Goal: Task Accomplishment & Management: Use online tool/utility

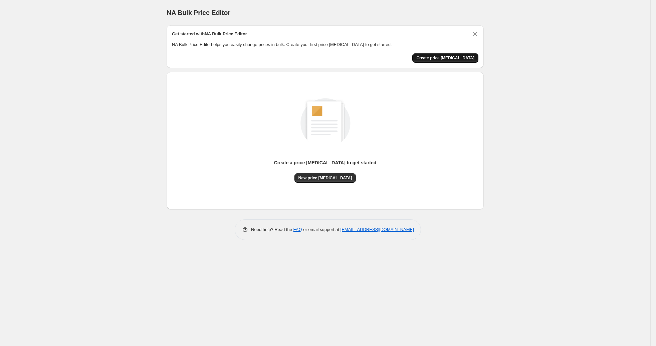
click at [430, 60] on span "Create price change job" at bounding box center [445, 57] width 58 height 5
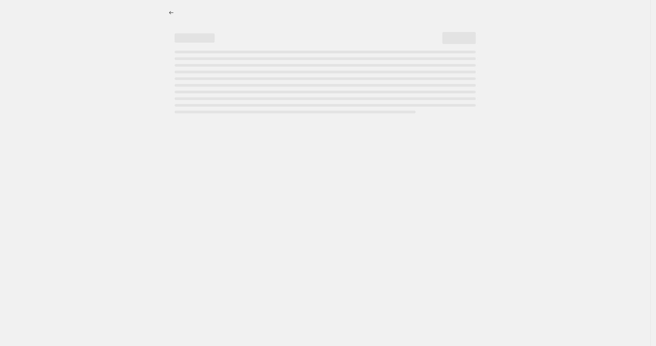
select select "percentage"
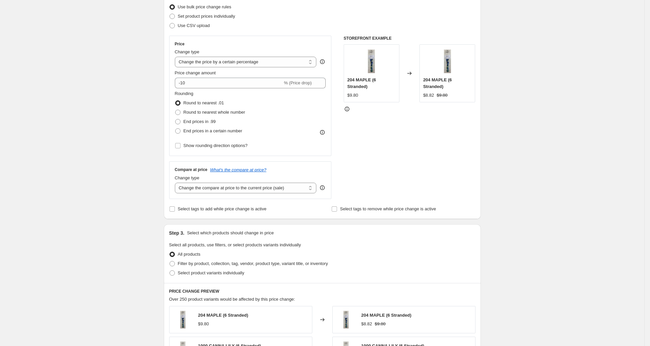
scroll to position [74, 0]
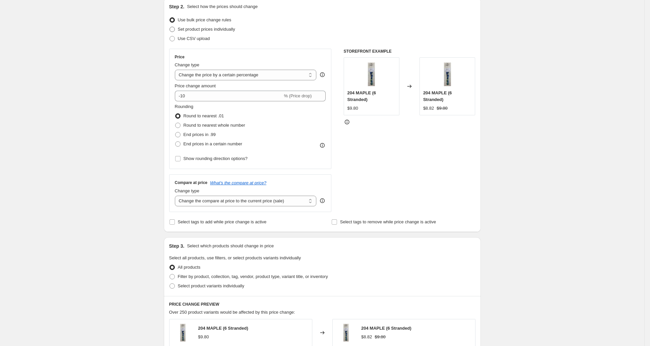
click at [185, 29] on span "Set product prices individually" at bounding box center [206, 29] width 57 height 5
click at [170, 27] on input "Set product prices individually" at bounding box center [170, 27] width 0 height 0
radio input "true"
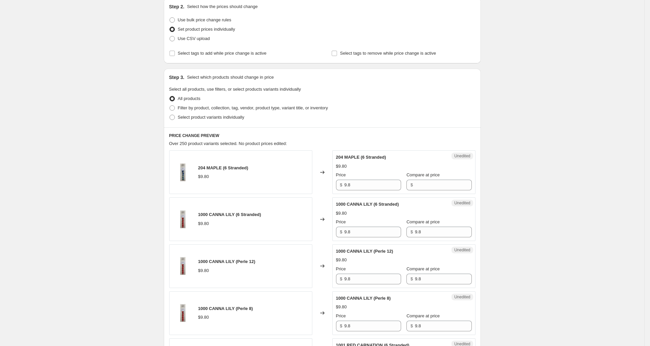
click at [244, 173] on div "204 MAPLE (6 Stranded) $9.80" at bounding box center [223, 172] width 50 height 15
click at [217, 164] on div "204 MAPLE (6 Stranded) $9.80" at bounding box center [240, 173] width 143 height 44
click at [325, 172] on icon at bounding box center [322, 172] width 7 height 7
click at [469, 156] on span "Unedited" at bounding box center [462, 156] width 16 height 5
click at [175, 117] on span at bounding box center [172, 117] width 5 height 5
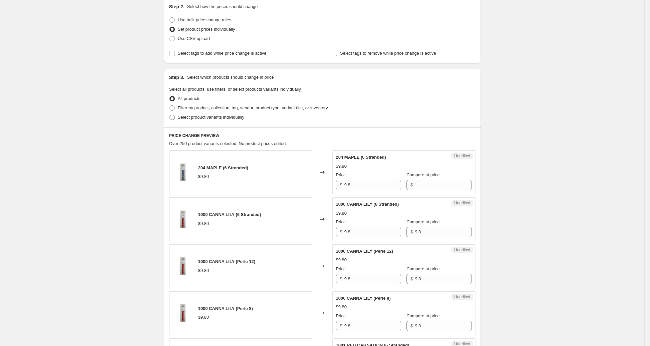
click at [170, 115] on input "Select product variants individually" at bounding box center [170, 115] width 0 height 0
radio input "true"
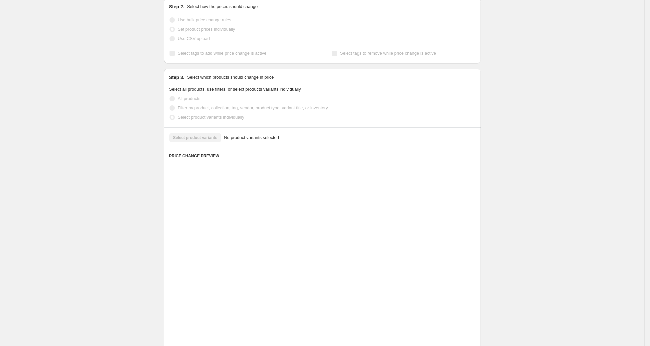
scroll to position [41, 0]
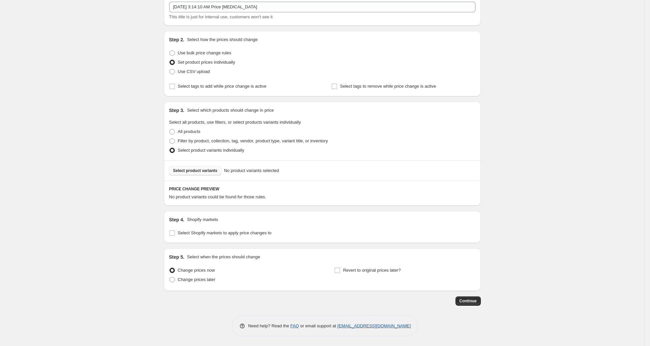
click at [206, 171] on span "Select product variants" at bounding box center [195, 170] width 44 height 5
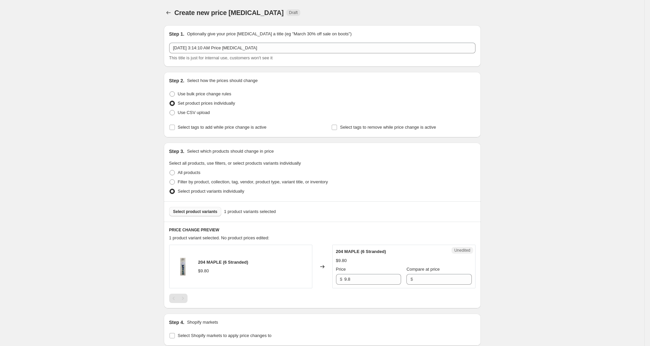
scroll to position [102, 0]
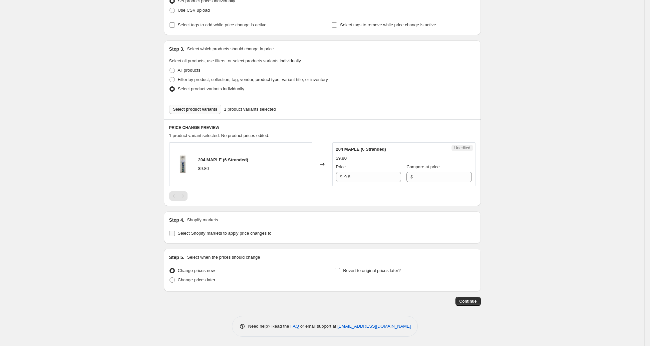
click at [242, 229] on label "Select Shopify markets to apply price changes to" at bounding box center [220, 233] width 102 height 9
click at [175, 231] on input "Select Shopify markets to apply price changes to" at bounding box center [172, 233] width 5 height 5
checkbox input "true"
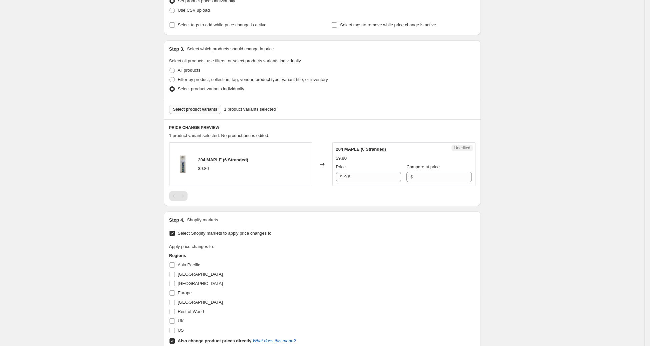
scroll to position [222, 0]
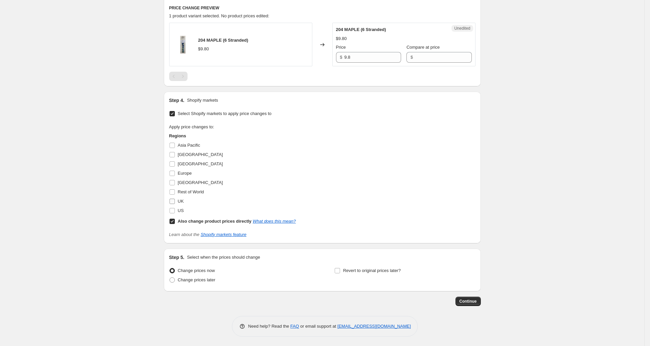
click at [175, 209] on input "US" at bounding box center [172, 210] width 5 height 5
checkbox input "true"
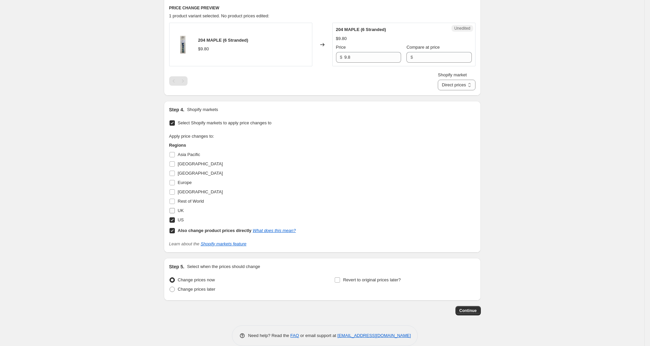
click at [175, 211] on input "UK" at bounding box center [172, 210] width 5 height 5
checkbox input "true"
click at [175, 202] on input "Rest of World" at bounding box center [172, 201] width 5 height 5
checkbox input "true"
click at [175, 193] on input "New Zealand" at bounding box center [172, 192] width 5 height 5
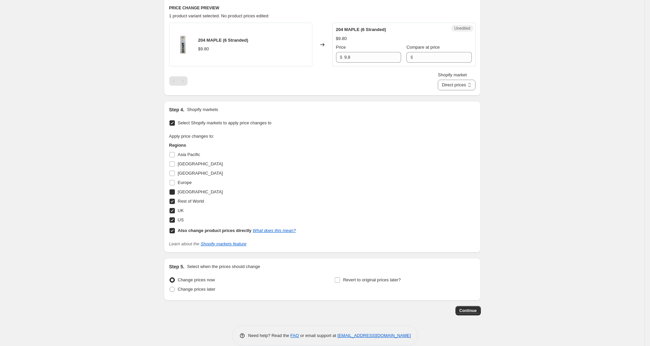
checkbox input "true"
click at [175, 181] on input "Europe" at bounding box center [172, 182] width 5 height 5
checkbox input "true"
click at [175, 172] on input "Canada" at bounding box center [172, 173] width 5 height 5
checkbox input "true"
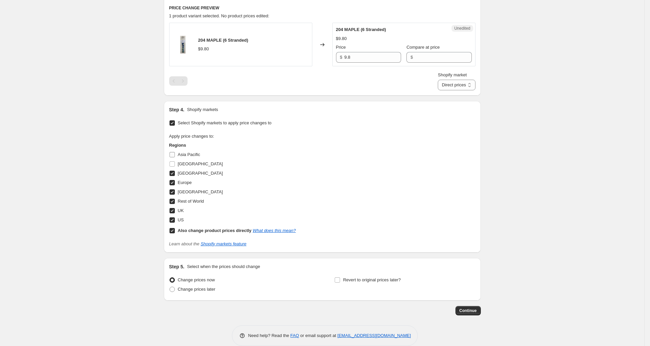
click at [174, 152] on input "Asia Pacific" at bounding box center [172, 154] width 5 height 5
checkbox input "true"
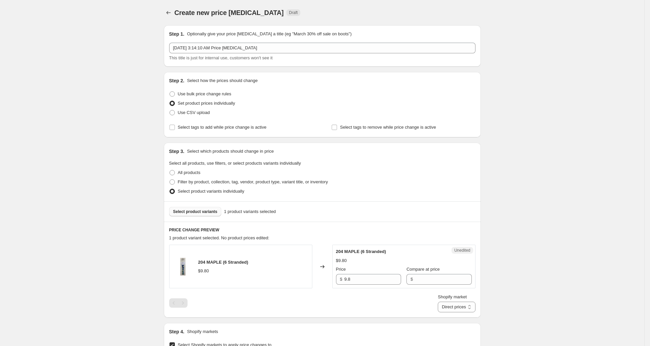
scroll to position [0, 0]
click at [267, 128] on span "Select tags to add while price change is active" at bounding box center [222, 127] width 89 height 5
click at [175, 128] on input "Select tags to add while price change is active" at bounding box center [172, 127] width 5 height 5
checkbox input "true"
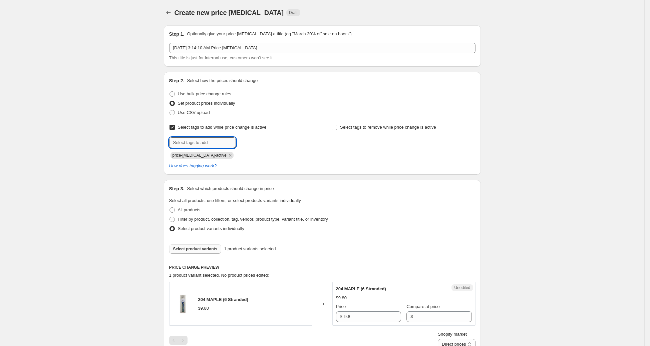
click at [221, 142] on input "text" at bounding box center [202, 143] width 67 height 11
drag, startPoint x: 363, startPoint y: 156, endPoint x: 380, endPoint y: 156, distance: 17.7
click at [363, 157] on div "Select tags to remove while price change is active" at bounding box center [403, 141] width 144 height 36
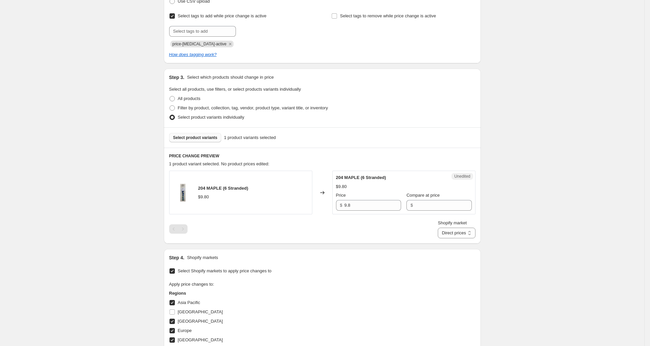
scroll to position [254, 0]
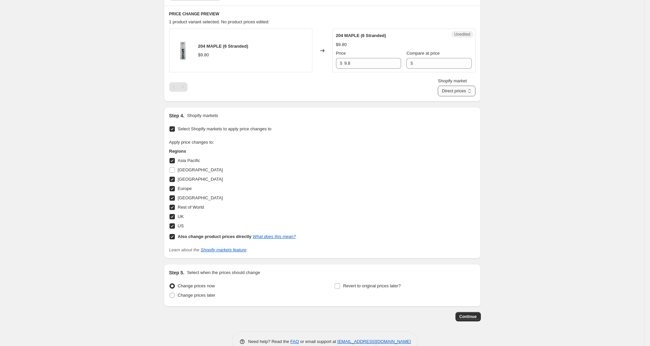
click at [464, 90] on select "Direct prices Asia Pacific Canada Europe New Zealand Rest of World UK US" at bounding box center [456, 91] width 37 height 11
click at [439, 86] on select "Direct prices Asia Pacific Canada Europe New Zealand Rest of World UK US" at bounding box center [456, 91] width 37 height 11
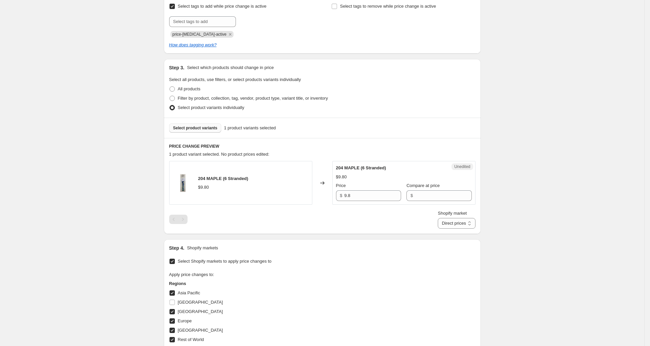
scroll to position [0, 0]
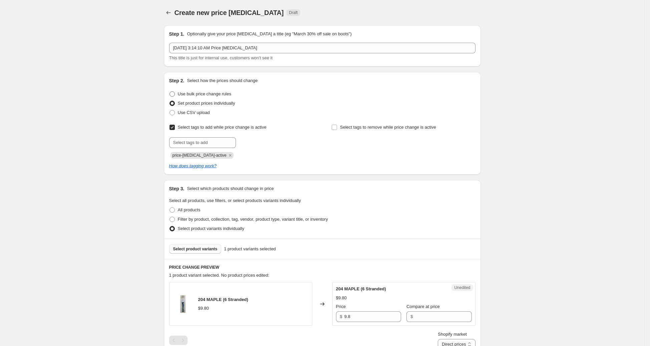
click at [175, 93] on span at bounding box center [172, 93] width 5 height 5
click at [170, 92] on input "Use bulk price change rules" at bounding box center [170, 91] width 0 height 0
radio input "true"
select select "percentage"
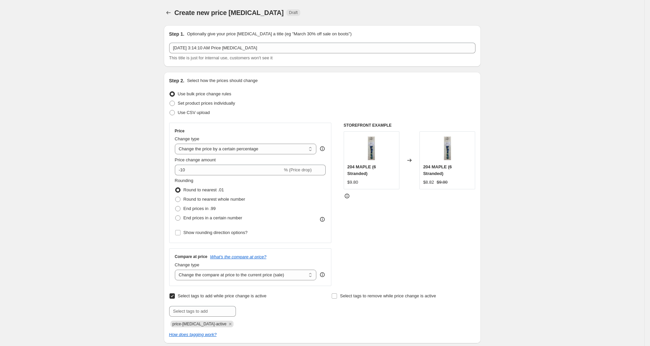
scroll to position [73, 0]
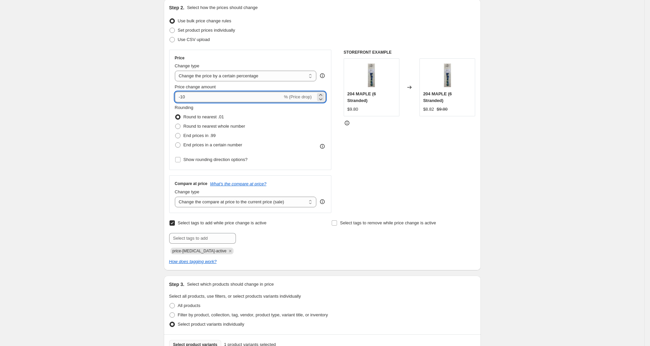
click at [200, 98] on input "-10" at bounding box center [229, 97] width 108 height 11
drag, startPoint x: 200, startPoint y: 98, endPoint x: 184, endPoint y: 96, distance: 16.4
click at [184, 96] on input "-10" at bounding box center [229, 97] width 108 height 11
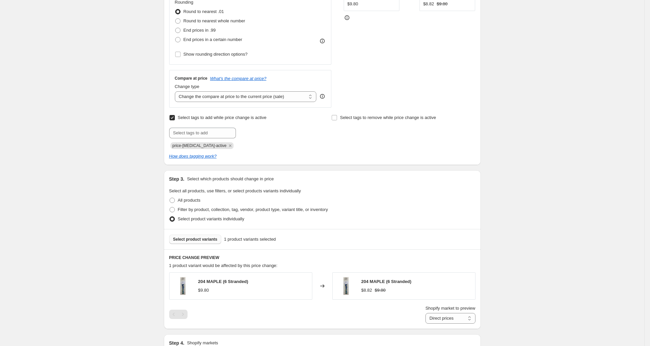
scroll to position [66, 0]
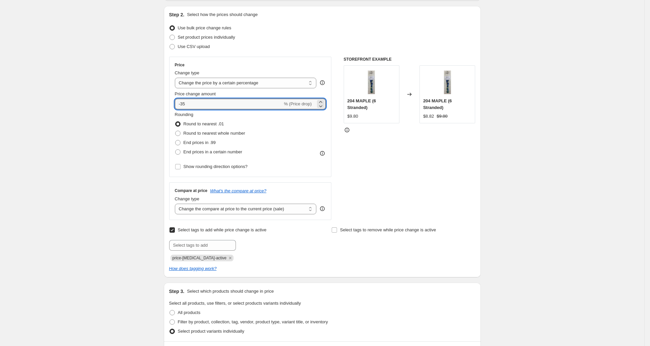
type input "-35"
click at [511, 100] on div "Create new price change job. This page is ready Create new price change job Dra…" at bounding box center [322, 318] width 644 height 768
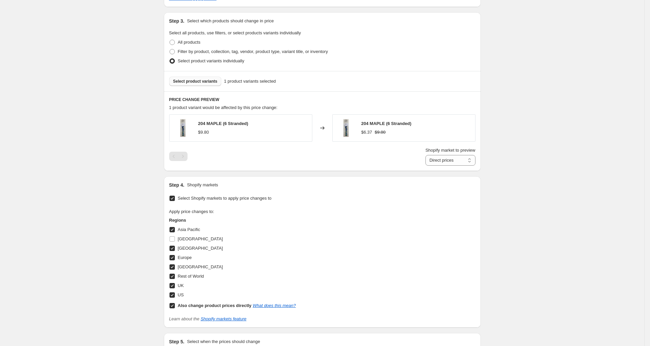
scroll to position [393, 0]
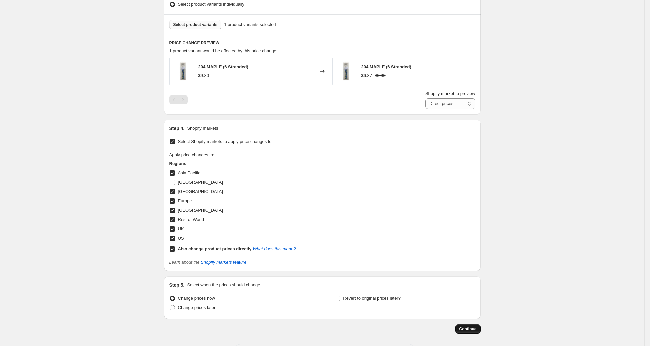
click at [464, 327] on span "Continue" at bounding box center [468, 329] width 17 height 5
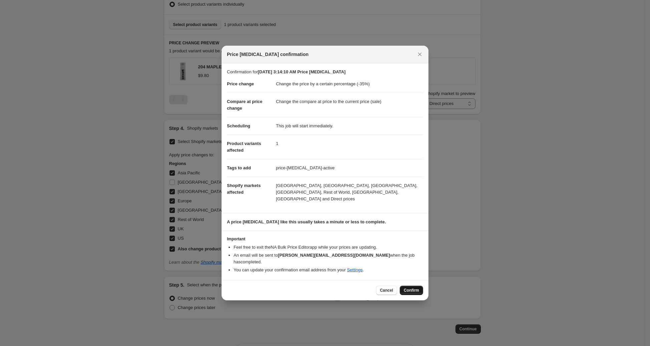
click at [411, 288] on span "Confirm" at bounding box center [411, 290] width 15 height 5
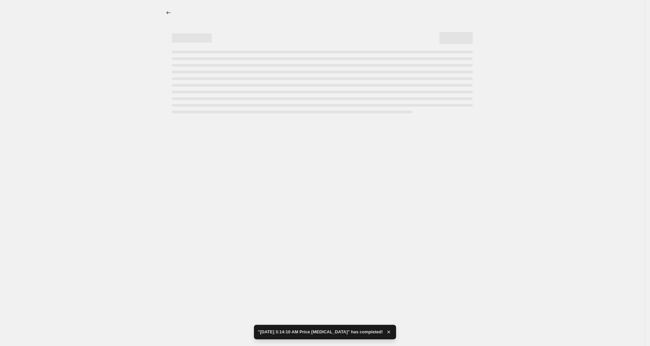
select select "percentage"
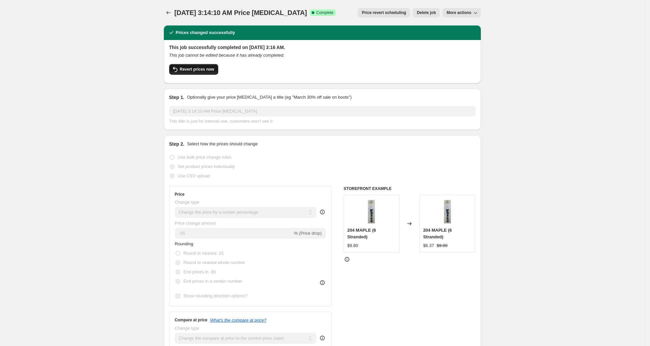
click at [207, 69] on span "Revert prices now" at bounding box center [197, 69] width 34 height 5
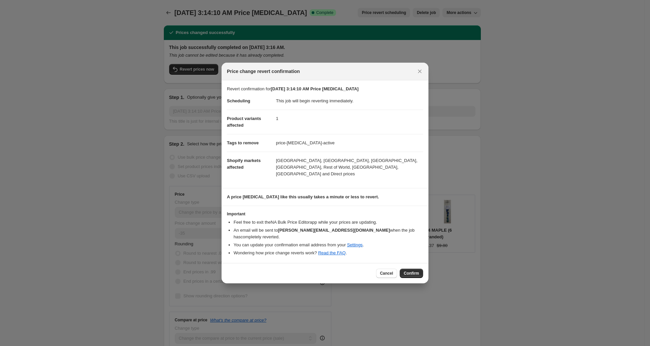
click at [411, 271] on span "Confirm" at bounding box center [411, 273] width 15 height 5
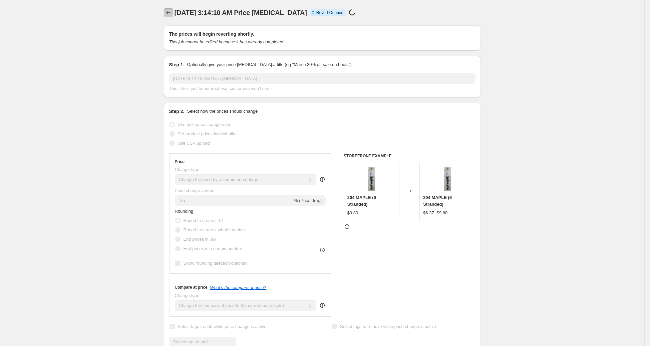
click at [171, 14] on icon "Price change jobs" at bounding box center [168, 12] width 7 height 7
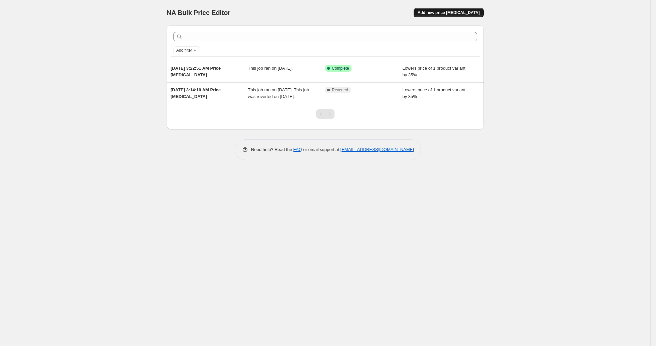
click at [448, 13] on span "Add new price [MEDICAL_DATA]" at bounding box center [449, 12] width 62 height 5
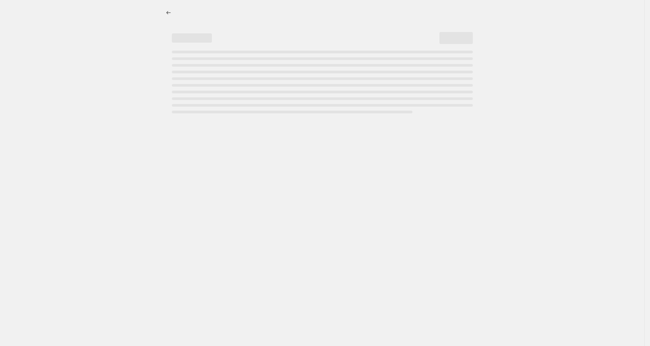
select select "percentage"
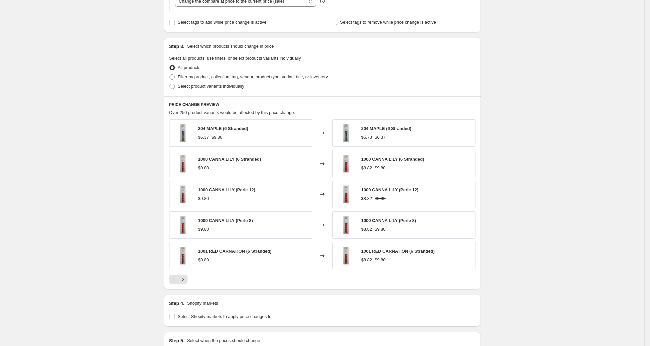
scroll to position [261, 0]
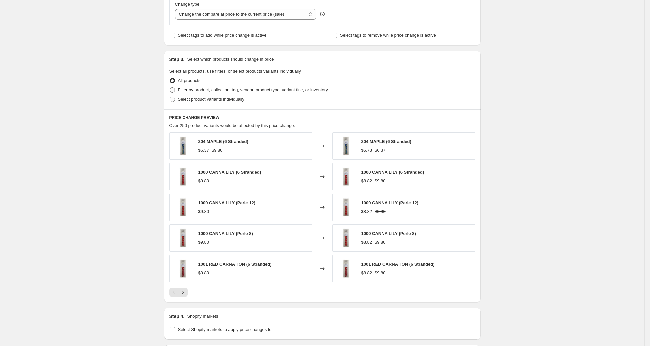
click at [175, 90] on span at bounding box center [172, 89] width 5 height 5
click at [170, 88] on input "Filter by product, collection, tag, vendor, product type, variant title, or inv…" at bounding box center [170, 87] width 0 height 0
radio input "true"
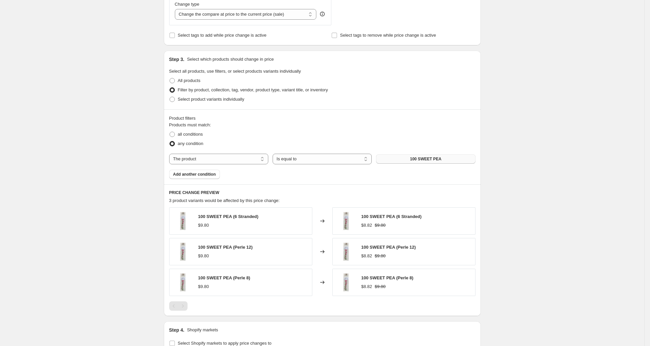
click at [412, 161] on button "100 SWEET PEA" at bounding box center [425, 159] width 99 height 9
click at [225, 163] on select "The product The product's collection The product's tag The product's vendor The…" at bounding box center [218, 159] width 99 height 11
select select "tag"
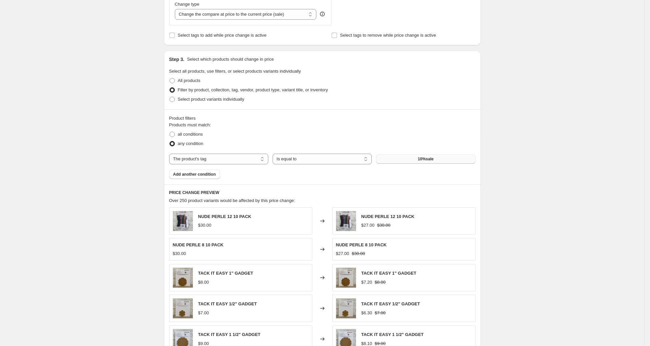
click at [439, 160] on button "10%sale" at bounding box center [425, 159] width 99 height 9
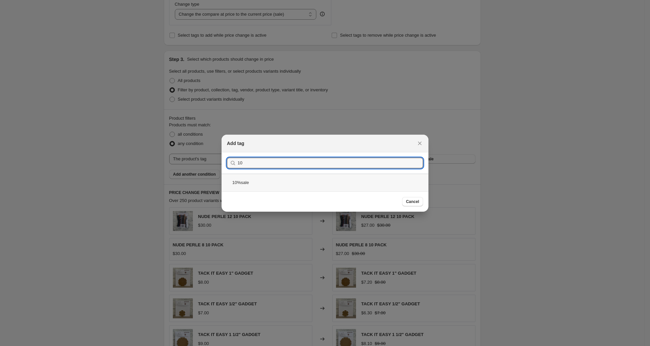
type input "10"
click at [241, 185] on div "10%sale" at bounding box center [325, 183] width 207 height 18
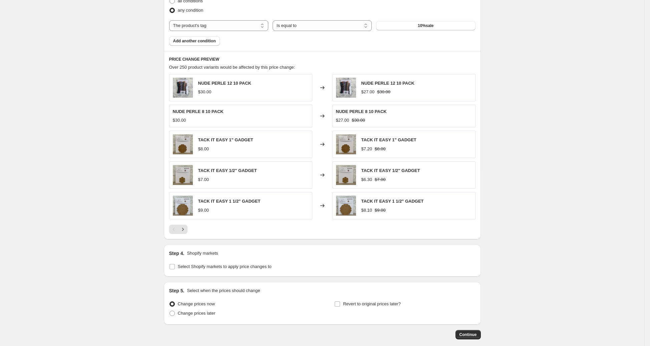
scroll to position [427, 0]
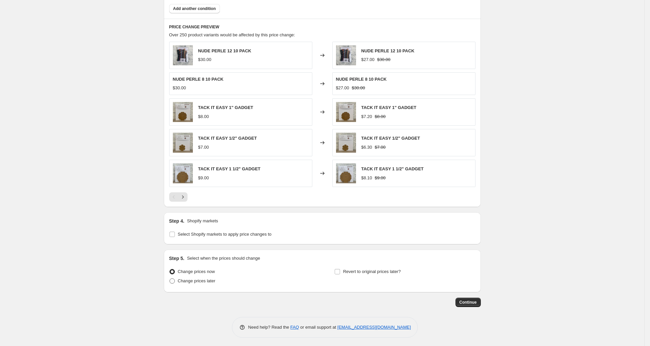
click at [211, 279] on span "Change prices later" at bounding box center [197, 281] width 38 height 5
click at [170, 279] on input "Change prices later" at bounding box center [170, 279] width 0 height 0
radio input "true"
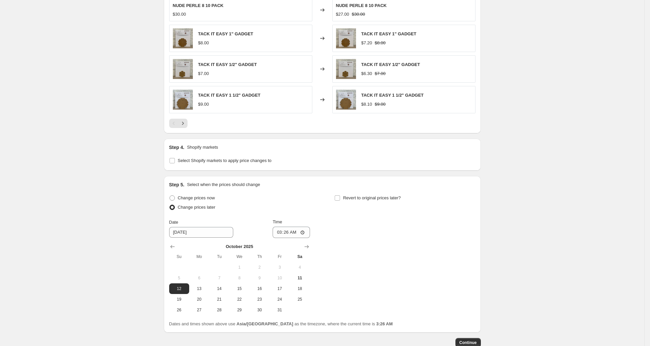
scroll to position [541, 0]
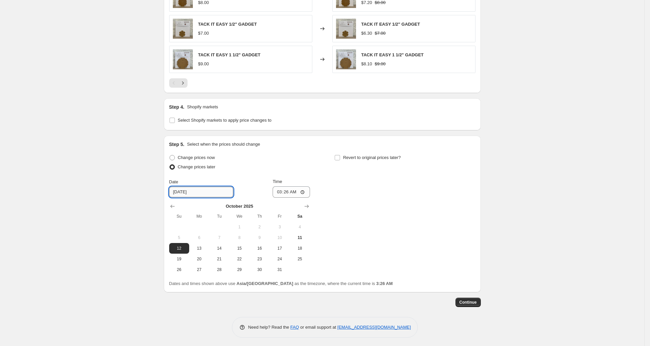
click at [199, 191] on input "10/12/2025" at bounding box center [201, 192] width 64 height 11
click at [187, 192] on input "10/12/2025" at bounding box center [201, 192] width 64 height 11
type input "10/11/2025"
click at [390, 167] on div "Revert to original prices later?" at bounding box center [404, 163] width 141 height 20
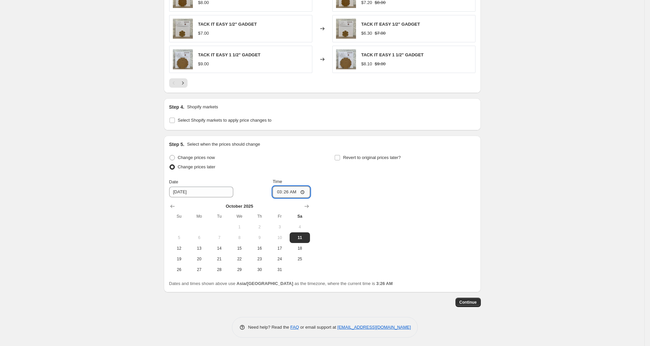
click at [280, 190] on input "03:26" at bounding box center [291, 192] width 37 height 11
click at [352, 184] on div "Change prices now Change prices later Date 10/11/2025 Time 10:40 October 2025 S…" at bounding box center [322, 214] width 306 height 122
click at [285, 189] on input "10:40" at bounding box center [291, 192] width 37 height 11
type input "10:20"
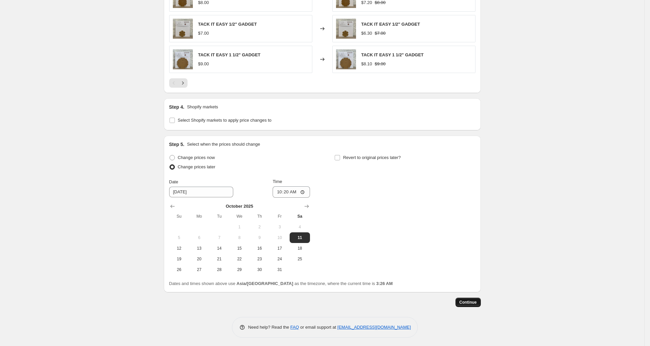
click at [471, 300] on span "Continue" at bounding box center [468, 302] width 17 height 5
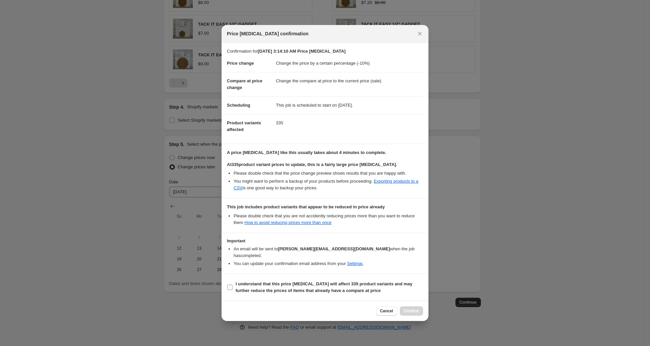
click at [264, 286] on b "I understand that this price change job will affect 335 product variants and ma…" at bounding box center [324, 288] width 177 height 12
click at [233, 286] on input "I understand that this price change job will affect 335 product variants and ma…" at bounding box center [229, 287] width 5 height 5
checkbox input "true"
click at [390, 314] on button "Cancel" at bounding box center [386, 311] width 21 height 9
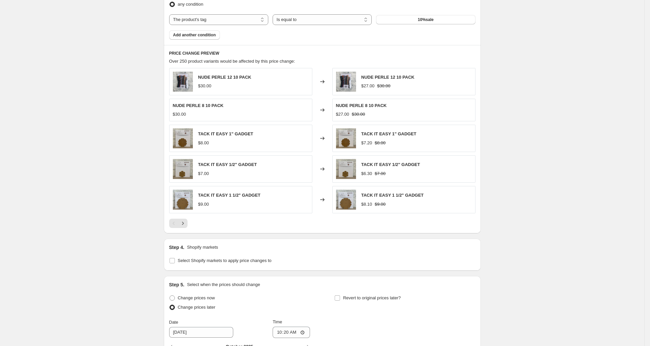
scroll to position [388, 0]
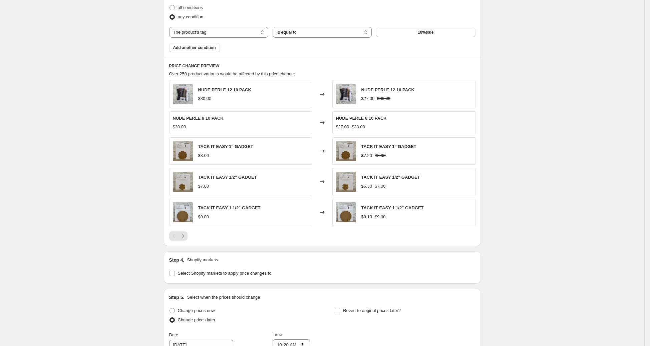
click at [209, 267] on div "Step 4. Shopify markets Select Shopify markets to apply price changes to" at bounding box center [322, 267] width 306 height 21
click at [196, 273] on span "Select Shopify markets to apply price changes to" at bounding box center [225, 273] width 94 height 5
click at [175, 273] on input "Select Shopify markets to apply price changes to" at bounding box center [172, 273] width 5 height 5
checkbox input "true"
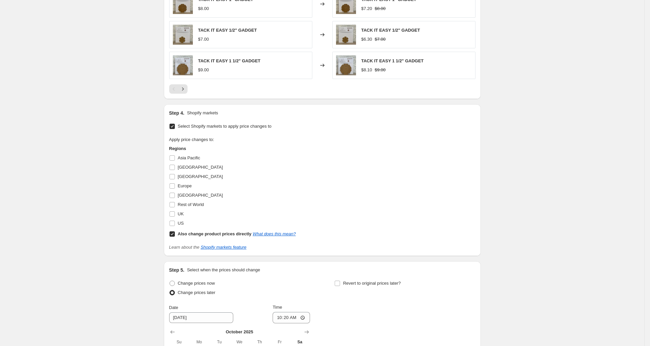
scroll to position [621, 0]
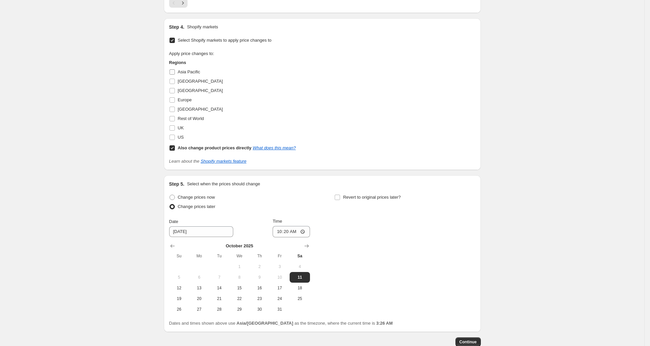
click at [175, 69] on input "Asia Pacific" at bounding box center [172, 71] width 5 height 5
checkbox input "true"
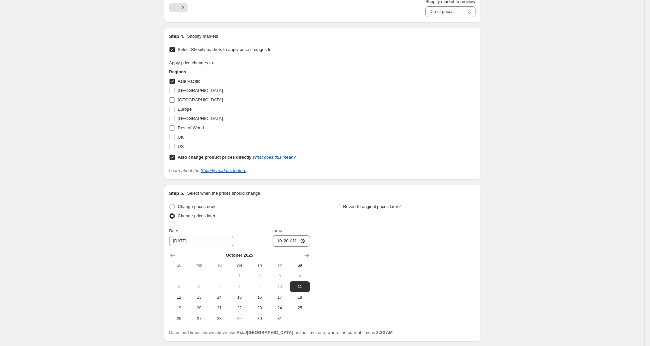
click at [174, 97] on input "Canada" at bounding box center [172, 99] width 5 height 5
checkbox input "true"
click at [174, 107] on input "Europe" at bounding box center [172, 109] width 5 height 5
checkbox input "true"
click at [175, 119] on input "New Zealand" at bounding box center [172, 118] width 5 height 5
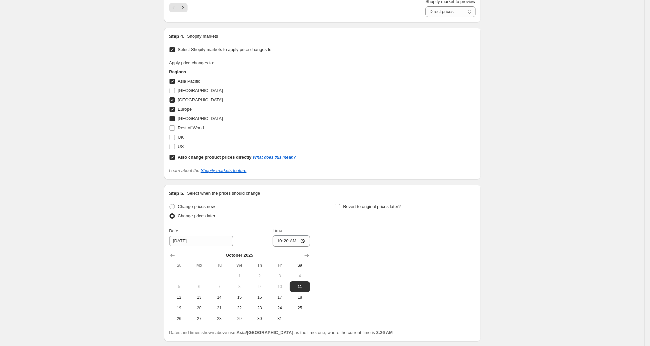
checkbox input "true"
click at [174, 125] on input "Rest of World" at bounding box center [172, 127] width 5 height 5
checkbox input "true"
click at [174, 136] on input "UK" at bounding box center [172, 137] width 5 height 5
checkbox input "true"
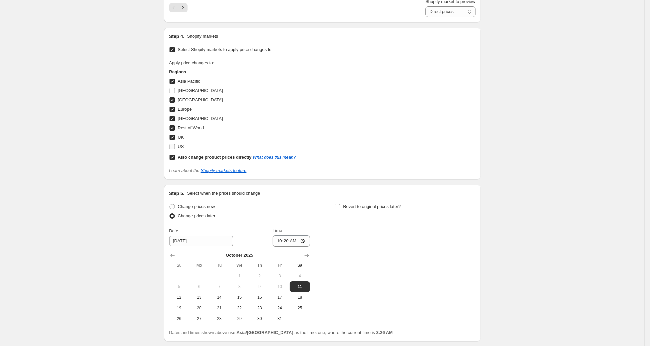
click at [174, 145] on input "US" at bounding box center [172, 146] width 5 height 5
checkbox input "true"
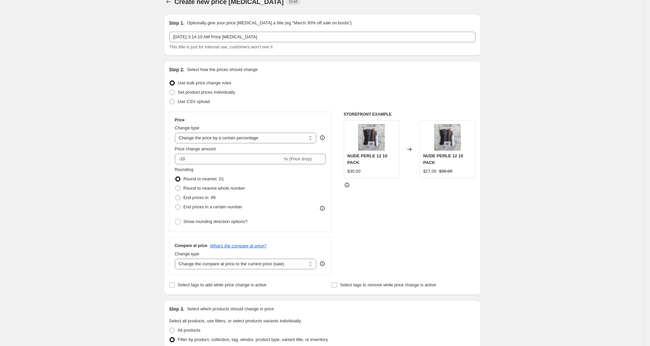
scroll to position [0, 0]
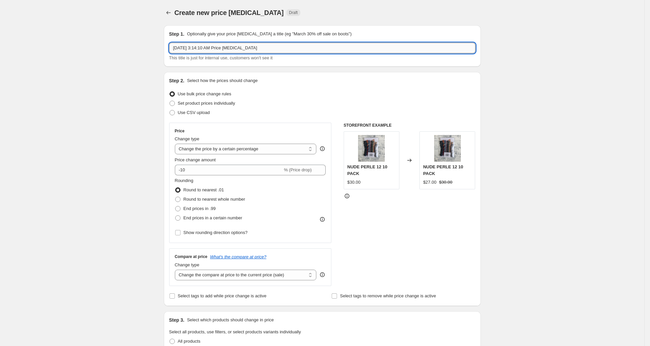
click at [291, 50] on input "[DATE] 3:14:10 AM Price [MEDICAL_DATA]" at bounding box center [322, 48] width 306 height 11
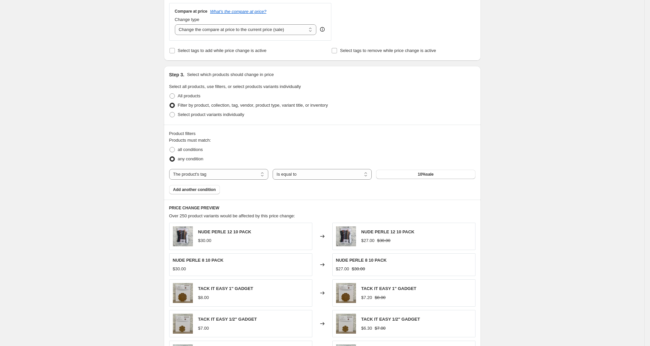
scroll to position [252, 0]
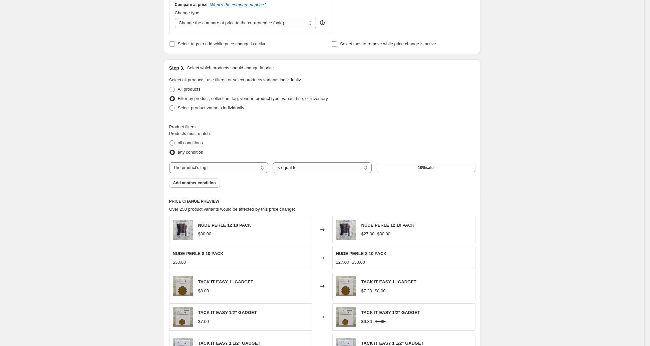
type input "10% Off Products"
drag, startPoint x: 235, startPoint y: 48, endPoint x: 240, endPoint y: 46, distance: 5.2
click at [237, 45] on span "Select tags to add while price change is active" at bounding box center [222, 43] width 89 height 5
click at [175, 45] on input "Select tags to add while price change is active" at bounding box center [172, 43] width 5 height 5
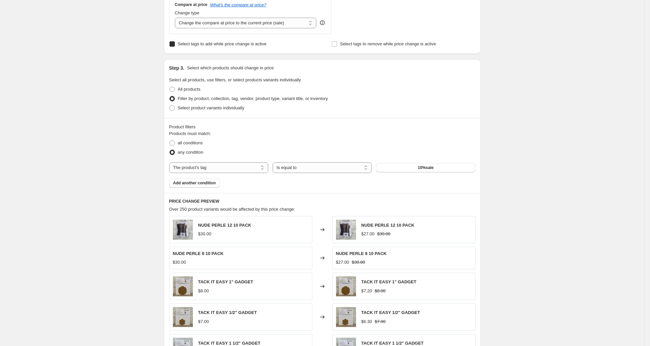
checkbox input "true"
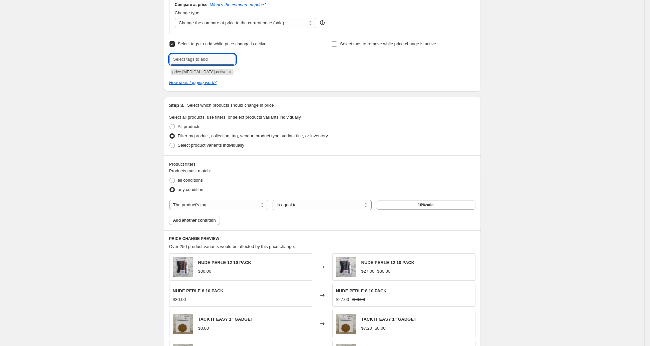
click at [218, 57] on input "text" at bounding box center [202, 59] width 67 height 11
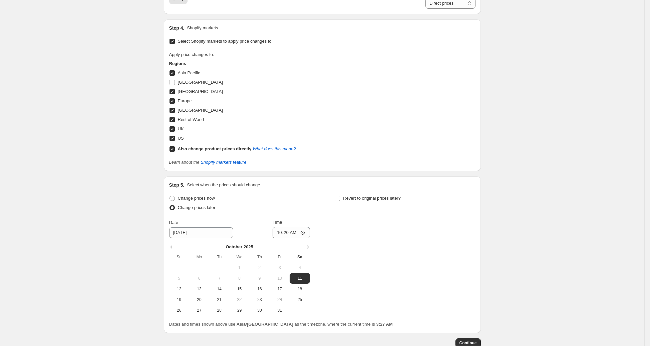
scroll to position [707, 0]
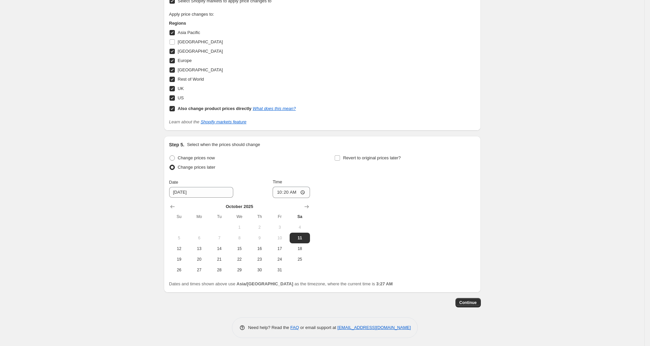
type input "10%Off"
click at [471, 301] on span "Continue" at bounding box center [468, 302] width 17 height 5
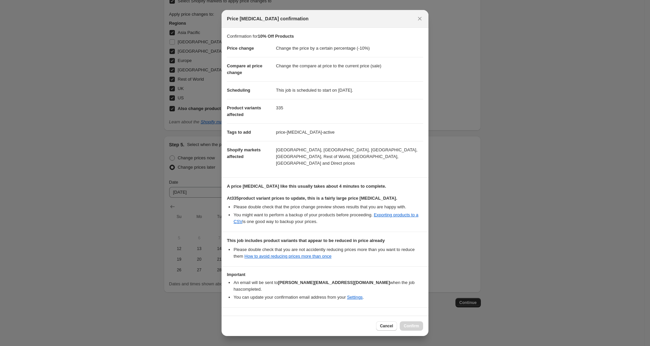
scroll to position [18, 0]
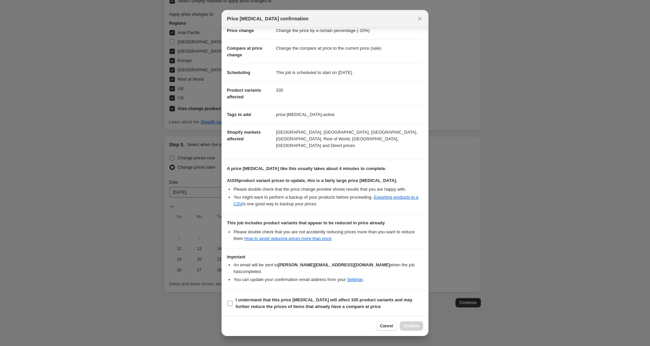
click at [248, 304] on b "I understand that this price change job will affect 335 product variants and ma…" at bounding box center [324, 304] width 177 height 12
click at [233, 304] on input "I understand that this price change job will affect 335 product variants and ma…" at bounding box center [229, 303] width 5 height 5
checkbox input "true"
click at [416, 323] on button "Confirm" at bounding box center [411, 326] width 23 height 9
type input "10% Off Products"
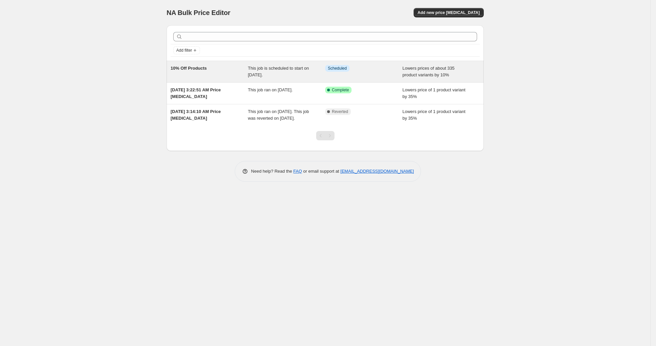
click at [284, 75] on div "This job is scheduled to start on [DATE]." at bounding box center [286, 71] width 77 height 13
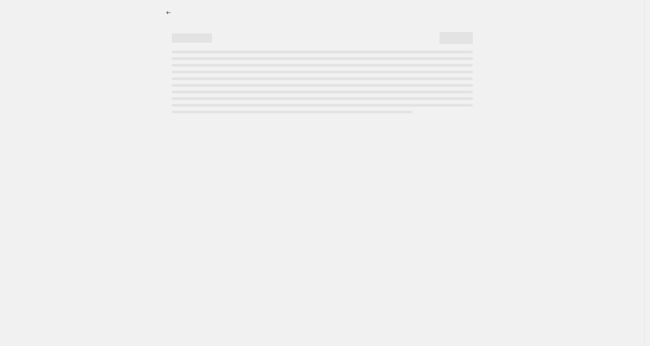
select select "percentage"
select select "tag"
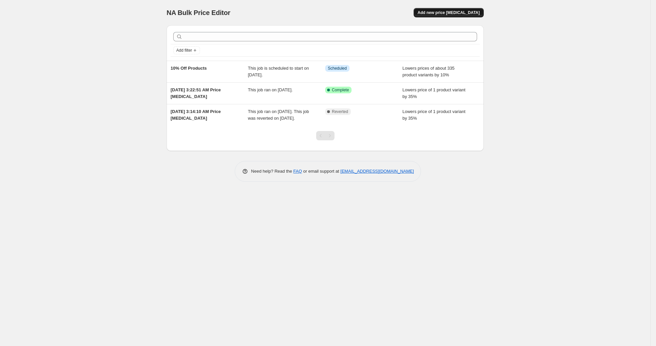
click at [450, 15] on span "Add new price [MEDICAL_DATA]" at bounding box center [449, 12] width 62 height 5
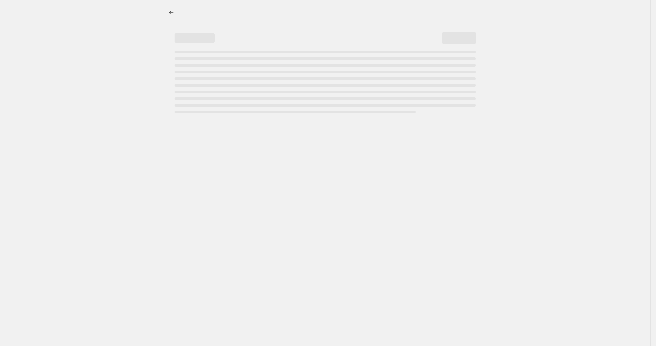
select select "percentage"
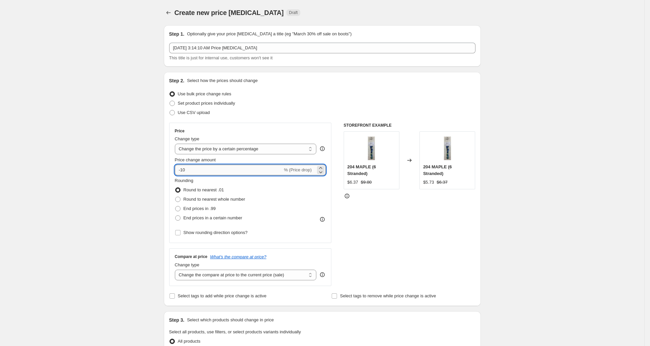
drag, startPoint x: 185, startPoint y: 171, endPoint x: 211, endPoint y: 175, distance: 26.0
click at [211, 175] on input "-10" at bounding box center [229, 170] width 108 height 11
type input "-35"
click at [108, 123] on div "Create new price change job. This page is ready Create new price change job Dra…" at bounding box center [322, 352] width 644 height 705
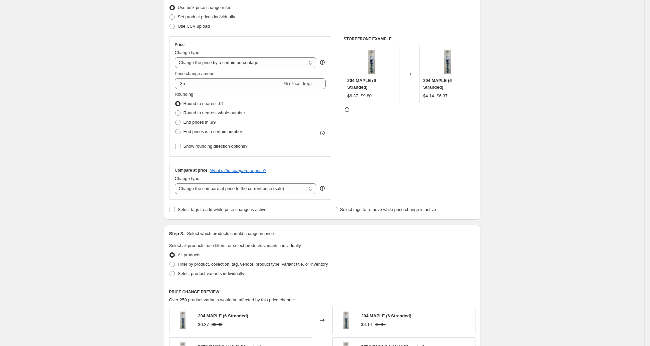
scroll to position [93, 0]
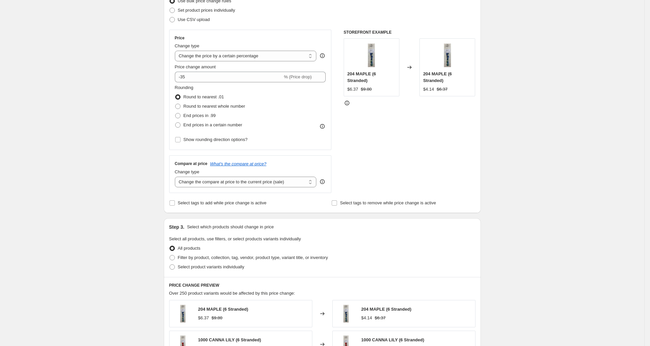
drag, startPoint x: 472, startPoint y: 138, endPoint x: 573, endPoint y: 127, distance: 102.0
click at [472, 138] on div "STOREFRONT EXAMPLE 204 MAPLE (6 Stranded) $6.37 $9.80 Changed to 204 MAPLE (6 S…" at bounding box center [410, 112] width 132 height 164
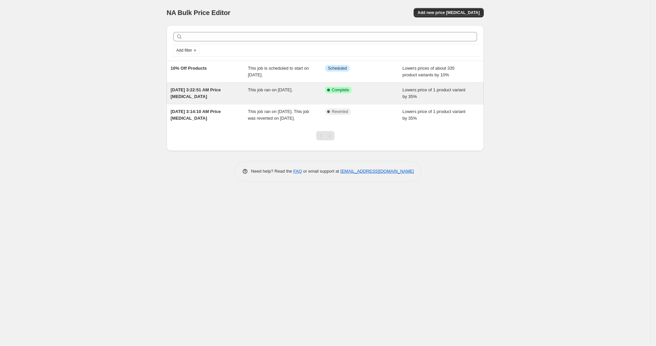
click at [278, 95] on div "This job ran on October 11, 2025." at bounding box center [286, 93] width 77 height 13
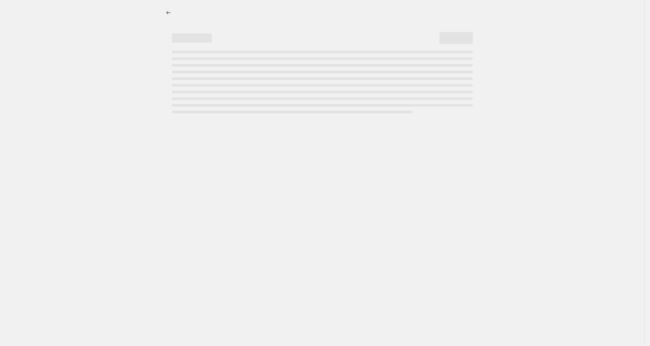
select select "percentage"
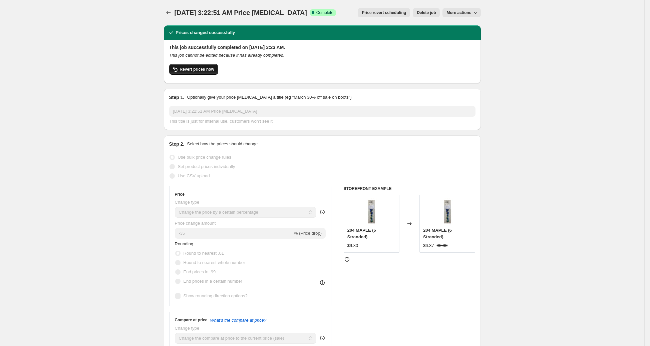
click at [196, 69] on span "Revert prices now" at bounding box center [197, 69] width 34 height 5
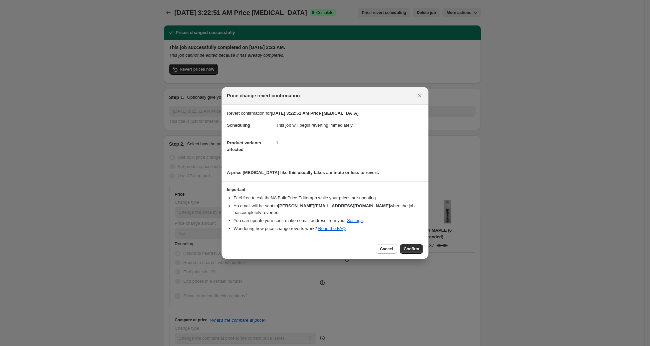
click at [415, 247] on span "Confirm" at bounding box center [411, 249] width 15 height 5
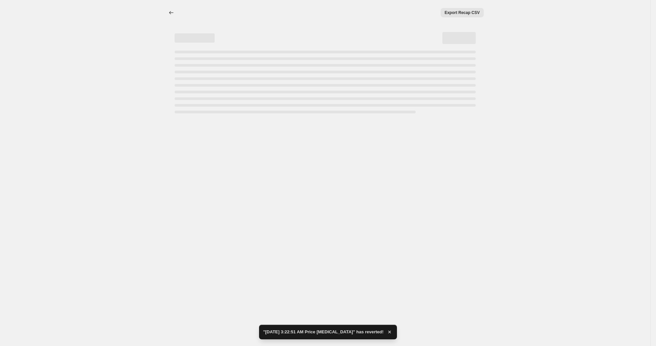
select select "percentage"
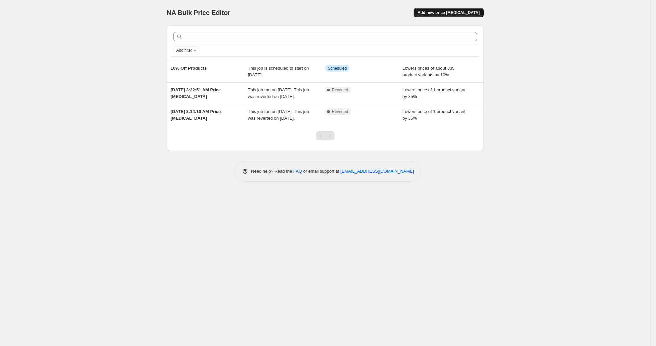
click at [462, 11] on span "Add new price [MEDICAL_DATA]" at bounding box center [449, 12] width 62 height 5
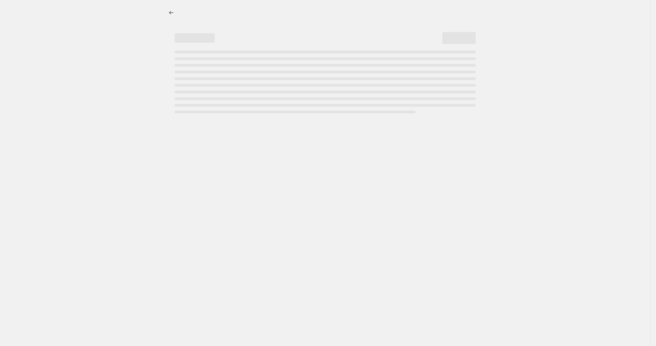
select select "percentage"
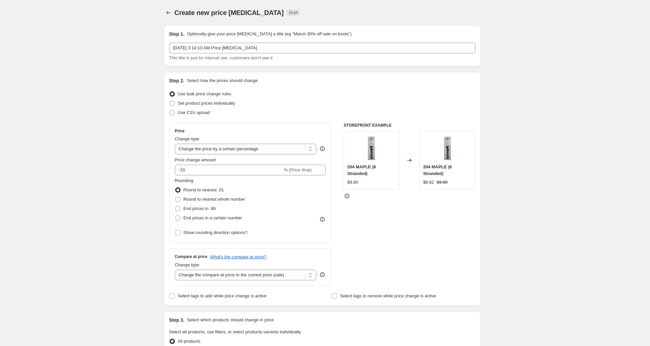
scroll to position [52, 0]
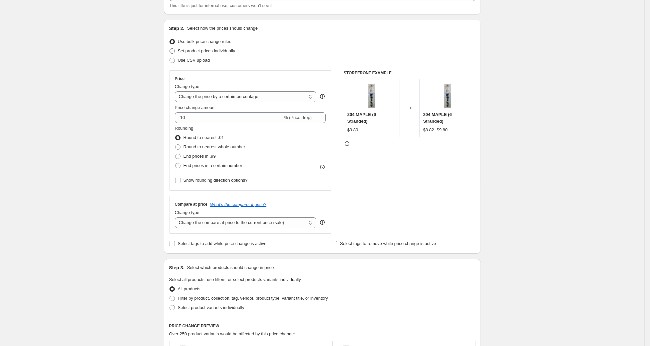
click at [206, 50] on span "Set product prices individually" at bounding box center [206, 50] width 57 height 5
click at [170, 49] on input "Set product prices individually" at bounding box center [170, 48] width 0 height 0
radio input "true"
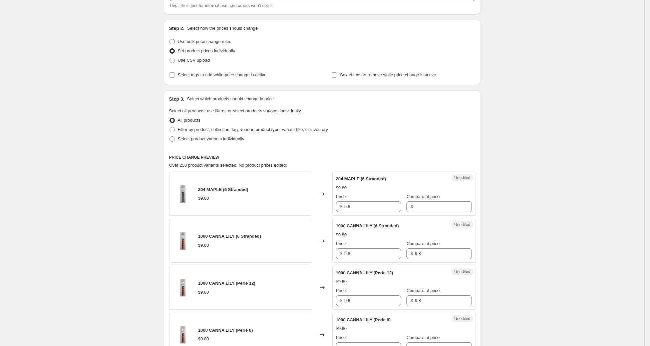
click at [193, 40] on span "Use bulk price change rules" at bounding box center [204, 41] width 53 height 5
click at [170, 39] on input "Use bulk price change rules" at bounding box center [170, 39] width 0 height 0
radio input "true"
select select "percentage"
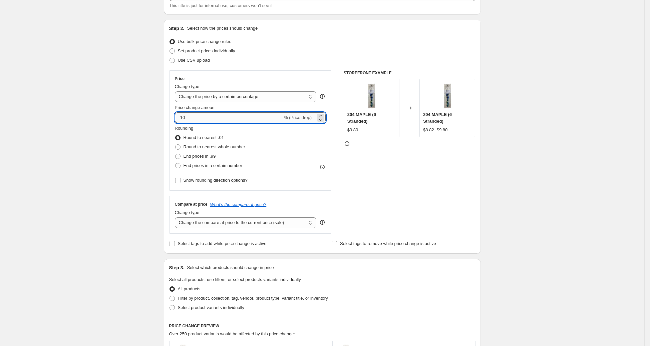
drag, startPoint x: 185, startPoint y: 118, endPoint x: 201, endPoint y: 118, distance: 15.7
click at [201, 118] on input "-10" at bounding box center [229, 117] width 108 height 11
drag, startPoint x: 183, startPoint y: 117, endPoint x: 202, endPoint y: 118, distance: 18.7
click at [202, 118] on input "-10" at bounding box center [229, 117] width 108 height 11
type input "-35"
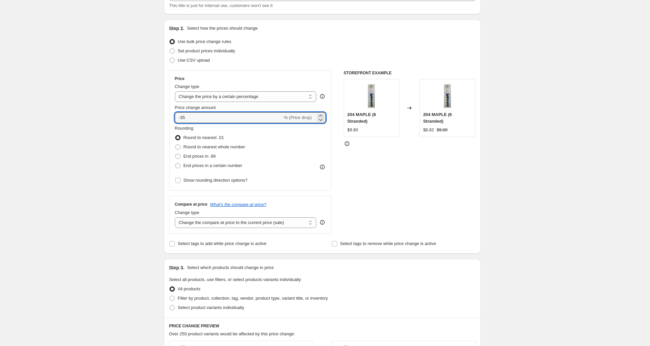
click at [137, 110] on div "Create new price change job. This page is ready Create new price change job Dra…" at bounding box center [322, 300] width 644 height 705
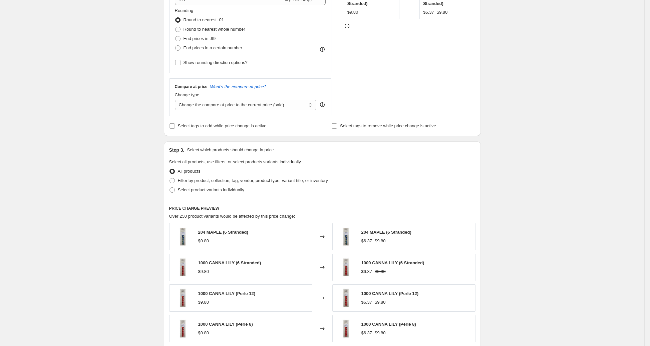
scroll to position [186, 0]
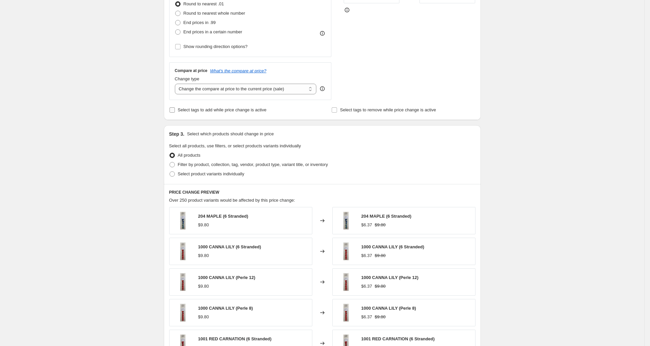
click at [238, 113] on label "Select tags to add while price change is active" at bounding box center [217, 109] width 97 height 9
click at [175, 113] on input "Select tags to add while price change is active" at bounding box center [172, 109] width 5 height 5
checkbox input "true"
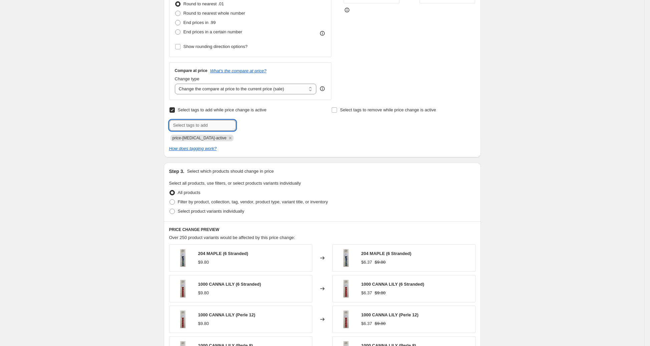
click at [213, 124] on input "text" at bounding box center [202, 125] width 67 height 11
type input "35%Off"
drag, startPoint x: 536, startPoint y: 114, endPoint x: 535, endPoint y: 121, distance: 7.7
click at [536, 114] on div "Create new price change job. This page is ready Create new price change job Dra…" at bounding box center [322, 185] width 644 height 742
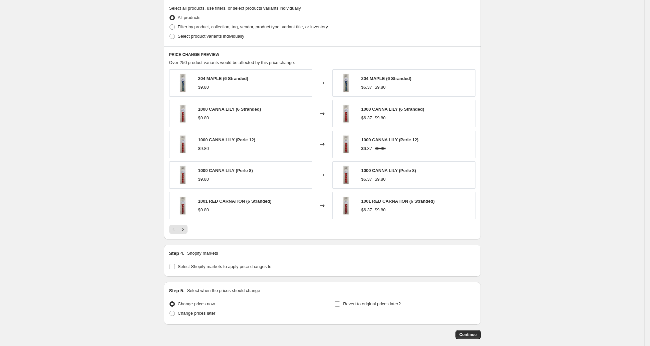
scroll to position [348, 0]
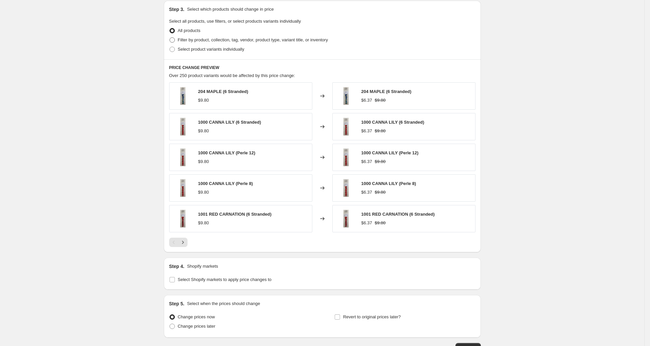
click at [222, 40] on span "Filter by product, collection, tag, vendor, product type, variant title, or inv…" at bounding box center [253, 39] width 150 height 5
click at [170, 38] on input "Filter by product, collection, tag, vendor, product type, variant title, or inv…" at bounding box center [170, 37] width 0 height 0
radio input "true"
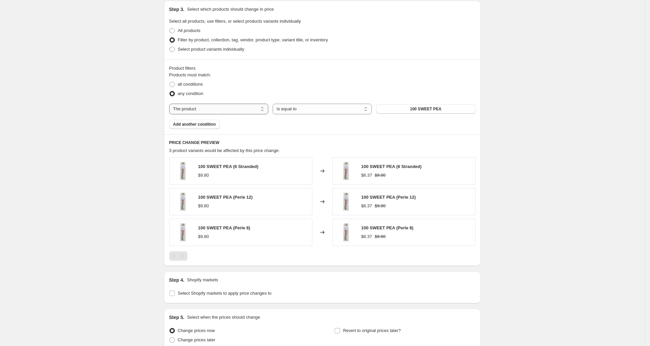
click at [205, 104] on select "The product The product's collection The product's tag The product's vendor The…" at bounding box center [218, 109] width 99 height 11
select select "tag"
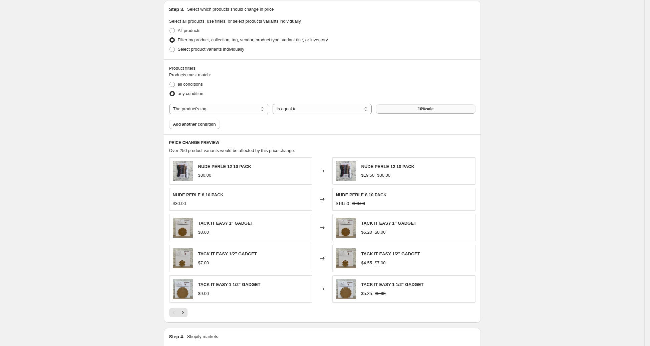
click at [434, 109] on span "10%sale" at bounding box center [426, 108] width 16 height 5
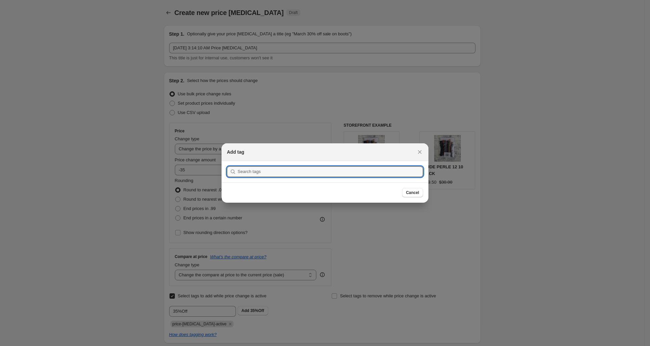
scroll to position [0, 0]
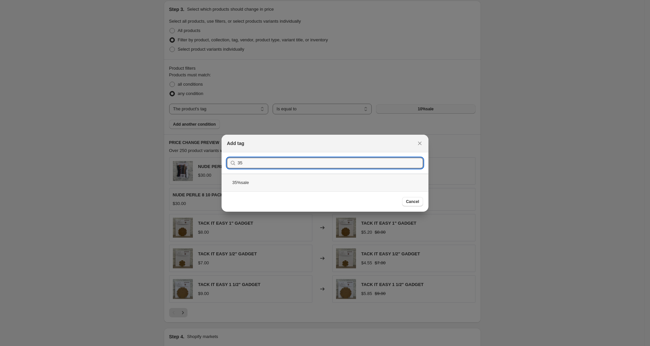
type input "35"
click at [280, 182] on div "35%sale" at bounding box center [325, 183] width 207 height 18
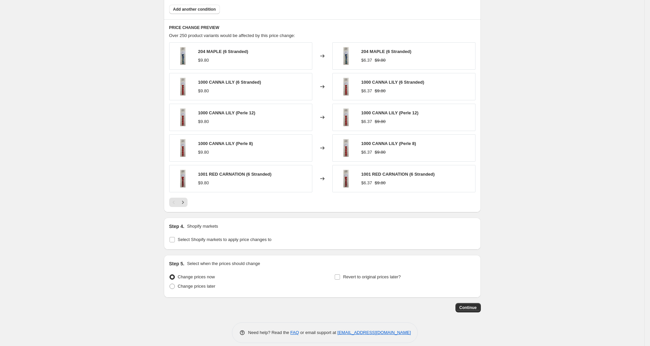
scroll to position [469, 0]
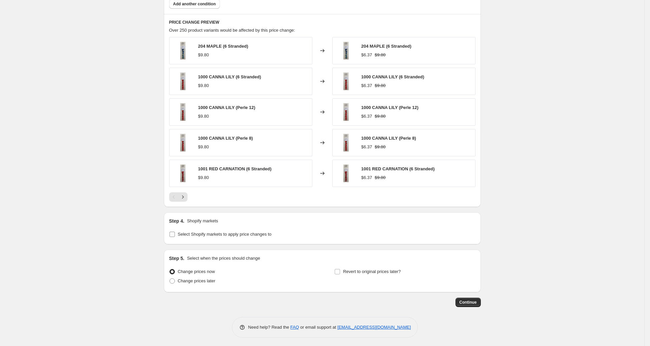
click at [256, 235] on span "Select Shopify markets to apply price changes to" at bounding box center [225, 234] width 94 height 5
click at [175, 235] on input "Select Shopify markets to apply price changes to" at bounding box center [172, 234] width 5 height 5
checkbox input "true"
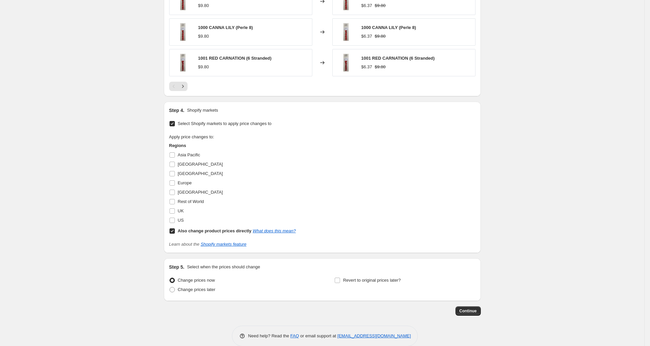
scroll to position [588, 0]
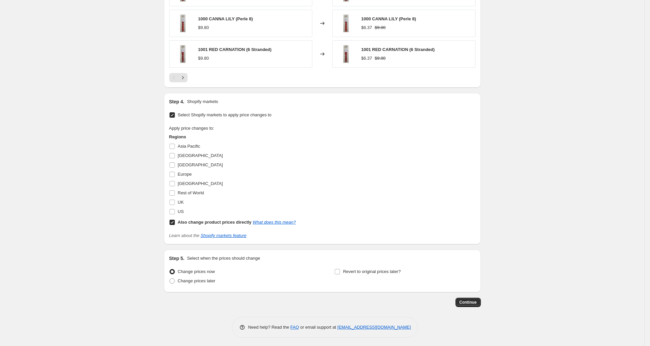
click at [174, 145] on input "Asia Pacific" at bounding box center [172, 146] width 5 height 5
checkbox input "true"
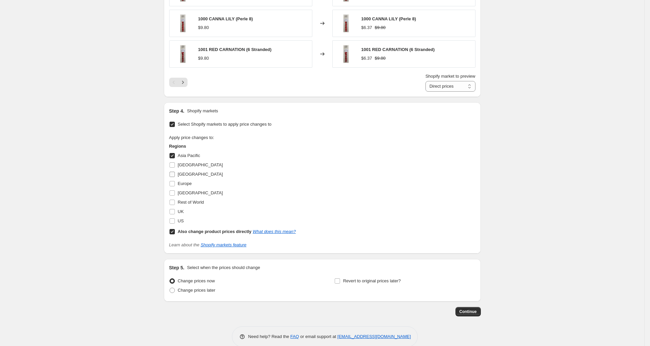
click at [174, 172] on input "[GEOGRAPHIC_DATA]" at bounding box center [172, 174] width 5 height 5
checkbox input "true"
click at [174, 182] on input "Europe" at bounding box center [172, 183] width 5 height 5
checkbox input "true"
click at [175, 192] on input "[GEOGRAPHIC_DATA]" at bounding box center [172, 193] width 5 height 5
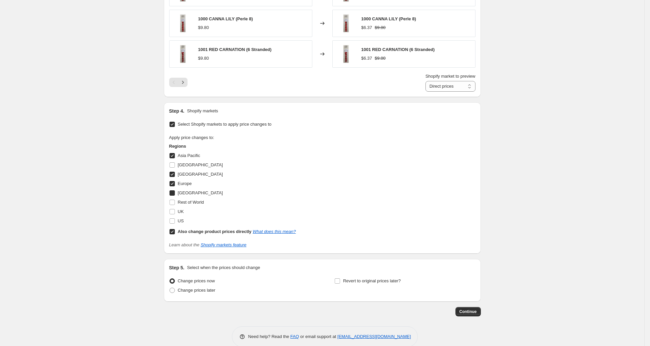
checkbox input "true"
click at [174, 201] on input "Rest of World" at bounding box center [172, 202] width 5 height 5
checkbox input "true"
click at [175, 209] on input "UK" at bounding box center [172, 211] width 5 height 5
checkbox input "true"
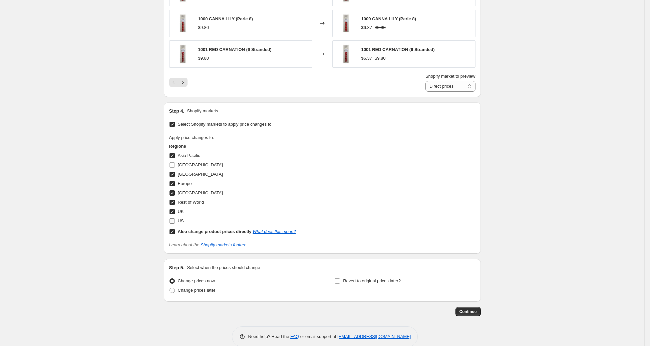
click at [174, 219] on input "US" at bounding box center [172, 221] width 5 height 5
checkbox input "true"
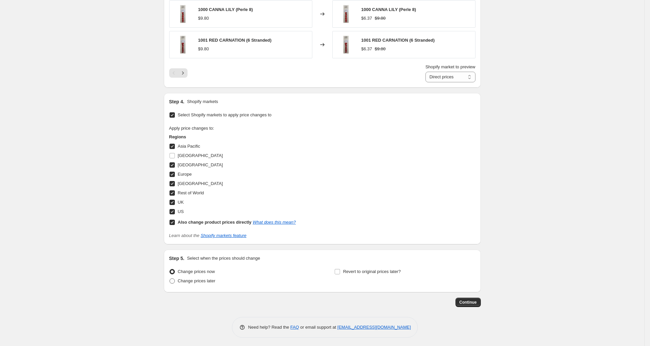
click at [209, 281] on span "Change prices later" at bounding box center [197, 281] width 38 height 5
click at [170, 279] on input "Change prices later" at bounding box center [170, 279] width 0 height 0
radio input "true"
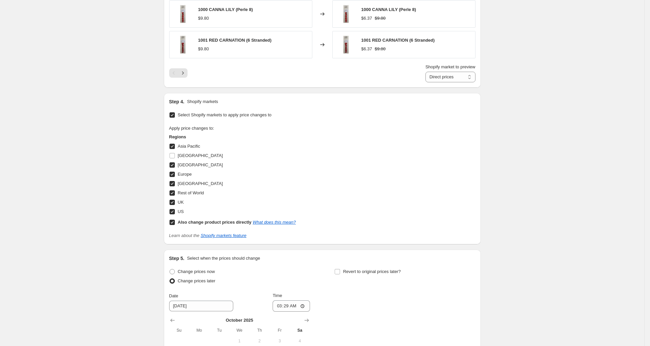
scroll to position [712, 0]
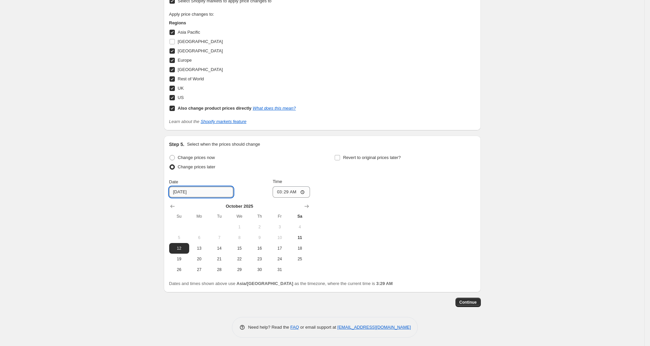
click at [187, 192] on input "10/12/2025" at bounding box center [201, 192] width 64 height 11
click at [186, 191] on input "10/12/2025" at bounding box center [201, 192] width 64 height 11
type input "10/11/2025"
click at [401, 157] on span "Revert to original prices later?" at bounding box center [372, 157] width 58 height 5
click at [340, 157] on input "Revert to original prices later?" at bounding box center [337, 157] width 5 height 5
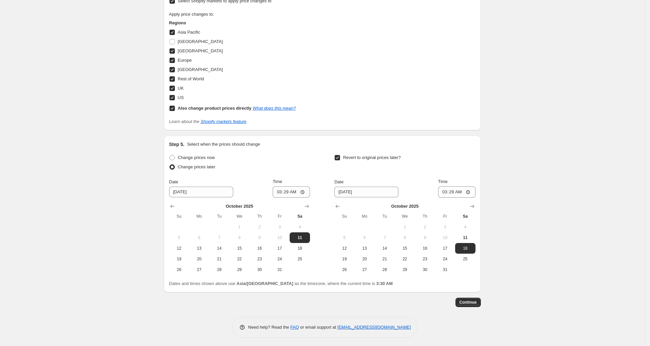
click at [340, 158] on input "Revert to original prices later?" at bounding box center [337, 157] width 5 height 5
checkbox input "false"
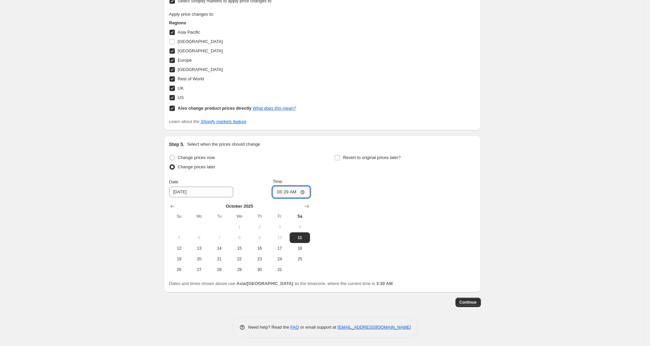
click at [281, 190] on input "03:29" at bounding box center [291, 192] width 37 height 11
type input "10:30"
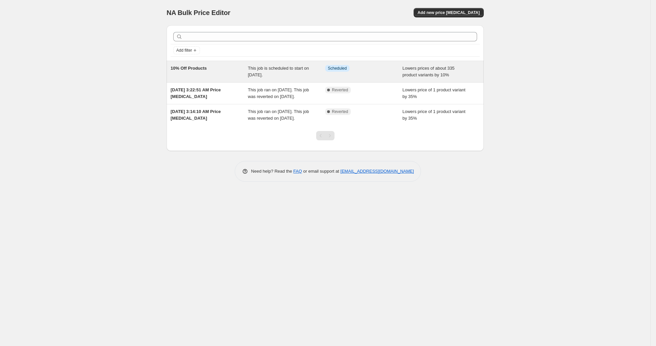
click at [291, 73] on div "This job is scheduled to start on [DATE]." at bounding box center [286, 71] width 77 height 13
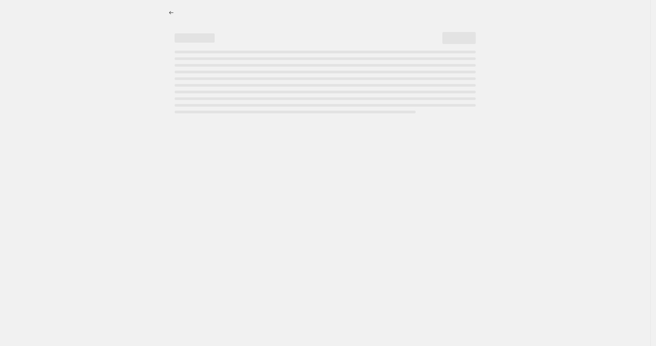
select select "percentage"
select select "tag"
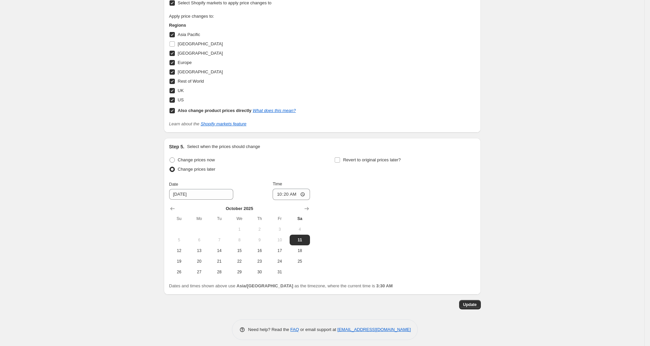
scroll to position [748, 0]
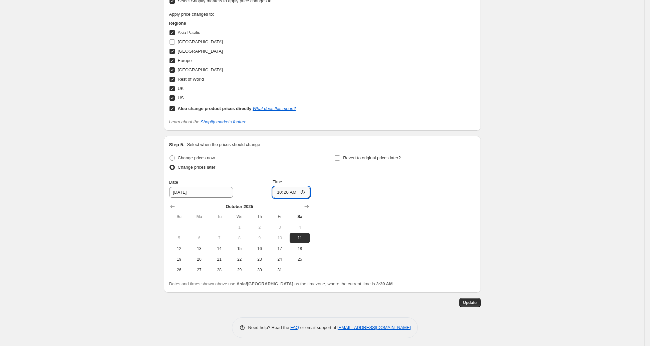
click at [284, 191] on input "10:20" at bounding box center [291, 192] width 37 height 11
type input "06:20"
click at [410, 184] on div "Change prices now Change prices later Date 10/11/2025 Time 06:20 October 2025 S…" at bounding box center [322, 215] width 306 height 122
click at [477, 300] on span "Update" at bounding box center [470, 302] width 14 height 5
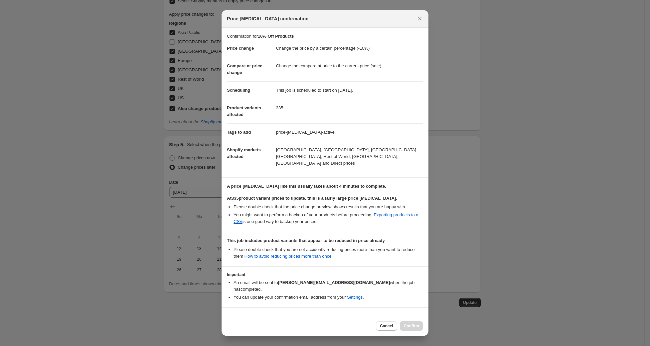
scroll to position [18, 0]
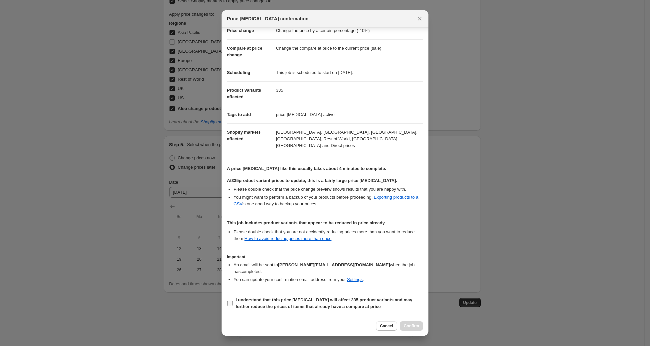
click at [236, 302] on span "I understand that this price change job will affect 335 product variants and ma…" at bounding box center [330, 303] width 188 height 13
click at [233, 302] on input "I understand that this price change job will affect 335 product variants and ma…" at bounding box center [229, 303] width 5 height 5
checkbox input "true"
drag, startPoint x: 414, startPoint y: 326, endPoint x: 417, endPoint y: 305, distance: 21.5
click at [414, 326] on span "Confirm" at bounding box center [411, 326] width 15 height 5
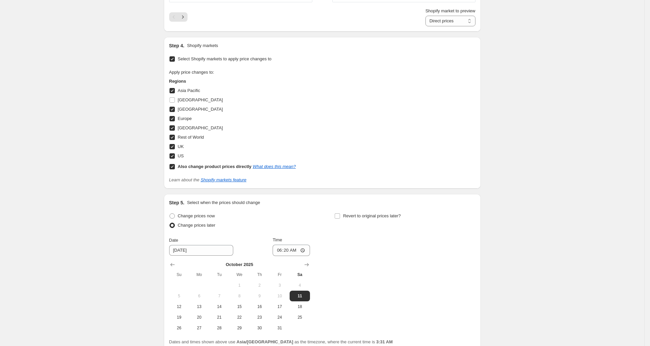
scroll to position [748, 0]
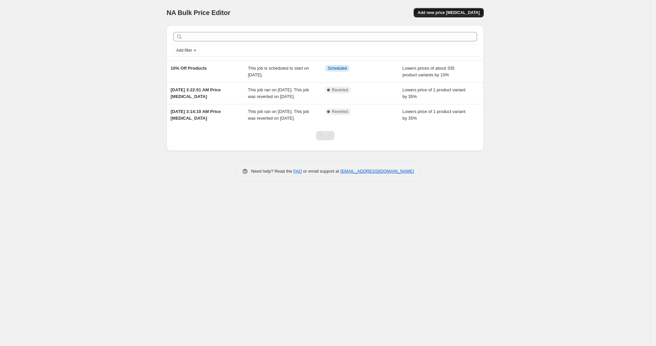
click at [438, 15] on span "Add new price [MEDICAL_DATA]" at bounding box center [449, 12] width 62 height 5
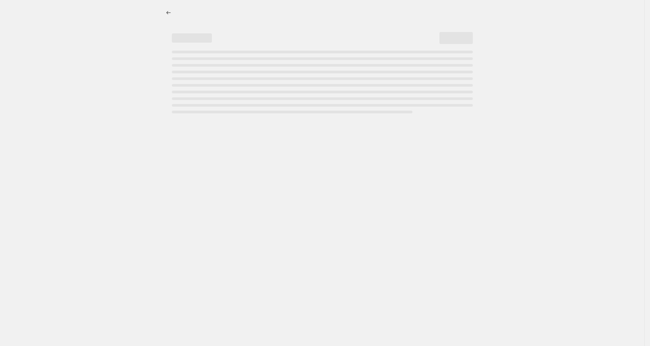
select select "percentage"
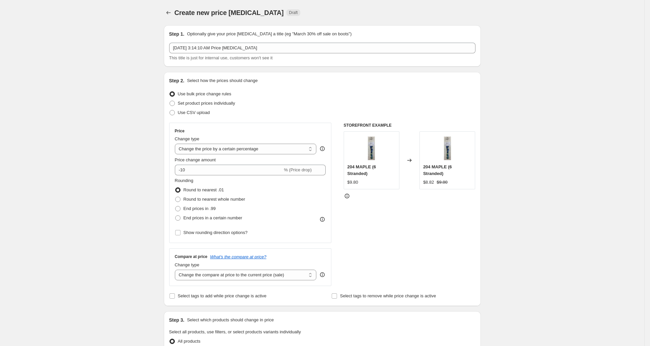
scroll to position [59, 0]
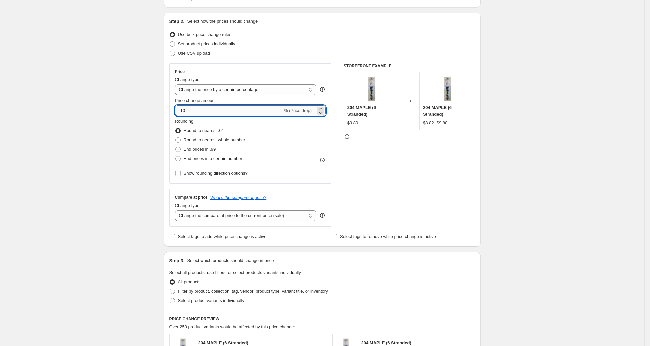
drag, startPoint x: 184, startPoint y: 110, endPoint x: 200, endPoint y: 110, distance: 16.4
click at [200, 110] on input "-10" at bounding box center [229, 110] width 108 height 11
type input "-35"
click at [62, 123] on div "Create new price change job. This page is ready Create new price change job Dra…" at bounding box center [322, 293] width 644 height 705
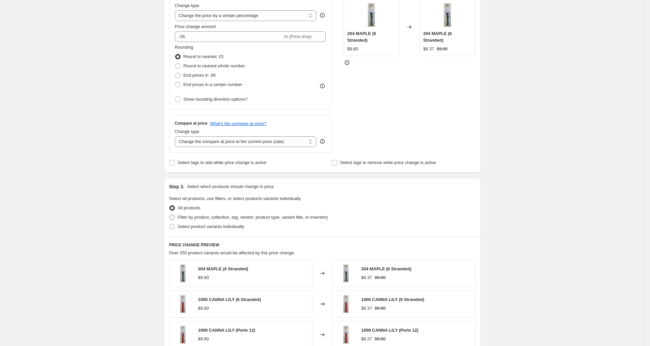
scroll to position [147, 0]
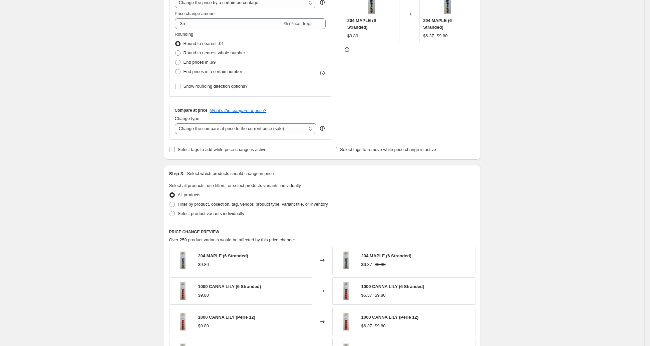
click at [175, 148] on input "Select tags to add while price change is active" at bounding box center [172, 149] width 5 height 5
checkbox input "true"
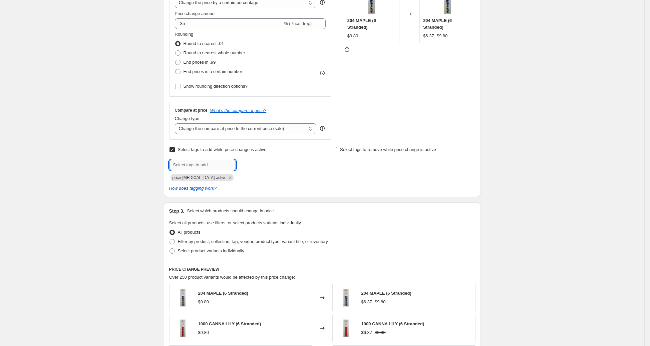
click at [209, 162] on input "text" at bounding box center [202, 165] width 67 height 11
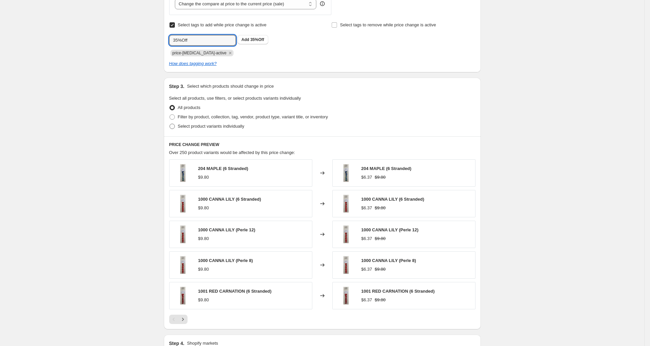
scroll to position [278, 0]
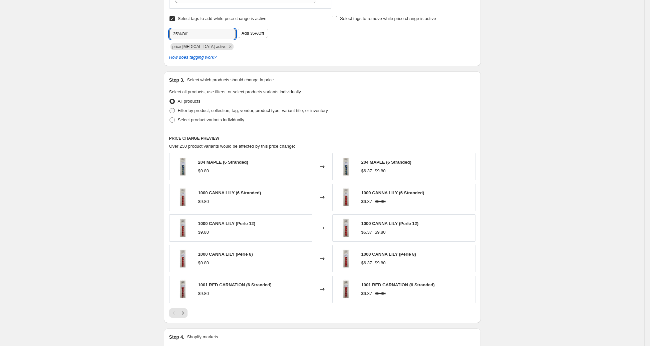
type input "35%Off"
click at [197, 110] on span "Filter by product, collection, tag, vendor, product type, variant title, or inv…" at bounding box center [253, 110] width 150 height 5
click at [170, 108] on input "Filter by product, collection, tag, vendor, product type, variant title, or inv…" at bounding box center [170, 108] width 0 height 0
radio input "true"
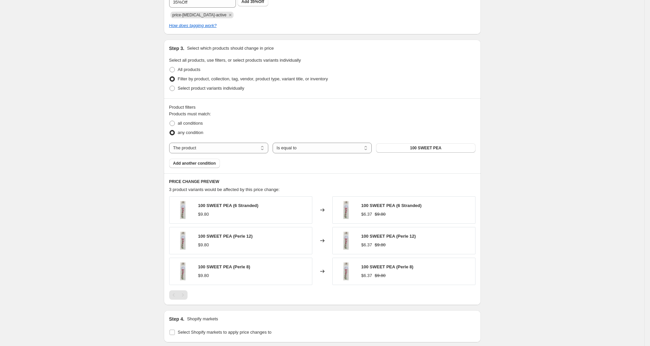
scroll to position [316, 0]
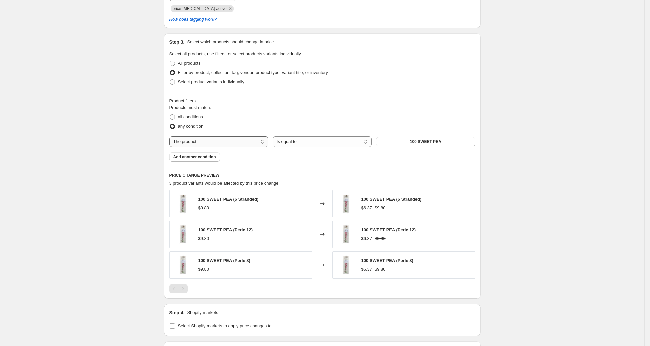
click at [244, 140] on select "The product The product's collection The product's tag The product's vendor The…" at bounding box center [218, 142] width 99 height 11
select select "tag"
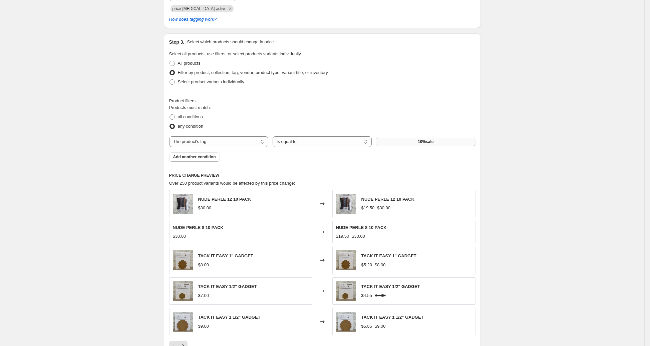
click at [427, 143] on span "10%sale" at bounding box center [426, 141] width 16 height 5
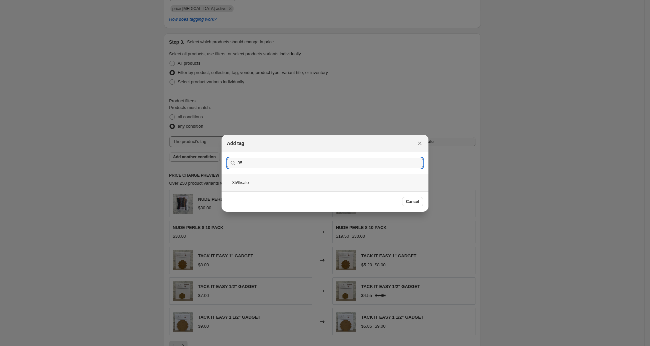
type input "35"
click at [276, 176] on div "35%sale" at bounding box center [325, 183] width 207 height 18
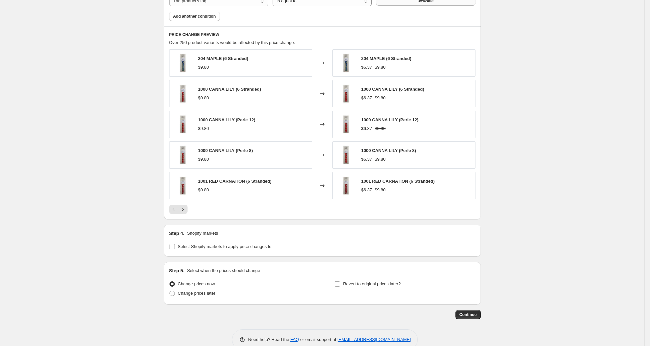
scroll to position [469, 0]
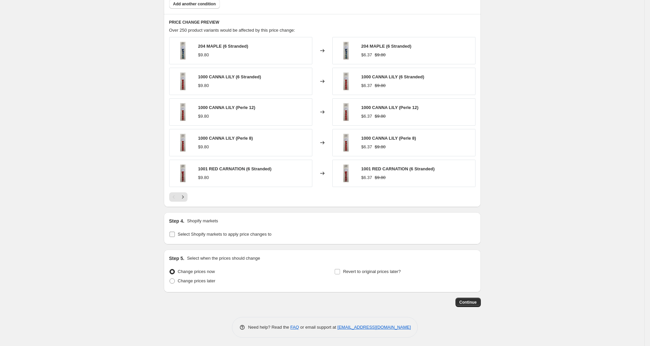
click at [246, 233] on span "Select Shopify markets to apply price changes to" at bounding box center [225, 234] width 94 height 5
click at [175, 233] on input "Select Shopify markets to apply price changes to" at bounding box center [172, 234] width 5 height 5
checkbox input "true"
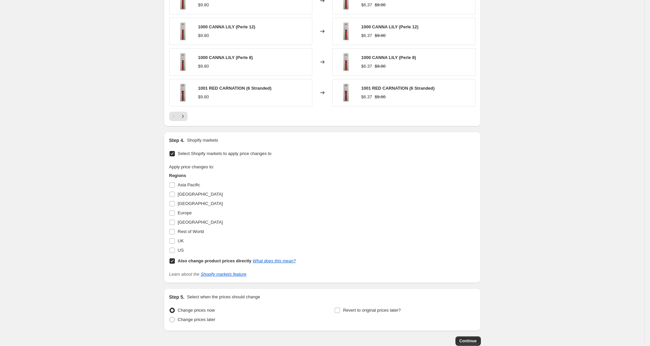
scroll to position [588, 0]
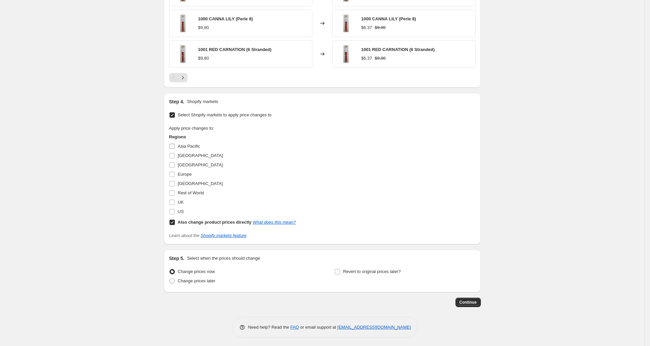
click at [175, 145] on input "Asia Pacific" at bounding box center [172, 146] width 5 height 5
checkbox input "true"
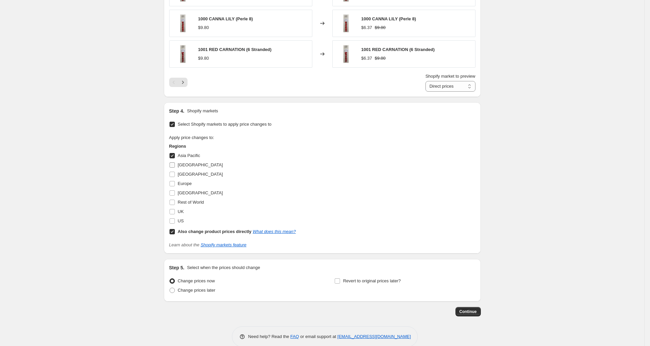
click at [174, 164] on input "[GEOGRAPHIC_DATA]" at bounding box center [172, 165] width 5 height 5
checkbox input "true"
click at [175, 172] on input "[GEOGRAPHIC_DATA]" at bounding box center [172, 174] width 5 height 5
checkbox input "true"
click at [174, 182] on input "Europe" at bounding box center [172, 183] width 5 height 5
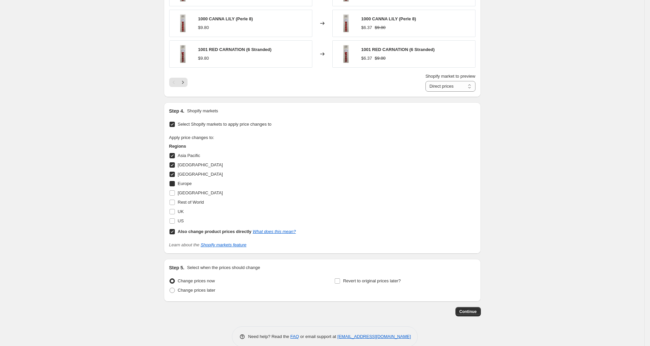
checkbox input "true"
click at [175, 164] on input "[GEOGRAPHIC_DATA]" at bounding box center [172, 165] width 5 height 5
checkbox input "false"
click at [175, 189] on label "[GEOGRAPHIC_DATA]" at bounding box center [196, 193] width 54 height 9
click at [175, 191] on input "[GEOGRAPHIC_DATA]" at bounding box center [172, 193] width 5 height 5
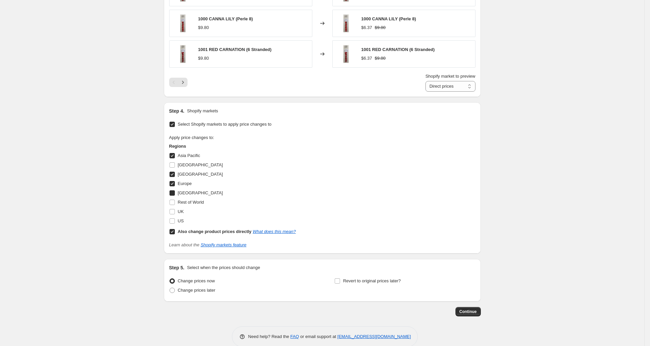
checkbox input "true"
click at [173, 200] on input "Rest of World" at bounding box center [172, 202] width 5 height 5
checkbox input "true"
click at [173, 210] on input "UK" at bounding box center [172, 211] width 5 height 5
checkbox input "true"
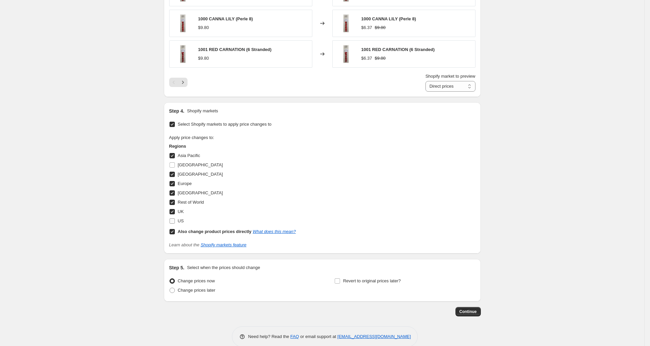
click at [175, 219] on input "US" at bounding box center [172, 221] width 5 height 5
checkbox input "true"
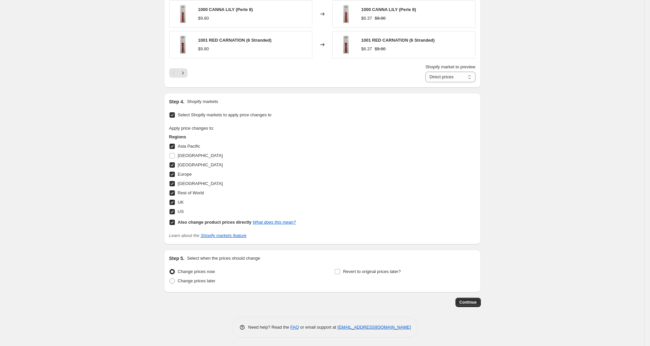
click at [225, 282] on div "Change prices later" at bounding box center [239, 281] width 141 height 9
click at [207, 280] on span "Change prices later" at bounding box center [197, 281] width 38 height 5
click at [182, 282] on span "Change prices later" at bounding box center [197, 281] width 38 height 5
click at [170, 279] on input "Change prices later" at bounding box center [170, 279] width 0 height 0
radio input "true"
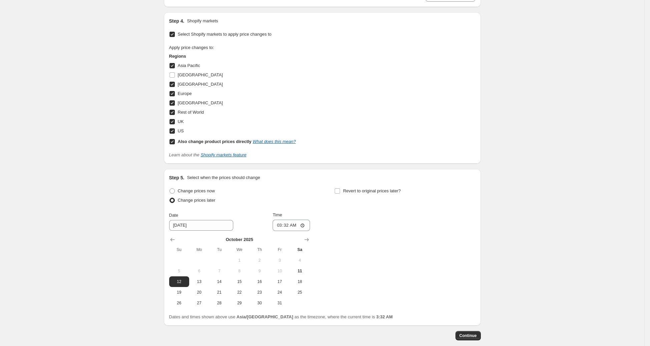
scroll to position [703, 0]
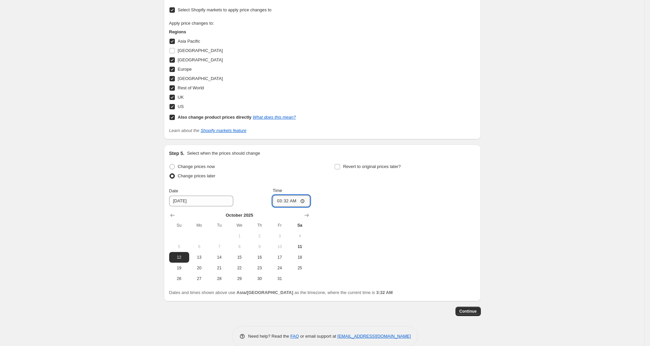
click at [281, 200] on input "03:32" at bounding box center [291, 201] width 37 height 11
type input "06:32"
drag, startPoint x: 498, startPoint y: 164, endPoint x: 500, endPoint y: 168, distance: 4.1
click at [185, 202] on input "10/12/2025" at bounding box center [201, 201] width 64 height 11
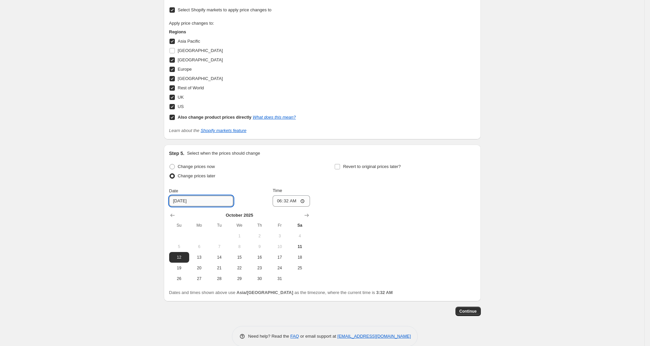
click at [186, 202] on input "10/12/2025" at bounding box center [201, 201] width 64 height 11
type input "10/11/2025"
click at [445, 150] on div "Step 5. Select when the prices should change" at bounding box center [322, 153] width 306 height 7
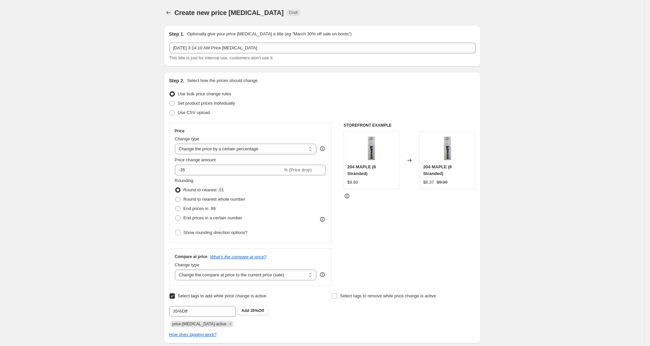
scroll to position [6, 0]
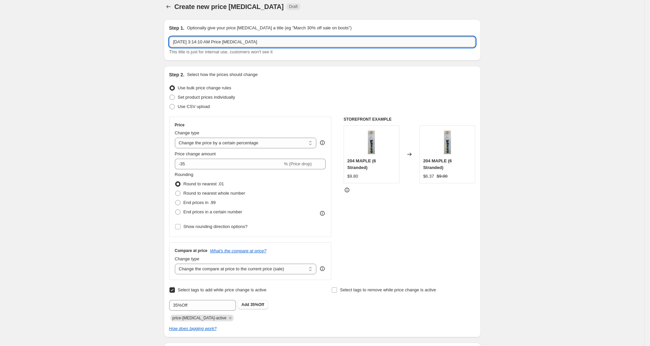
click at [309, 42] on input "[DATE] 3:14:10 AM Price [MEDICAL_DATA]" at bounding box center [322, 42] width 306 height 11
click at [310, 42] on input "[DATE] 3:14:10 AM Price [MEDICAL_DATA]" at bounding box center [322, 42] width 306 height 11
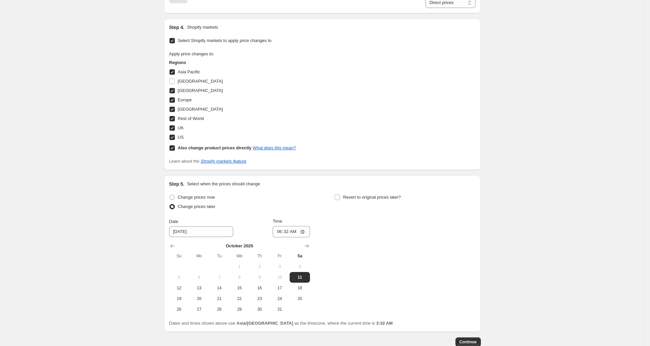
scroll to position [712, 0]
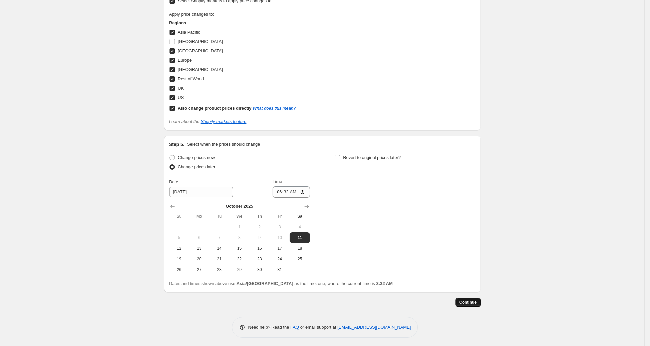
type input "35%Off Sale"
click at [476, 302] on span "Continue" at bounding box center [468, 302] width 17 height 5
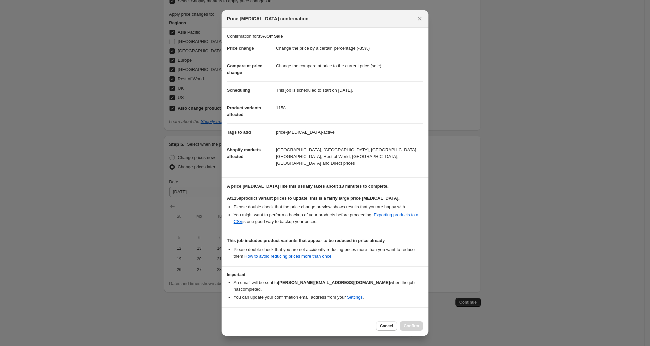
scroll to position [18, 0]
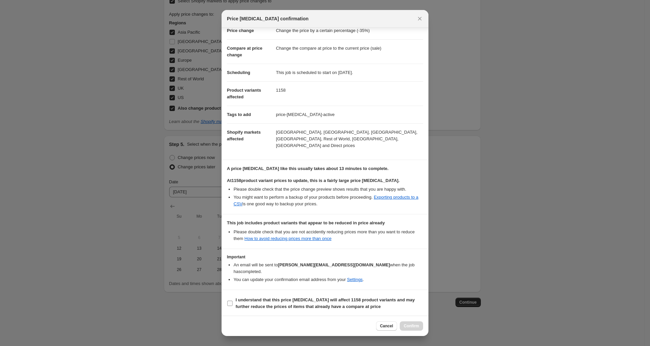
click at [239, 299] on b "I understand that this price change job will affect 1158 product variants and m…" at bounding box center [325, 304] width 179 height 12
click at [233, 301] on input "I understand that this price change job will affect 1158 product variants and m…" at bounding box center [229, 303] width 5 height 5
checkbox input "true"
click at [418, 325] on span "Confirm" at bounding box center [411, 326] width 15 height 5
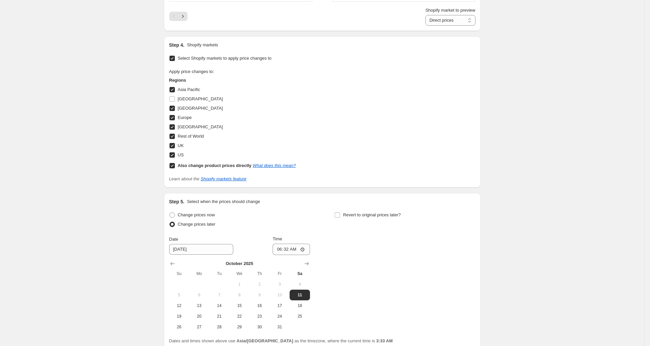
scroll to position [753, 0]
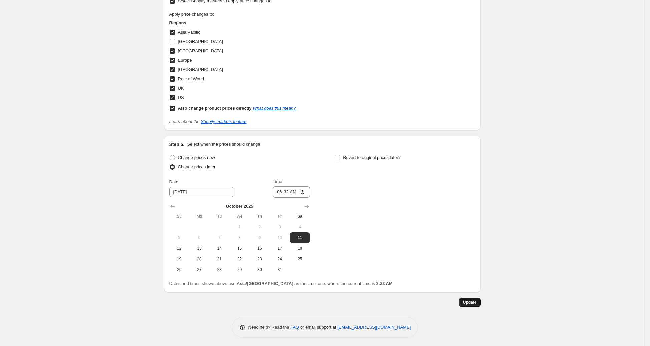
click at [469, 301] on span "Update" at bounding box center [470, 302] width 14 height 5
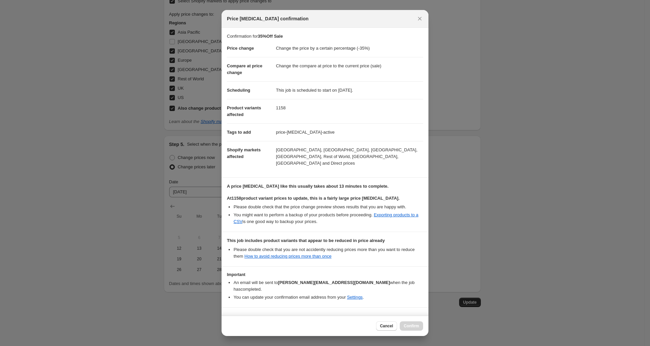
scroll to position [18, 0]
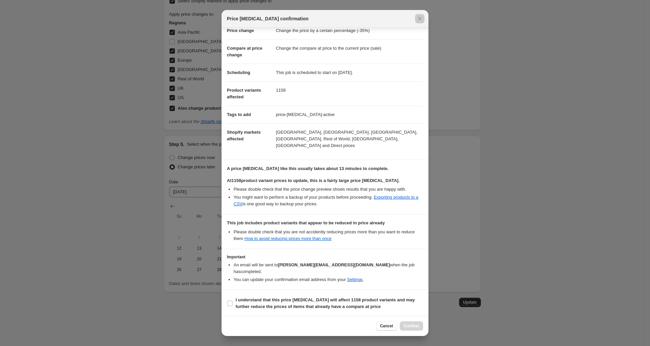
click at [537, 140] on div at bounding box center [325, 173] width 650 height 346
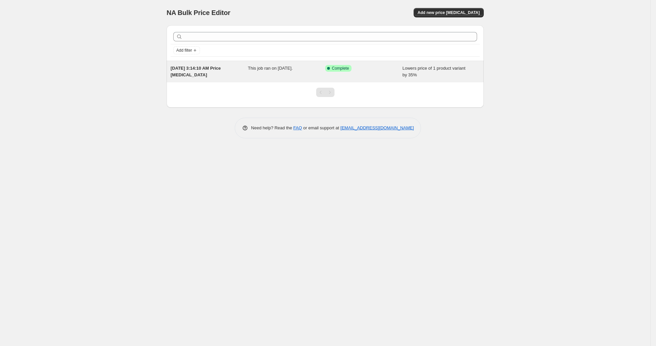
click at [262, 72] on div "This job ran on [DATE]." at bounding box center [286, 71] width 77 height 13
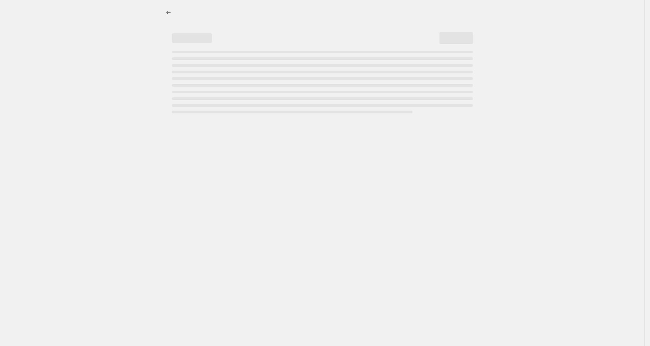
select select "percentage"
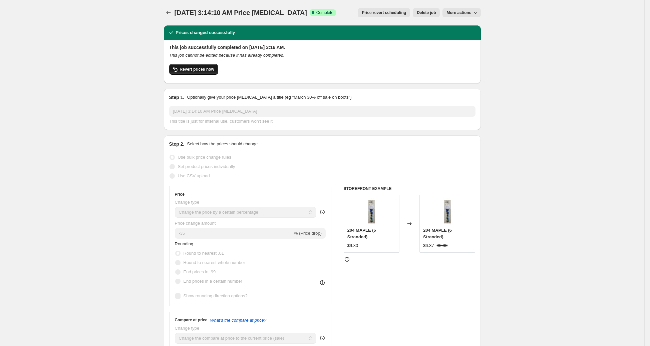
click at [211, 68] on span "Revert prices now" at bounding box center [197, 69] width 34 height 5
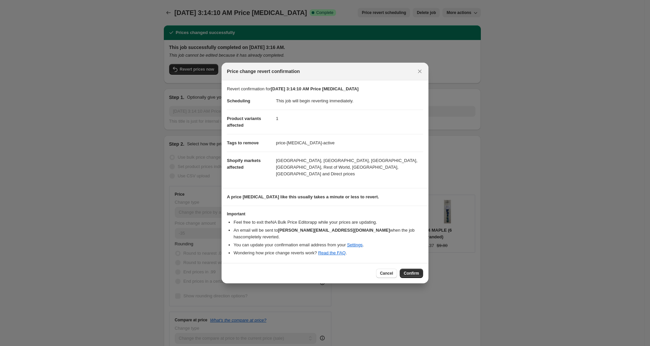
drag, startPoint x: 418, startPoint y: 271, endPoint x: 417, endPoint y: 266, distance: 4.8
click at [418, 271] on span "Confirm" at bounding box center [411, 273] width 15 height 5
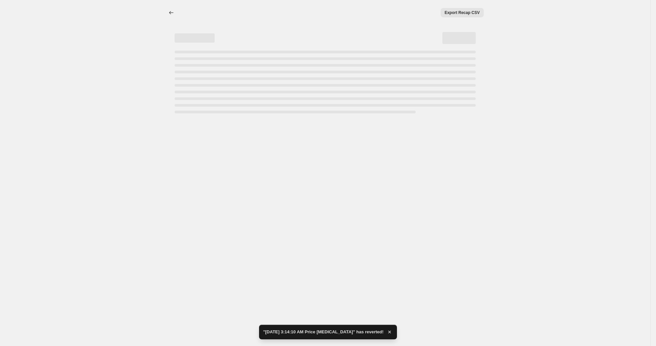
select select "percentage"
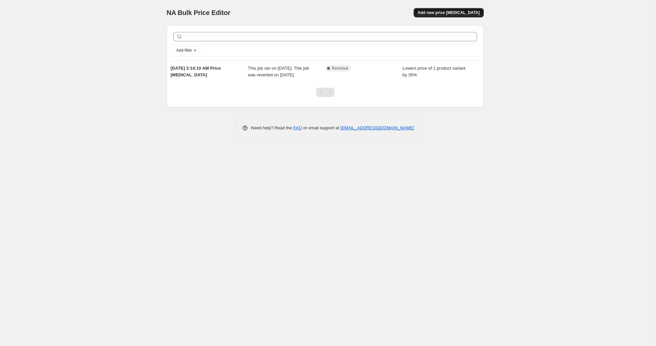
click at [458, 14] on span "Add new price [MEDICAL_DATA]" at bounding box center [449, 12] width 62 height 5
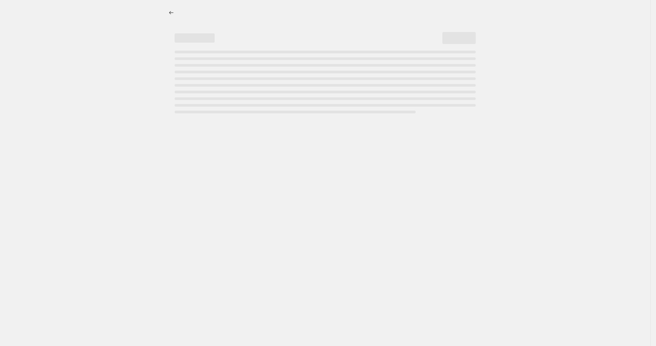
select select "percentage"
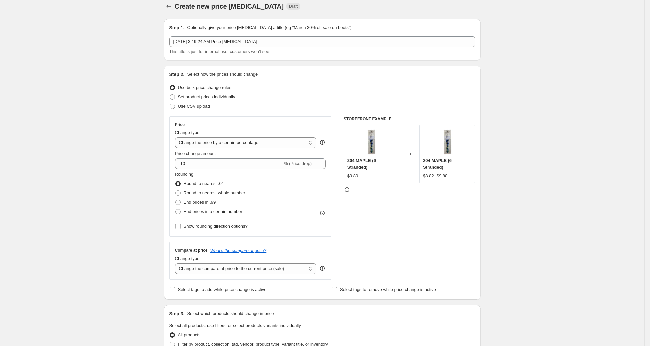
scroll to position [13, 0]
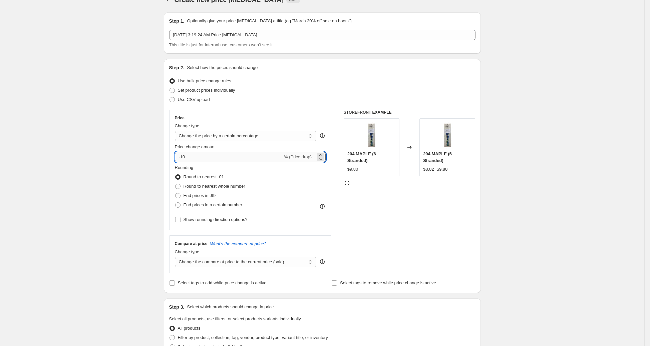
drag, startPoint x: 183, startPoint y: 157, endPoint x: 203, endPoint y: 157, distance: 19.4
click at [203, 158] on input "-10" at bounding box center [229, 157] width 108 height 11
type input "-35"
drag, startPoint x: 86, startPoint y: 102, endPoint x: 132, endPoint y: 135, distance: 56.0
click at [86, 102] on div "Create new price change job. This page is ready Create new price change job Dra…" at bounding box center [322, 339] width 644 height 705
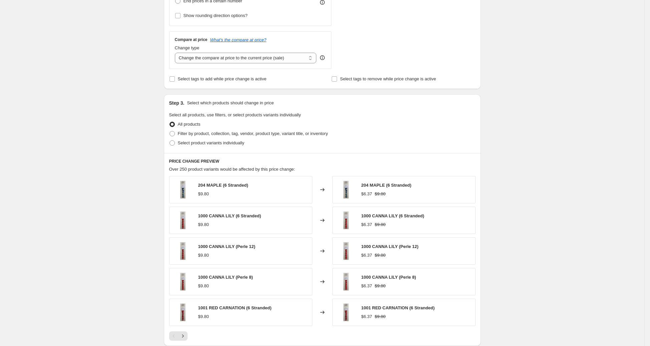
scroll to position [224, 0]
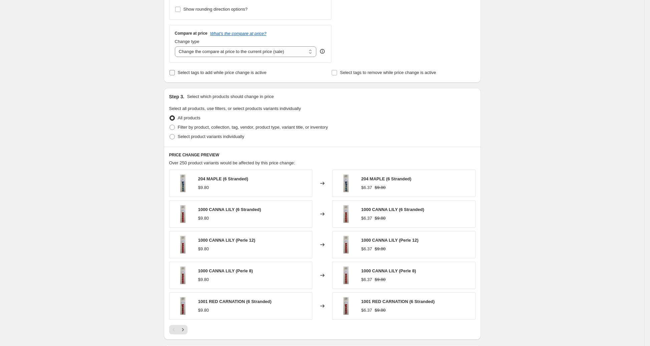
click at [175, 73] on input "Select tags to add while price change is active" at bounding box center [172, 72] width 5 height 5
checkbox input "true"
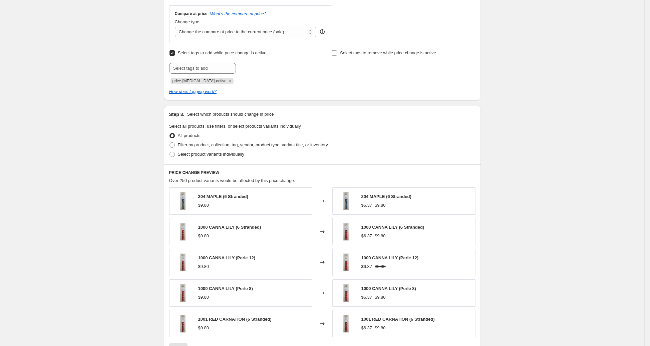
scroll to position [250, 0]
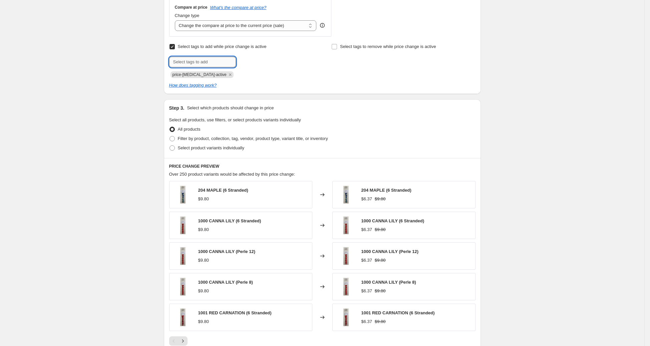
click at [202, 59] on input "text" at bounding box center [202, 62] width 67 height 11
type input "35%OFFSALE"
drag, startPoint x: 452, startPoint y: 117, endPoint x: 462, endPoint y: 123, distance: 12.4
click at [452, 117] on fieldset "Select all products, use filters, or select products variants individually All …" at bounding box center [322, 135] width 306 height 36
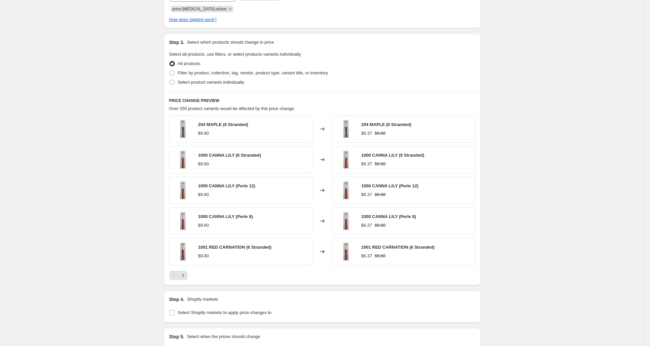
scroll to position [322, 0]
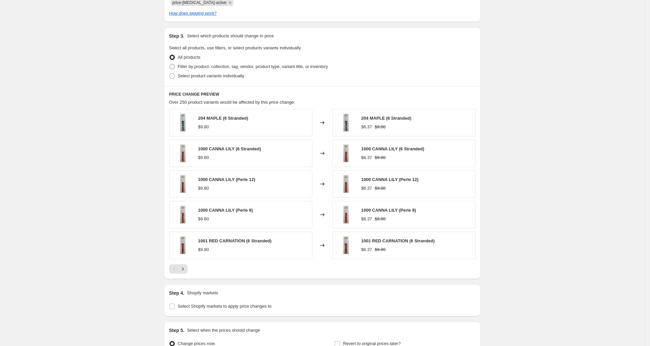
click at [200, 65] on span "Filter by product, collection, tag, vendor, product type, variant title, or inv…" at bounding box center [253, 66] width 150 height 5
click at [170, 64] on input "Filter by product, collection, tag, vendor, product type, variant title, or inv…" at bounding box center [170, 64] width 0 height 0
radio input "true"
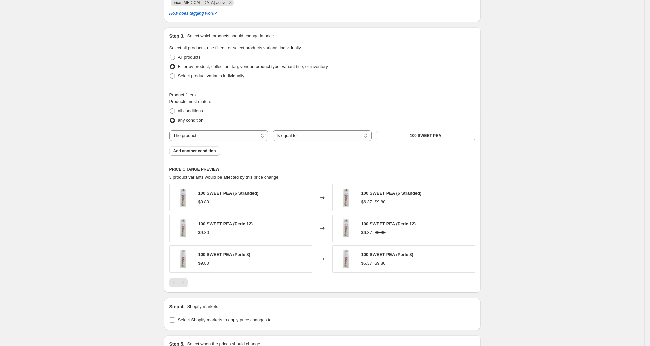
scroll to position [404, 0]
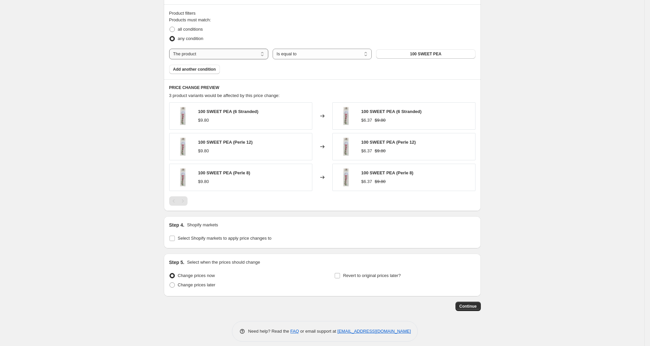
click at [233, 54] on select "The product The product's collection The product's tag The product's vendor The…" at bounding box center [218, 54] width 99 height 11
select select "tag"
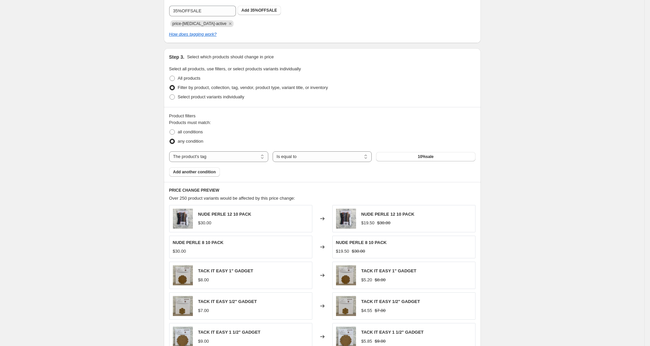
scroll to position [393, 0]
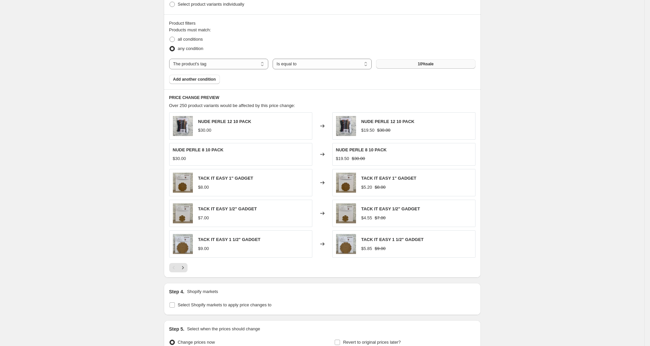
click at [442, 64] on button "10%sale" at bounding box center [425, 63] width 99 height 9
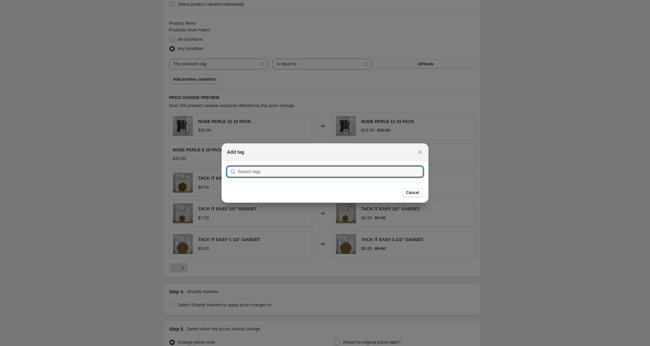
click at [408, 193] on span "Cancel" at bounding box center [412, 192] width 13 height 5
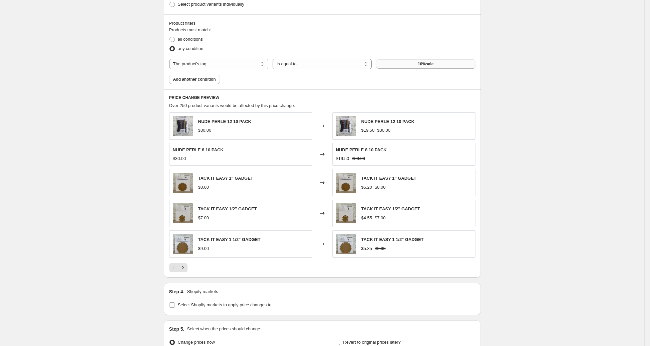
click at [406, 65] on button "10%sale" at bounding box center [425, 63] width 99 height 9
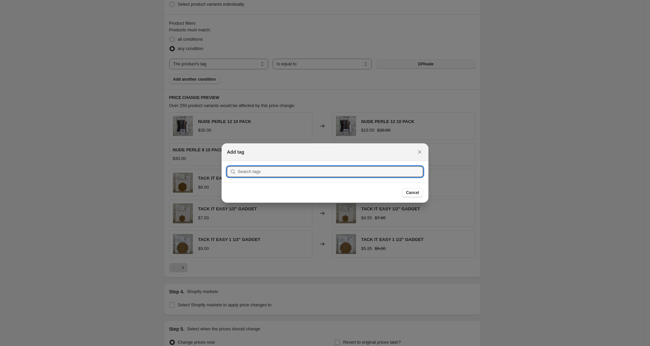
scroll to position [0, 0]
click at [410, 194] on span "Cancel" at bounding box center [412, 192] width 13 height 5
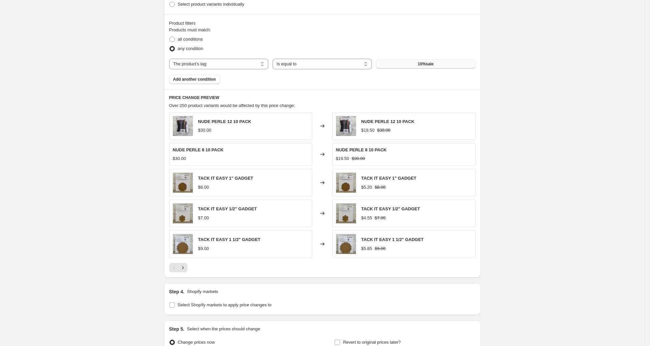
click at [408, 65] on button "10%sale" at bounding box center [425, 63] width 99 height 9
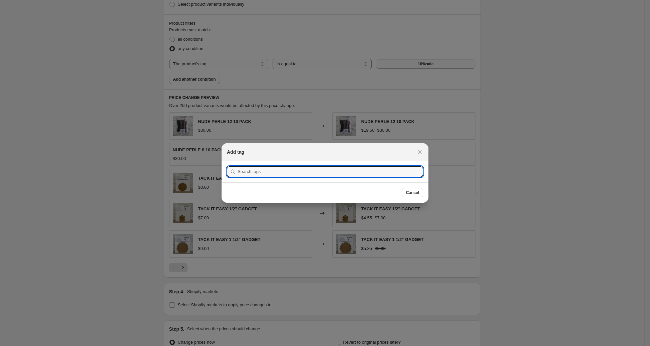
scroll to position [0, 0]
click at [412, 200] on div "Cancel" at bounding box center [325, 193] width 207 height 20
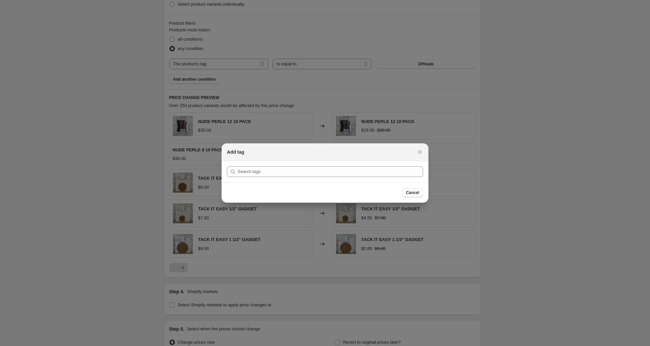
click at [409, 195] on span "Cancel" at bounding box center [412, 192] width 13 height 5
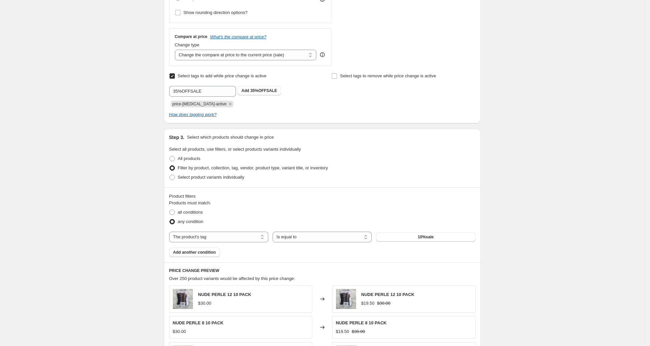
scroll to position [207, 0]
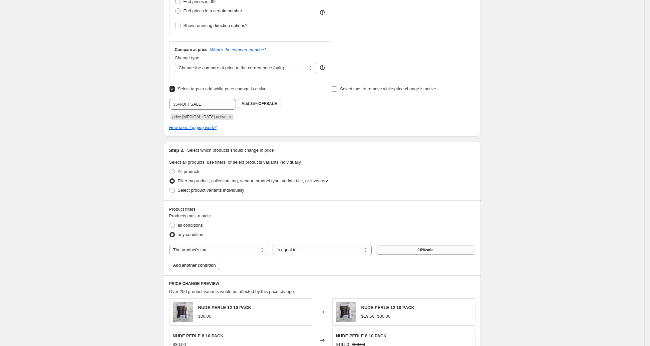
click at [430, 247] on button "10%sale" at bounding box center [425, 250] width 99 height 9
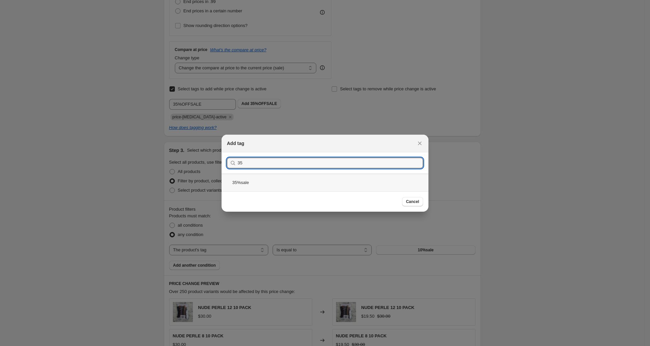
type input "35"
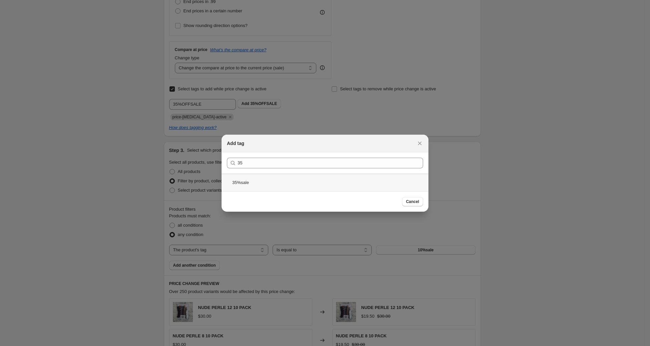
click at [252, 185] on div "35%sale" at bounding box center [325, 183] width 207 height 18
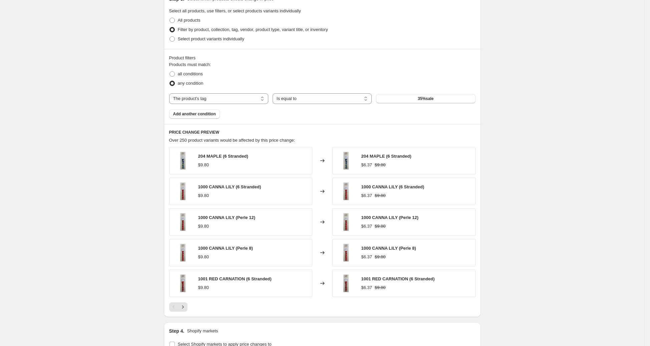
scroll to position [469, 0]
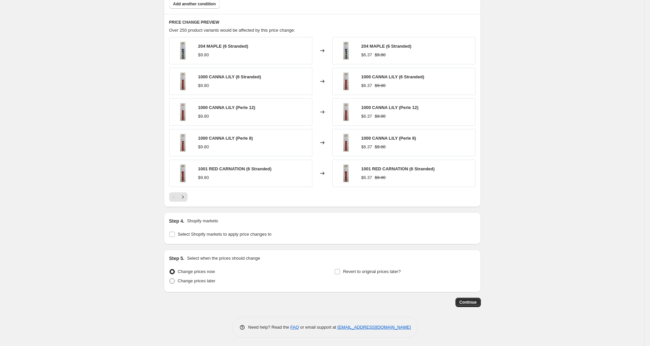
click at [203, 283] on label "Change prices later" at bounding box center [192, 281] width 46 height 9
click at [170, 279] on input "Change prices later" at bounding box center [170, 279] width 0 height 0
radio input "true"
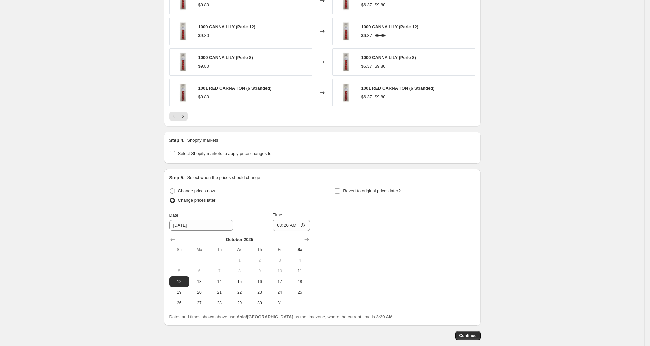
scroll to position [583, 0]
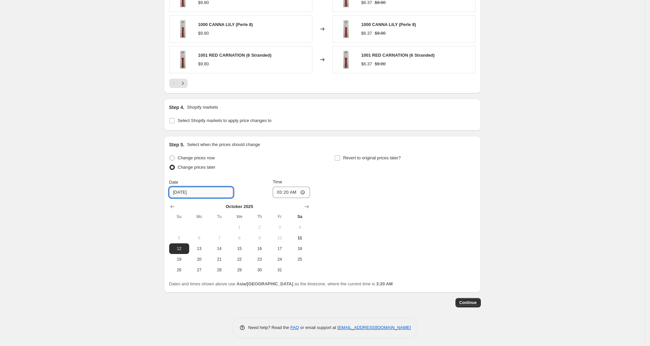
click at [184, 190] on input "10/12/2025" at bounding box center [201, 192] width 64 height 11
click at [192, 192] on input "10/12/2025" at bounding box center [201, 192] width 64 height 11
click at [307, 233] on button "11" at bounding box center [300, 238] width 20 height 11
type input "10/11/2025"
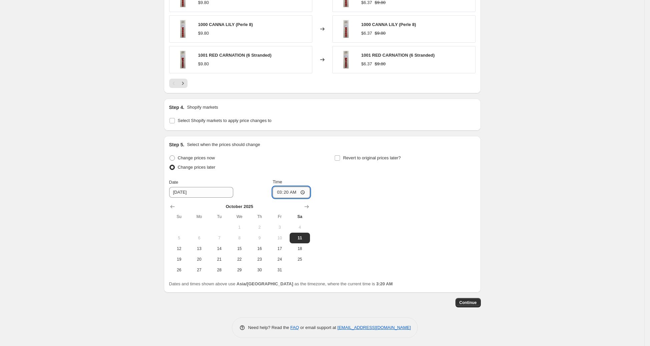
click at [282, 190] on input "03:20" at bounding box center [291, 192] width 37 height 11
type input "10:30"
click at [394, 194] on div "Change prices now Change prices later Date 10/11/2025 Time 10:30 October 2025 S…" at bounding box center [322, 215] width 306 height 122
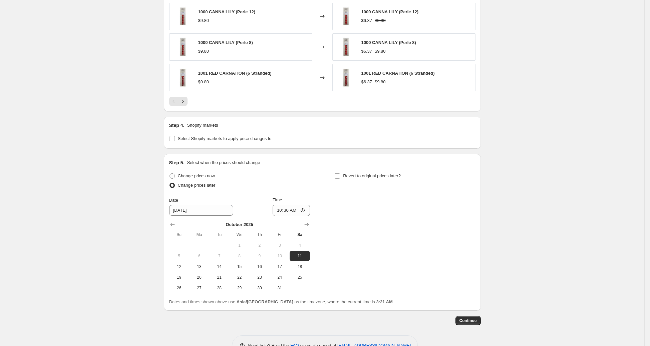
scroll to position [542, 0]
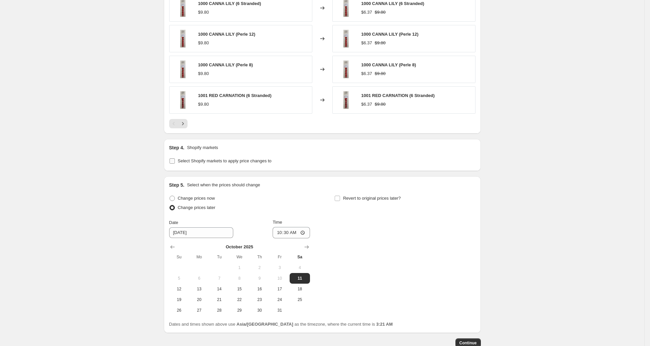
click at [252, 163] on label "Select Shopify markets to apply price changes to" at bounding box center [220, 161] width 102 height 9
click at [175, 163] on input "Select Shopify markets to apply price changes to" at bounding box center [172, 161] width 5 height 5
checkbox input "true"
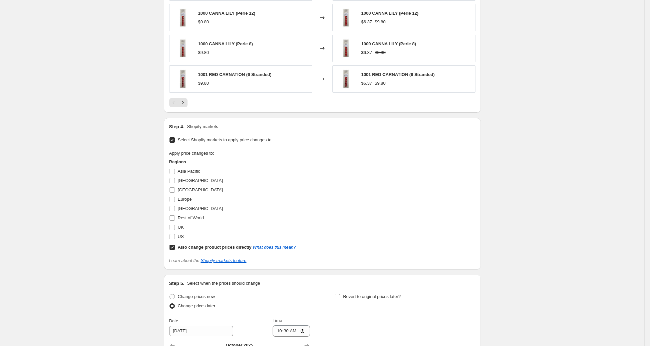
scroll to position [615, 0]
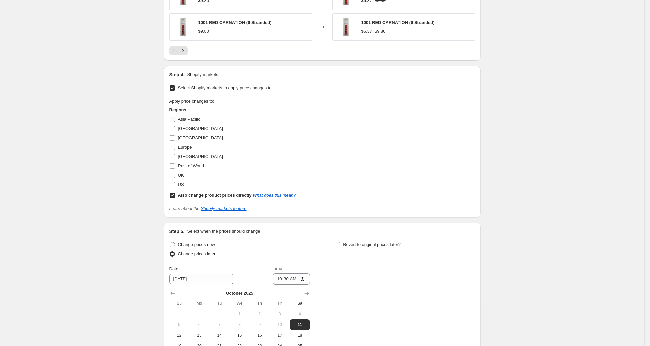
click at [175, 117] on input "Asia Pacific" at bounding box center [172, 119] width 5 height 5
checkbox input "true"
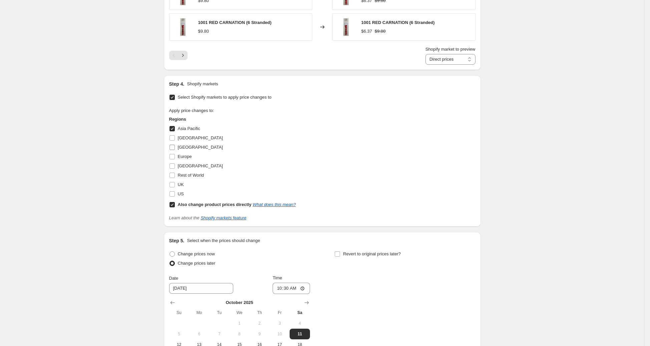
click at [174, 145] on input "[GEOGRAPHIC_DATA]" at bounding box center [172, 147] width 5 height 5
checkbox input "true"
click at [175, 155] on input "Europe" at bounding box center [172, 156] width 5 height 5
checkbox input "true"
click at [174, 164] on input "[GEOGRAPHIC_DATA]" at bounding box center [172, 166] width 5 height 5
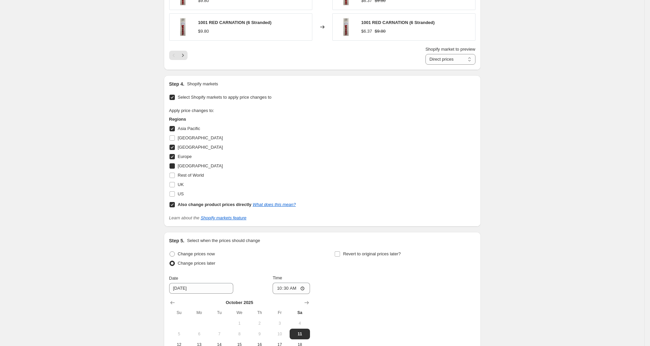
checkbox input "true"
click at [174, 173] on input "Rest of World" at bounding box center [172, 175] width 5 height 5
checkbox input "true"
click at [174, 182] on span at bounding box center [172, 185] width 6 height 6
click at [174, 182] on input "UK" at bounding box center [172, 184] width 5 height 5
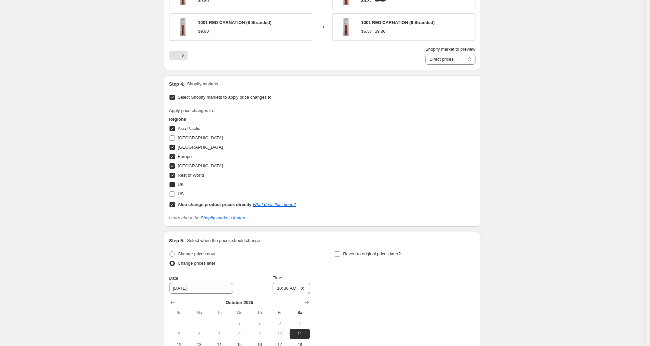
checkbox input "true"
click at [175, 191] on span at bounding box center [172, 194] width 6 height 6
click at [175, 192] on input "US" at bounding box center [172, 194] width 5 height 5
checkbox input "true"
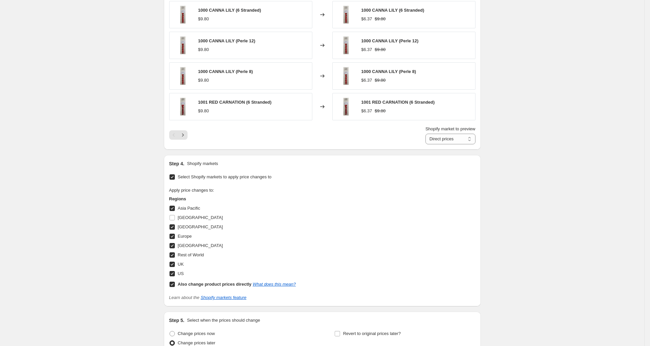
scroll to position [554, 0]
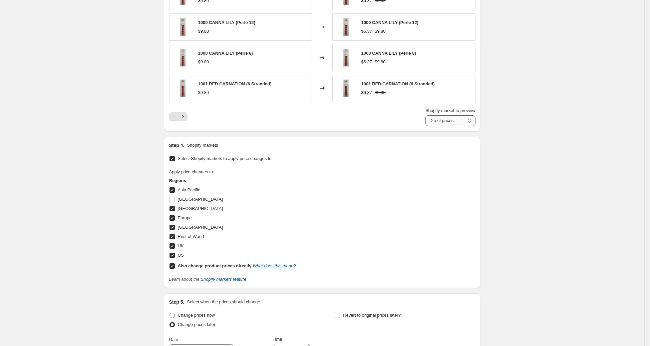
click at [457, 115] on select "Direct prices Asia Pacific Canada Europe New Zealand Rest of World UK US" at bounding box center [451, 120] width 50 height 11
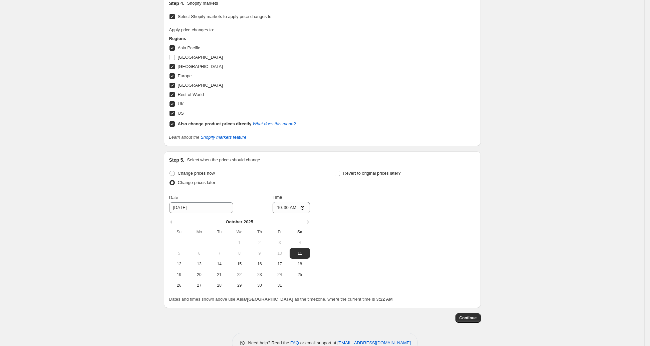
scroll to position [712, 0]
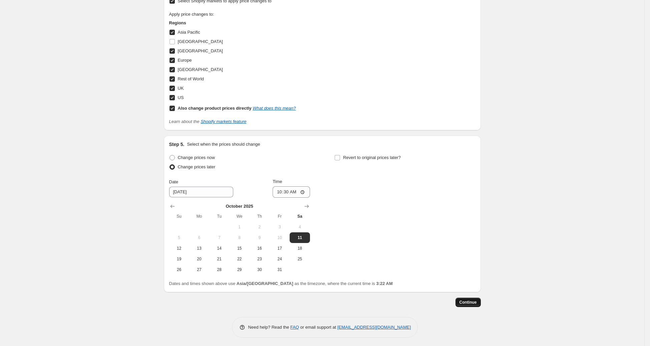
click at [475, 301] on span "Continue" at bounding box center [468, 302] width 17 height 5
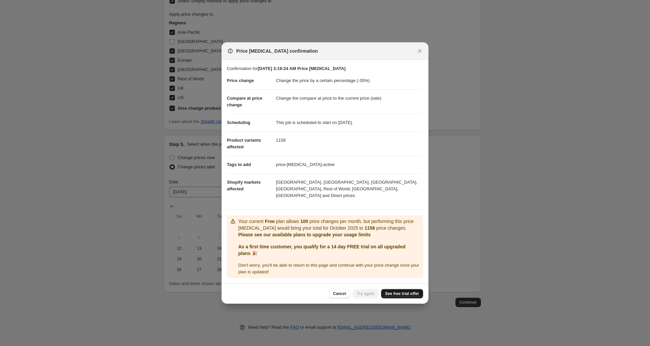
click at [410, 291] on span "See free trial offer" at bounding box center [402, 293] width 34 height 5
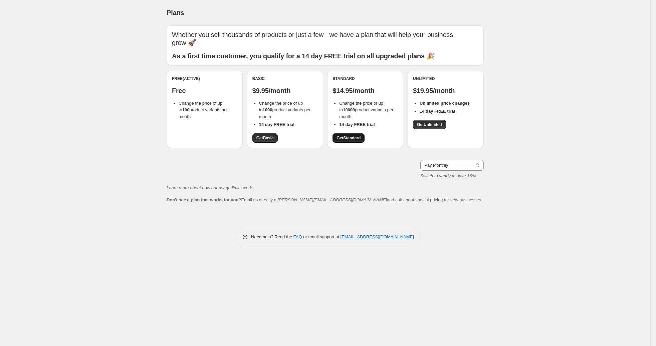
click at [355, 139] on span "Get Standard" at bounding box center [348, 138] width 24 height 5
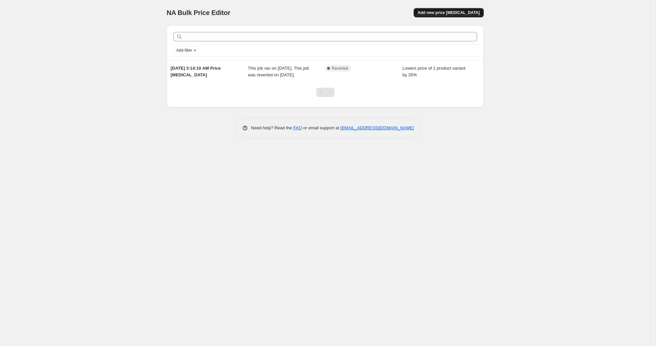
click at [443, 10] on button "Add new price [MEDICAL_DATA]" at bounding box center [449, 12] width 70 height 9
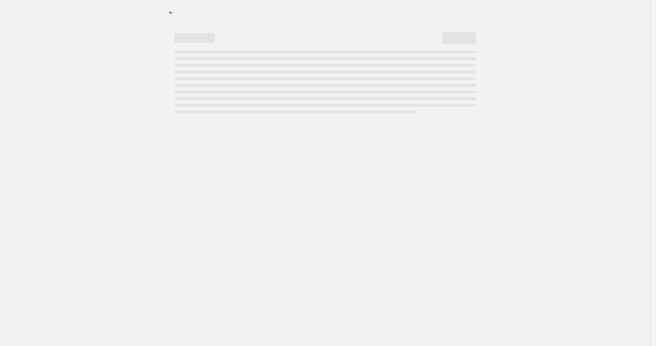
select select "percentage"
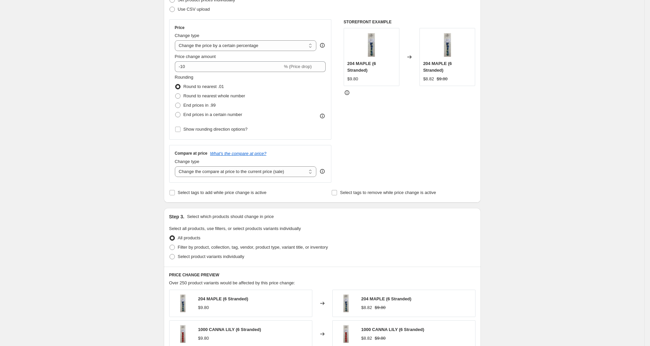
scroll to position [116, 0]
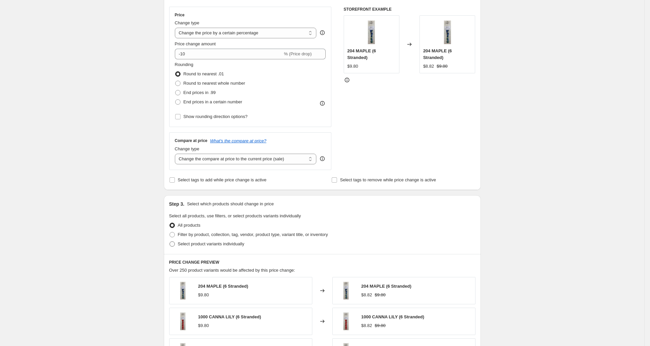
click at [190, 245] on span "Select product variants individually" at bounding box center [211, 244] width 66 height 5
click at [170, 242] on input "Select product variants individually" at bounding box center [170, 242] width 0 height 0
radio input "true"
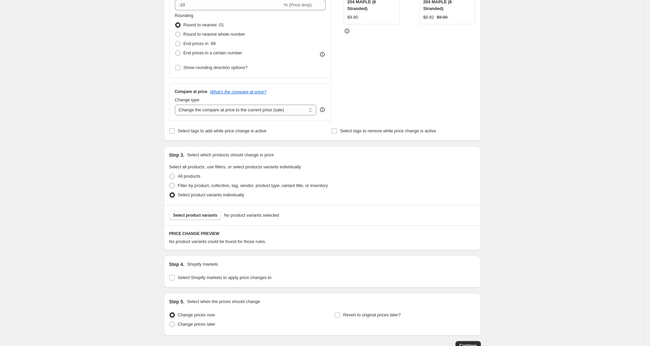
scroll to position [209, 0]
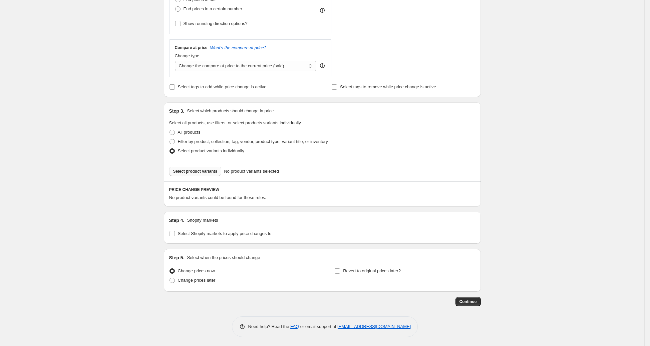
click at [217, 173] on button "Select product variants" at bounding box center [195, 171] width 52 height 9
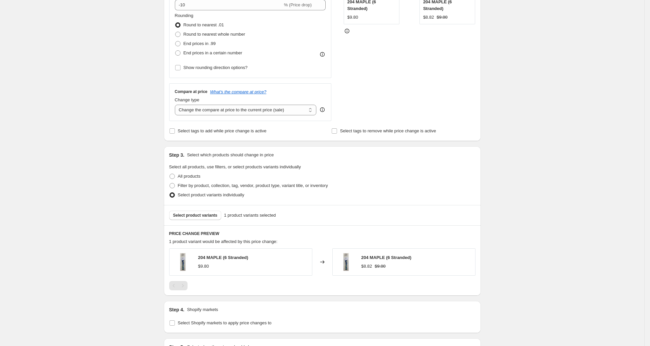
scroll to position [127, 0]
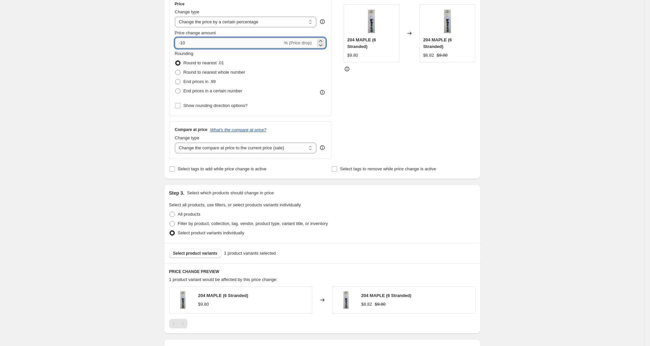
drag, startPoint x: 184, startPoint y: 41, endPoint x: 211, endPoint y: 47, distance: 27.1
click at [211, 47] on input "-10" at bounding box center [229, 43] width 108 height 11
type input "-1"
type input "-35"
click at [470, 91] on div "STOREFRONT EXAMPLE 204 MAPLE (6 Stranded) $9.80 Changed to 204 MAPLE (6 Strande…" at bounding box center [410, 78] width 132 height 164
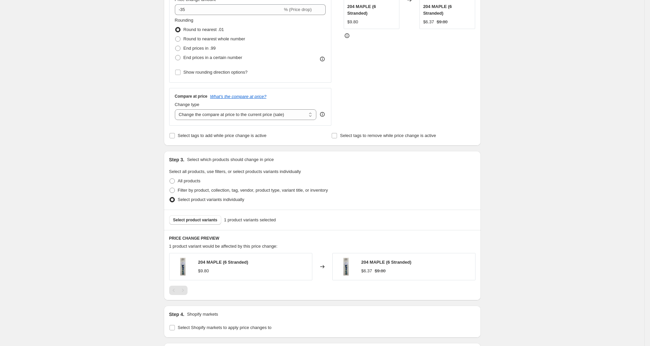
scroll to position [255, 0]
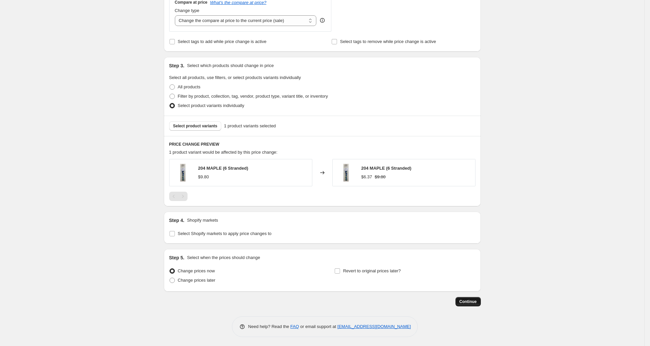
click at [471, 299] on span "Continue" at bounding box center [468, 301] width 17 height 5
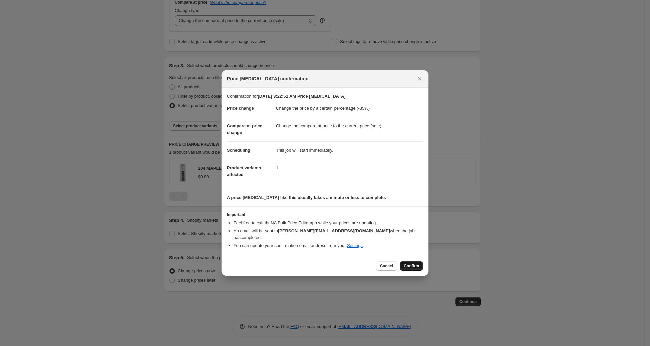
click at [411, 264] on span "Confirm" at bounding box center [411, 266] width 15 height 5
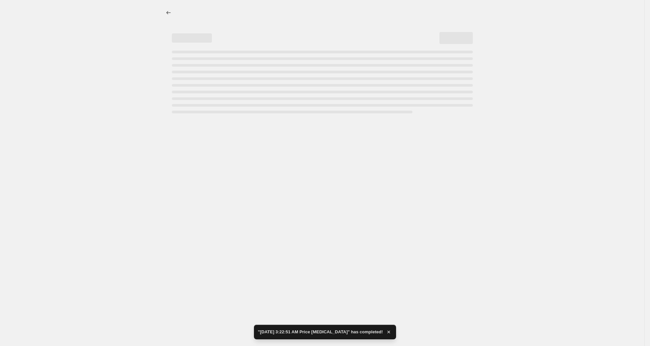
select select "percentage"
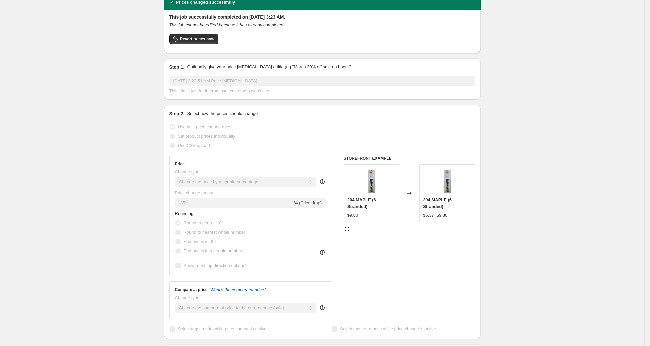
scroll to position [0, 0]
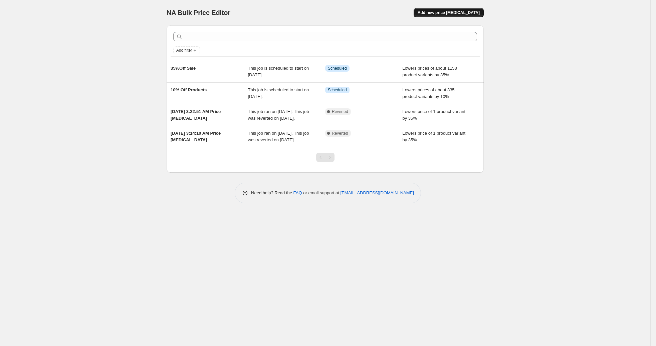
click at [458, 10] on button "Add new price [MEDICAL_DATA]" at bounding box center [449, 12] width 70 height 9
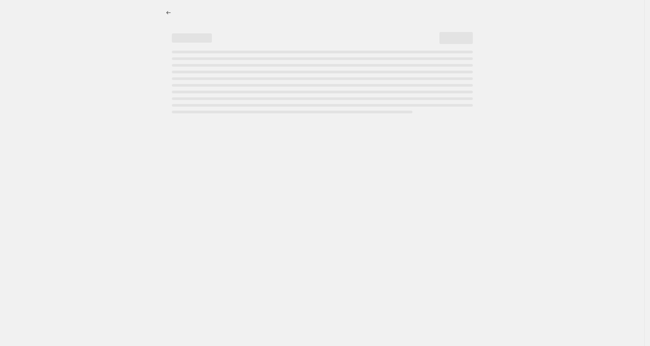
select select "percentage"
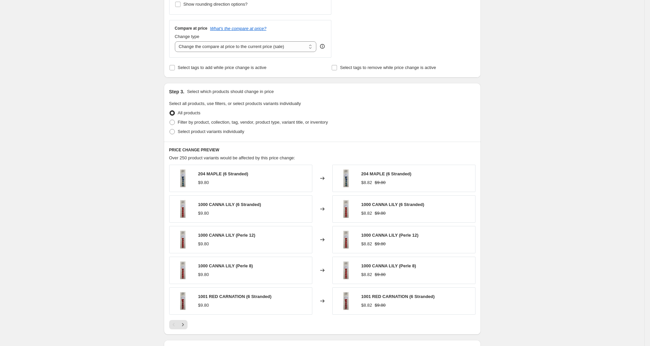
scroll to position [154, 0]
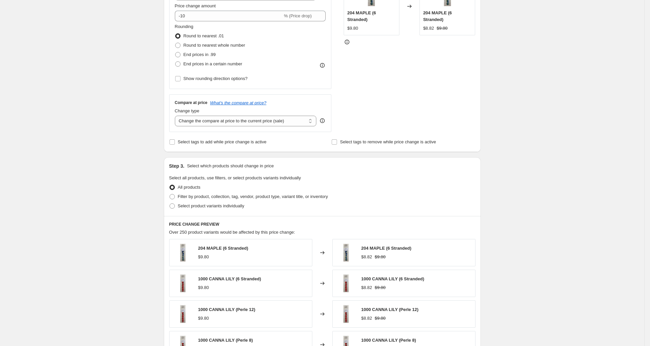
click at [200, 136] on div "Step 2. Select how the prices should change Use bulk price change rules Set pro…" at bounding box center [322, 35] width 306 height 224
click at [200, 140] on span "Select tags to add while price change is active" at bounding box center [222, 142] width 89 height 5
click at [175, 140] on input "Select tags to add while price change is active" at bounding box center [172, 142] width 5 height 5
checkbox input "true"
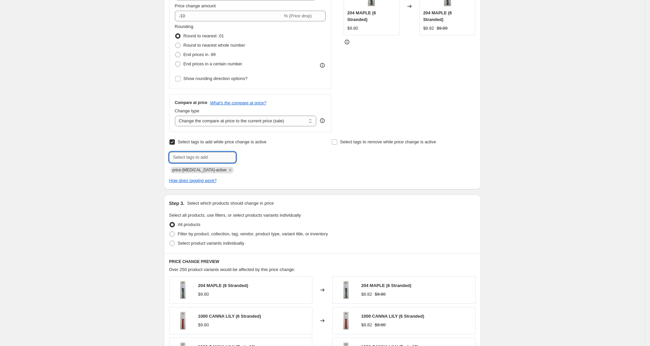
click at [213, 158] on input "text" at bounding box center [202, 157] width 67 height 11
type input "10%"
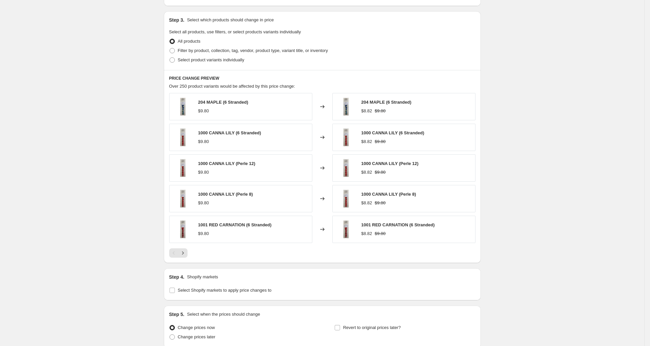
scroll to position [331, 0]
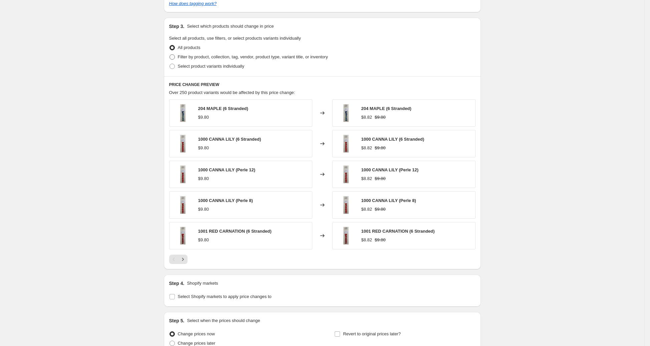
click at [226, 56] on span "Filter by product, collection, tag, vendor, product type, variant title, or inv…" at bounding box center [253, 56] width 150 height 5
click at [170, 55] on input "Filter by product, collection, tag, vendor, product type, variant title, or inv…" at bounding box center [170, 54] width 0 height 0
radio input "true"
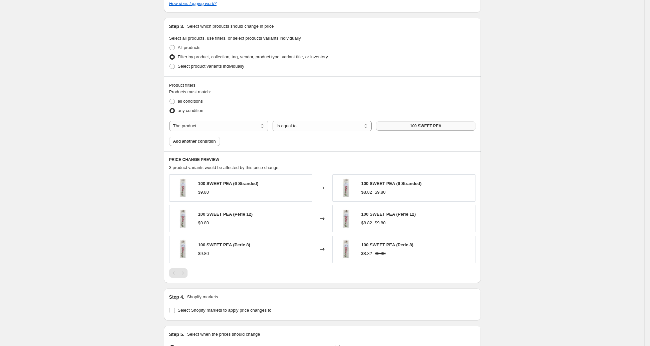
click at [418, 126] on span "100 SWEET PEA" at bounding box center [425, 125] width 31 height 5
click at [241, 124] on select "The product The product's collection The product's tag The product's vendor The…" at bounding box center [218, 126] width 99 height 11
select select "tag"
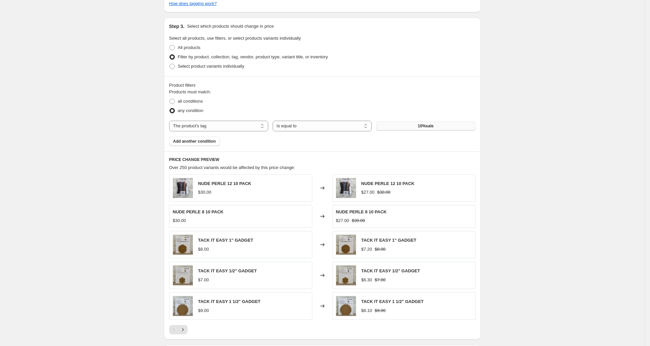
click at [434, 122] on button "10%sale" at bounding box center [425, 125] width 99 height 9
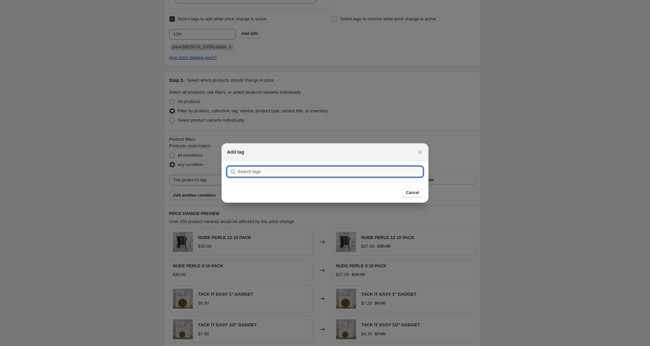
scroll to position [0, 0]
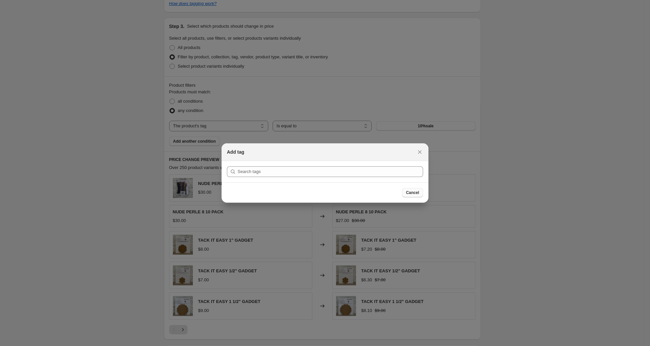
click at [418, 191] on span "Cancel" at bounding box center [412, 192] width 13 height 5
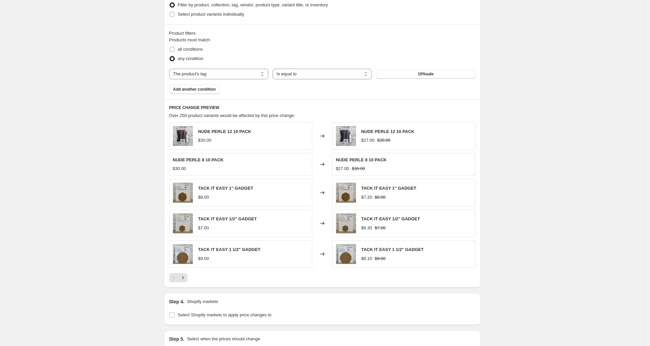
scroll to position [370, 0]
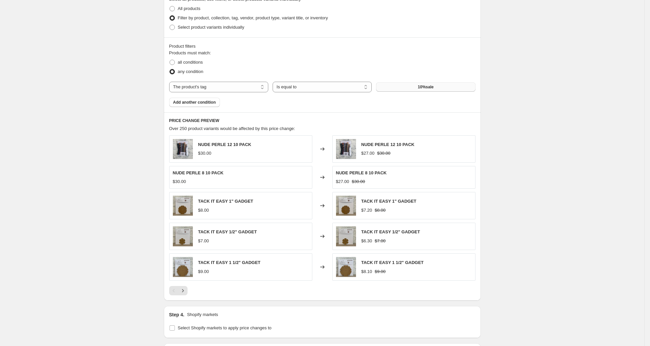
click at [431, 88] on span "10%sale" at bounding box center [426, 86] width 16 height 5
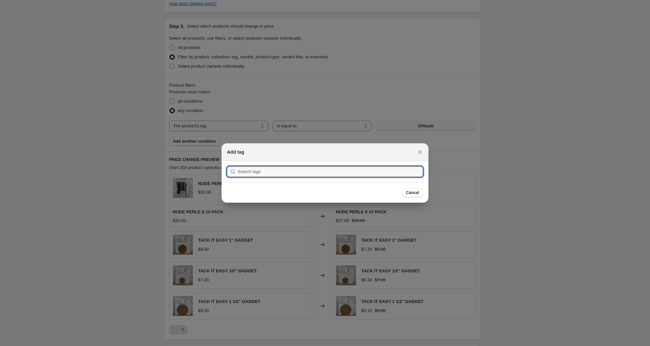
scroll to position [0, 0]
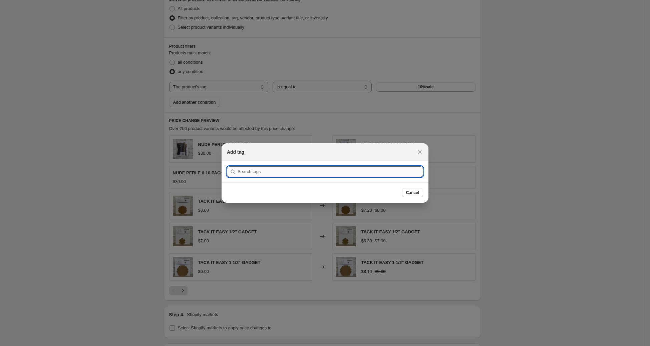
click at [351, 170] on input ":r6o:" at bounding box center [331, 172] width 186 height 11
click at [417, 192] on span "Cancel" at bounding box center [412, 192] width 13 height 5
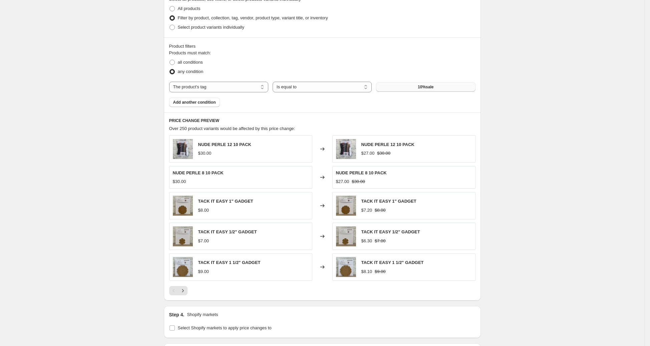
click at [458, 89] on button "10%sale" at bounding box center [425, 86] width 99 height 9
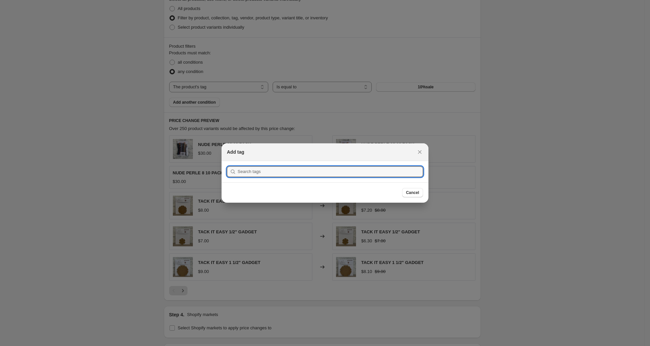
scroll to position [0, 0]
click at [416, 189] on button "Cancel" at bounding box center [412, 192] width 21 height 9
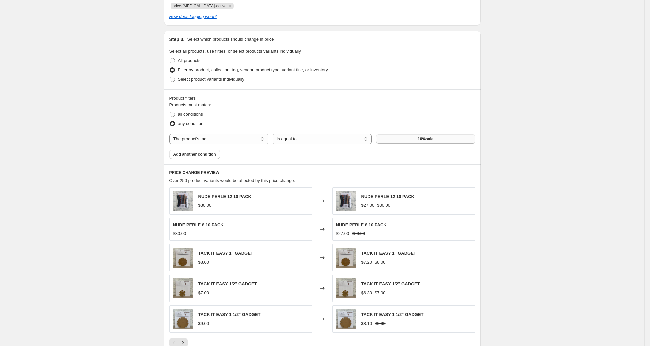
scroll to position [312, 0]
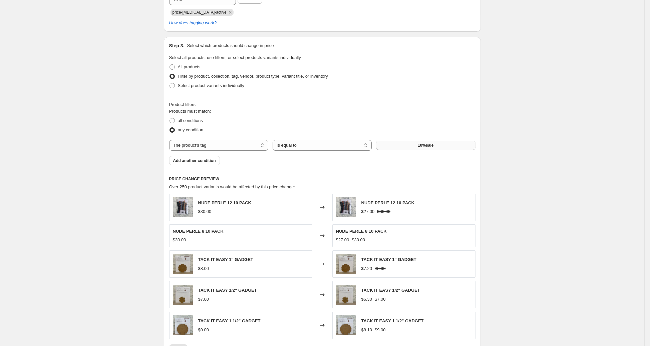
click at [416, 148] on button "10%sale" at bounding box center [425, 145] width 99 height 9
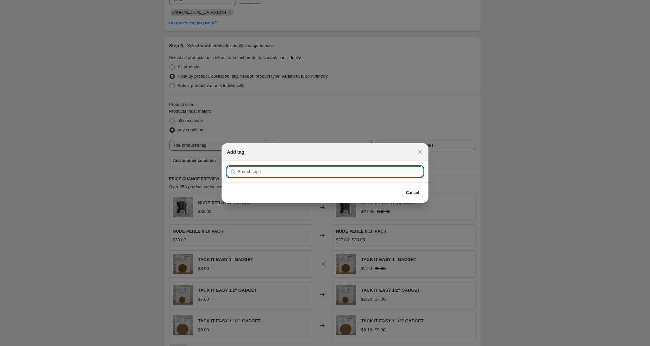
click at [351, 170] on input ":r6o:" at bounding box center [331, 172] width 186 height 11
type input "!"
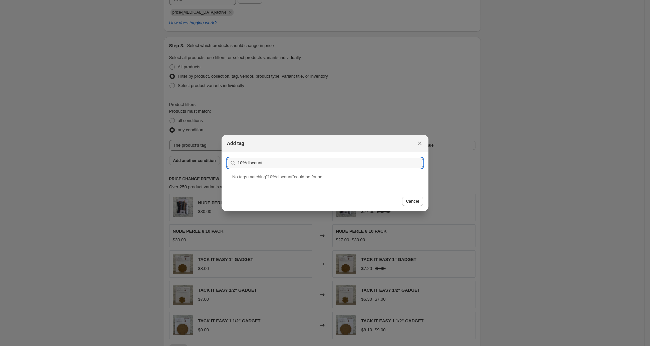
type input "10%discount"
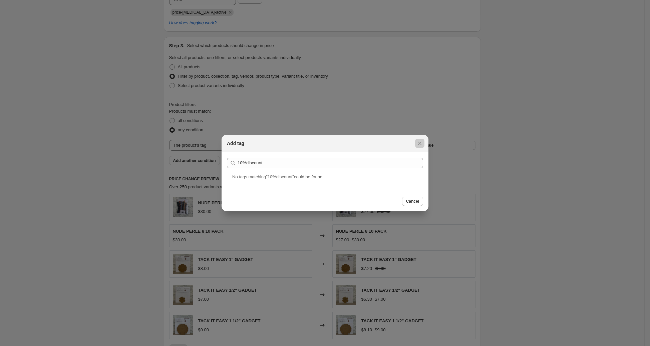
click at [502, 145] on div at bounding box center [325, 173] width 650 height 346
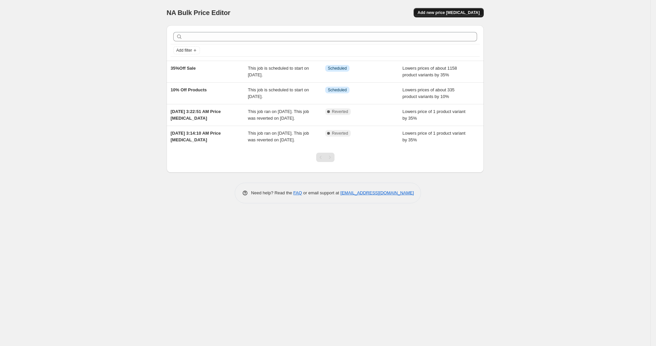
click at [452, 13] on span "Add new price [MEDICAL_DATA]" at bounding box center [449, 12] width 62 height 5
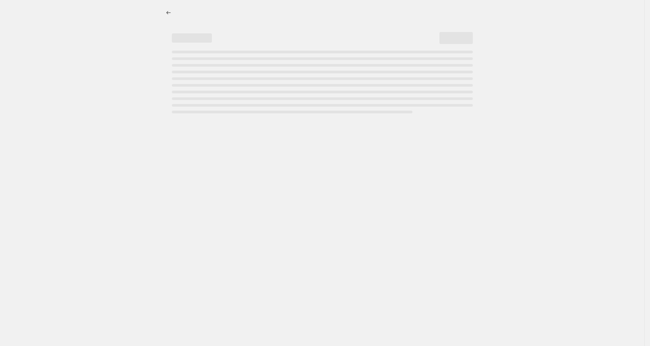
select select "percentage"
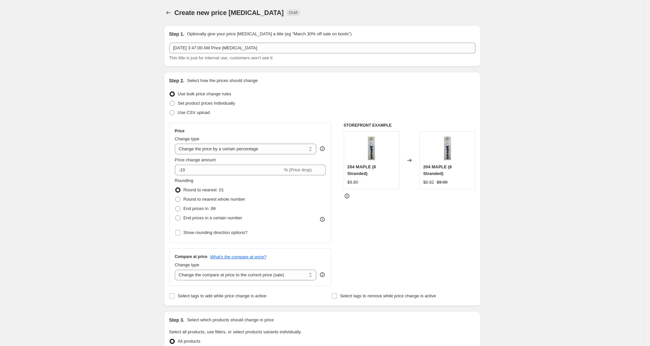
scroll to position [119, 0]
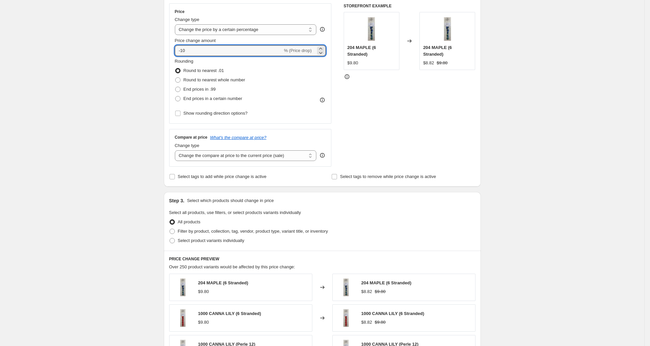
drag, startPoint x: 183, startPoint y: 50, endPoint x: 211, endPoint y: 59, distance: 29.3
click at [208, 49] on input "-10" at bounding box center [229, 50] width 108 height 11
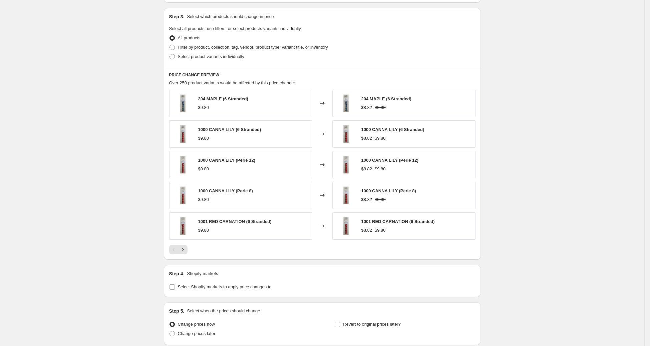
scroll to position [298, 0]
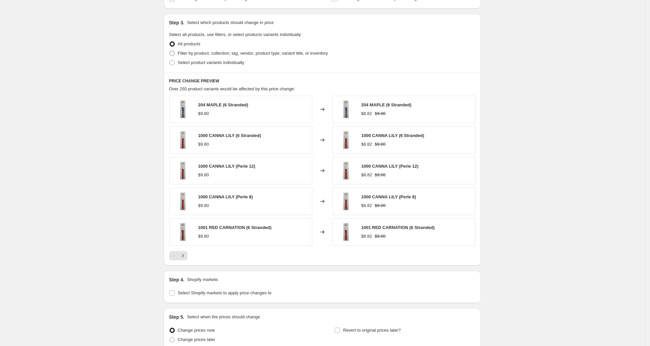
click at [255, 55] on span "Filter by product, collection, tag, vendor, product type, variant title, or inv…" at bounding box center [253, 53] width 150 height 7
click at [170, 51] on input "Filter by product, collection, tag, vendor, product type, variant title, or inv…" at bounding box center [170, 51] width 0 height 0
radio input "true"
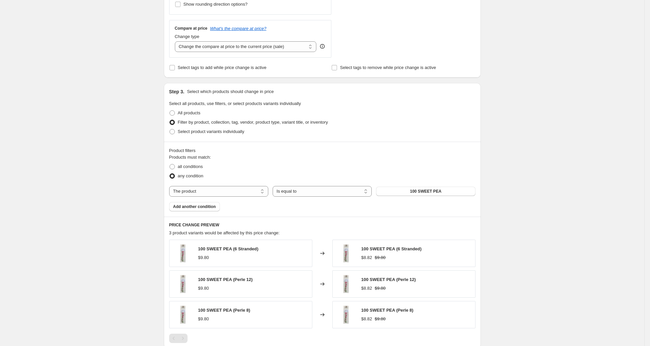
scroll to position [321, 0]
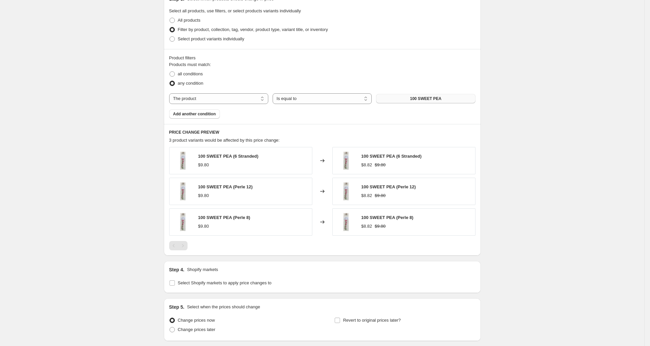
click at [427, 96] on span "100 SWEET PEA" at bounding box center [425, 98] width 31 height 5
click at [235, 98] on select "The product The product's collection The product's tag The product's vendor The…" at bounding box center [218, 98] width 99 height 11
select select "tag"
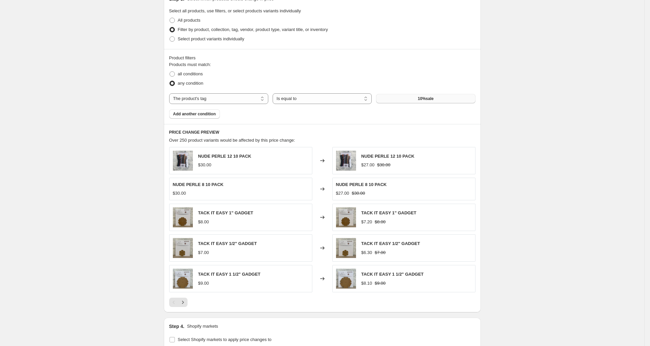
click at [413, 98] on button "10%sale" at bounding box center [425, 98] width 99 height 9
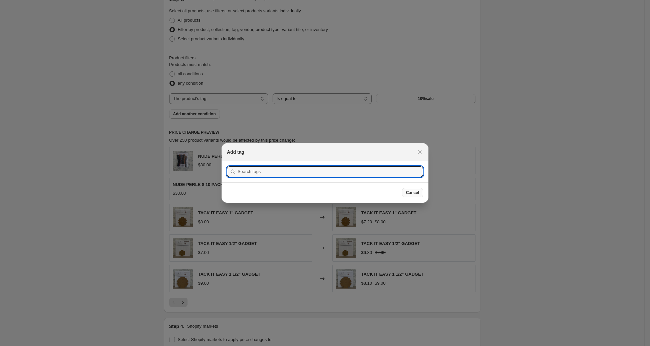
click at [409, 193] on span "Cancel" at bounding box center [412, 192] width 13 height 5
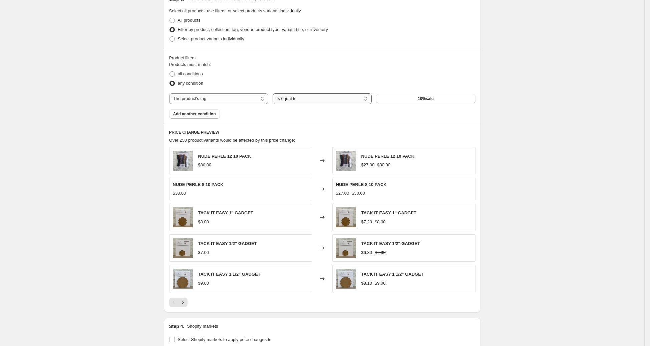
click at [314, 97] on select "Is equal to Is not equal to" at bounding box center [322, 98] width 99 height 11
click at [275, 93] on select "Is equal to Is not equal to" at bounding box center [322, 98] width 99 height 11
click at [394, 97] on button "10%sale" at bounding box center [425, 98] width 99 height 9
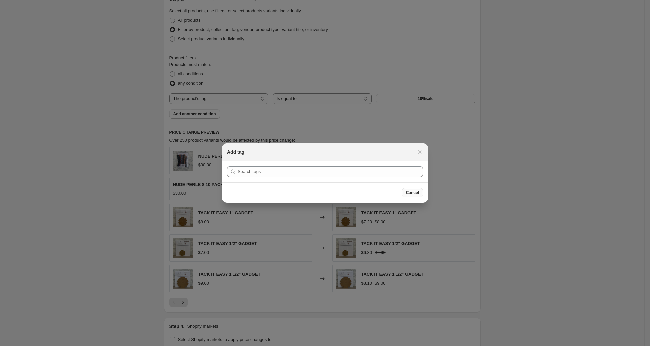
click at [418, 191] on span "Cancel" at bounding box center [412, 192] width 13 height 5
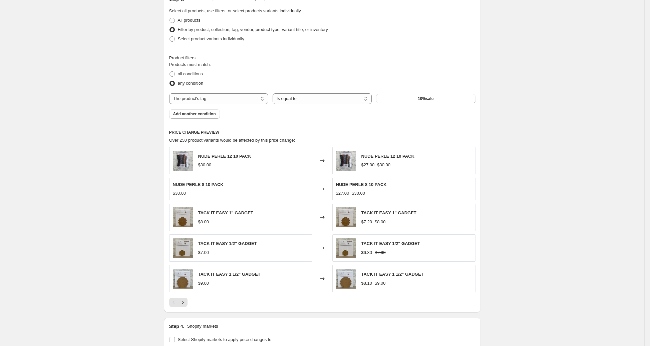
click at [429, 103] on div "Products must match: all conditions any condition The product The product's col…" at bounding box center [322, 89] width 306 height 57
click at [421, 101] on button "10%sale" at bounding box center [425, 98] width 99 height 9
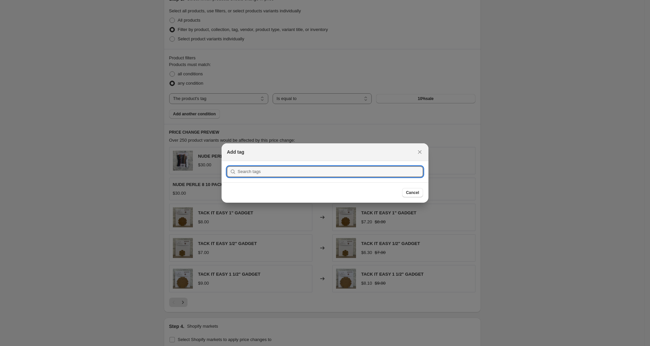
scroll to position [0, 0]
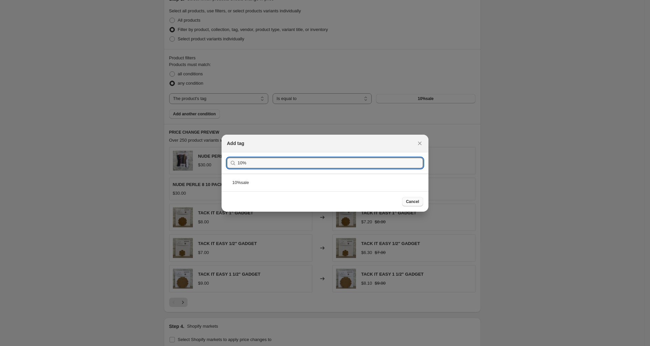
type input "10%"
drag, startPoint x: 410, startPoint y: 202, endPoint x: 406, endPoint y: 195, distance: 7.5
click at [410, 202] on span "Cancel" at bounding box center [412, 201] width 13 height 5
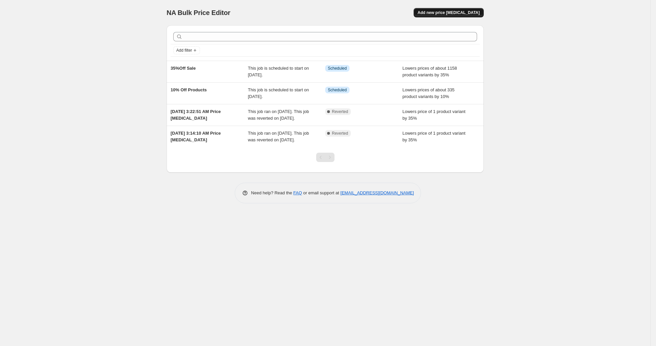
click at [450, 15] on span "Add new price [MEDICAL_DATA]" at bounding box center [449, 12] width 62 height 5
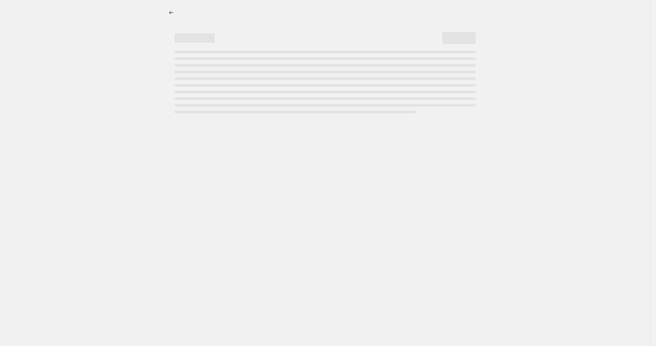
select select "percentage"
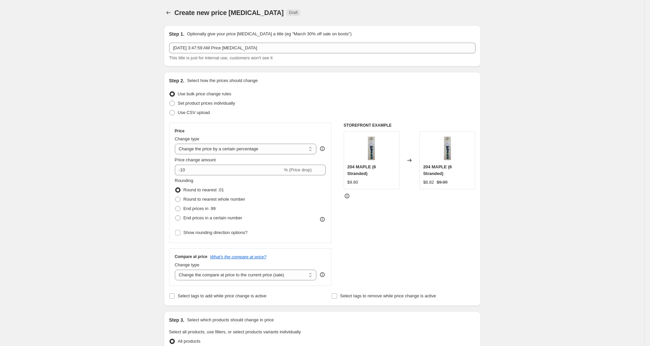
scroll to position [12, 0]
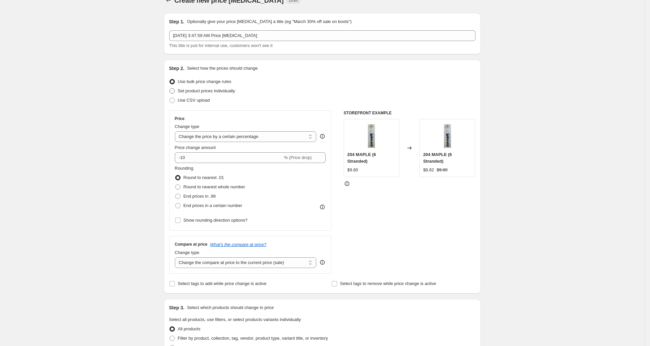
click at [228, 94] on label "Set product prices individually" at bounding box center [202, 90] width 66 height 9
click at [170, 89] on input "Set product prices individually" at bounding box center [170, 88] width 0 height 0
radio input "true"
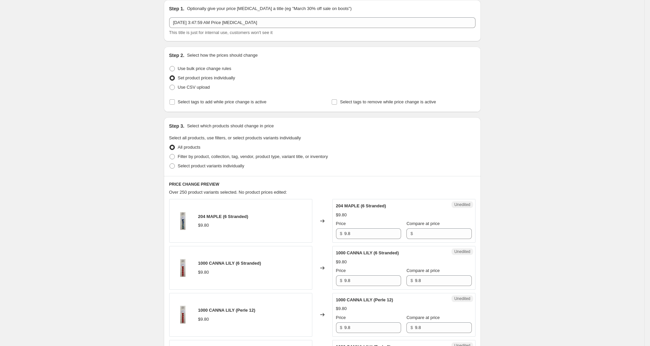
scroll to position [118, 0]
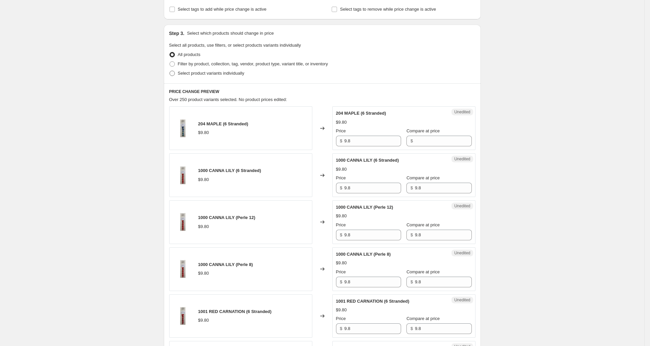
click at [214, 65] on span "Filter by product, collection, tag, vendor, product type, variant title, or inv…" at bounding box center [253, 63] width 150 height 5
click at [170, 62] on input "Filter by product, collection, tag, vendor, product type, variant title, or inv…" at bounding box center [170, 61] width 0 height 0
radio input "true"
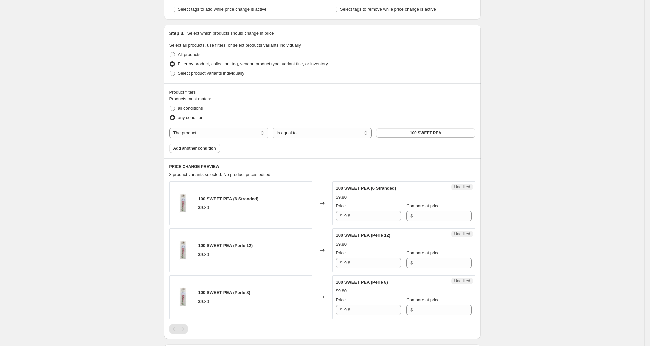
scroll to position [131, 0]
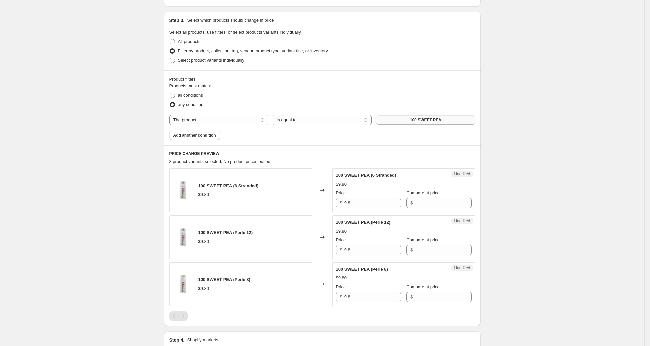
click at [417, 121] on span "100 SWEET PEA" at bounding box center [425, 119] width 31 height 5
click at [200, 121] on select "The product The product's collection The product's tag The product's vendor The…" at bounding box center [218, 120] width 99 height 11
select select "tag"
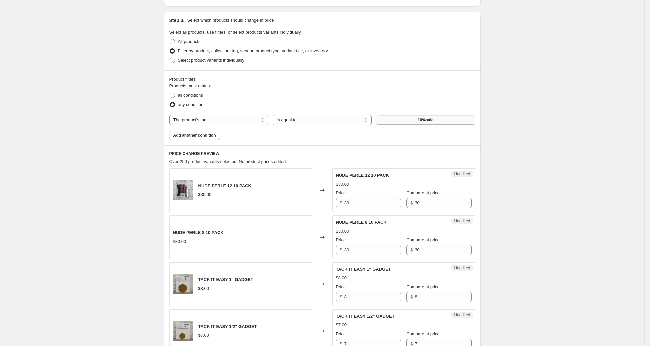
click at [456, 116] on button "10%sale" at bounding box center [425, 119] width 99 height 9
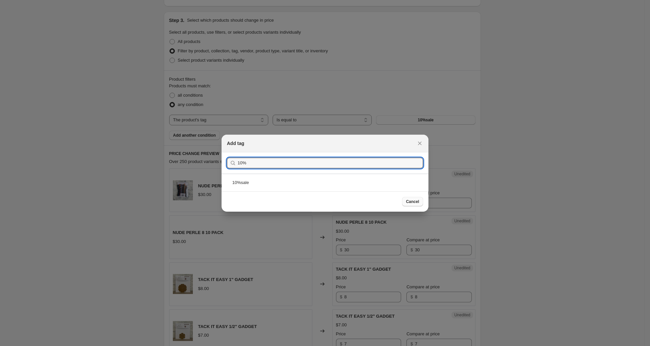
type input "10%"
drag, startPoint x: 408, startPoint y: 201, endPoint x: 401, endPoint y: 197, distance: 8.1
click at [408, 201] on span "Cancel" at bounding box center [412, 201] width 13 height 5
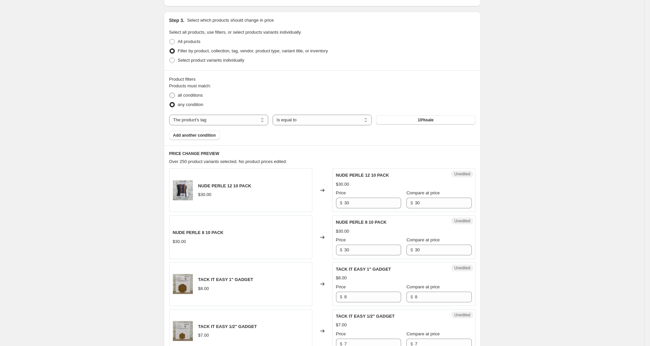
click at [203, 96] on span "all conditions" at bounding box center [190, 95] width 25 height 5
click at [170, 93] on input "all conditions" at bounding box center [170, 93] width 0 height 0
radio input "true"
click at [187, 104] on span "any condition" at bounding box center [191, 104] width 26 height 5
click at [170, 102] on input "any condition" at bounding box center [170, 102] width 0 height 0
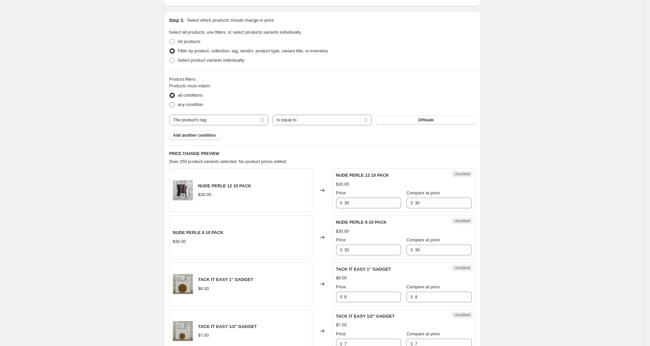
radio input "true"
click at [417, 120] on button "10%sale" at bounding box center [425, 119] width 99 height 9
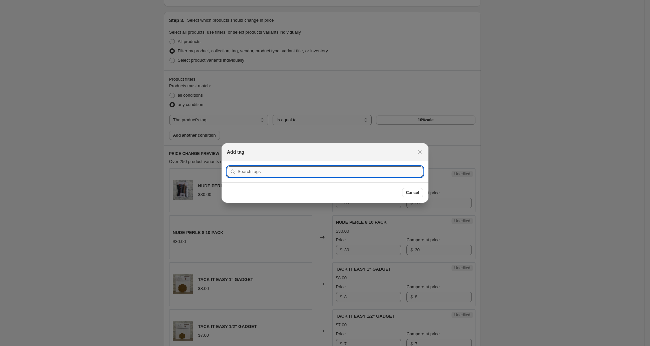
click at [306, 172] on input ":r6o:" at bounding box center [331, 172] width 186 height 11
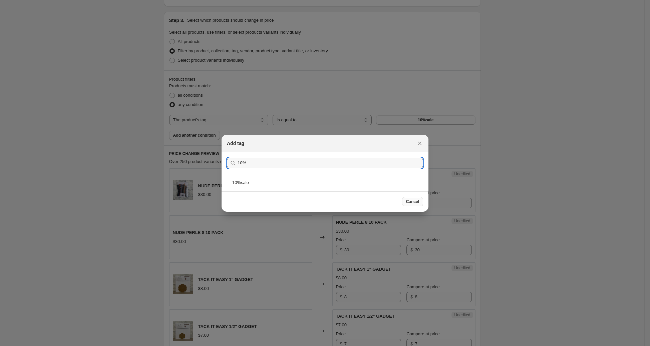
type input "10%"
click at [417, 199] on button "Cancel" at bounding box center [412, 201] width 21 height 9
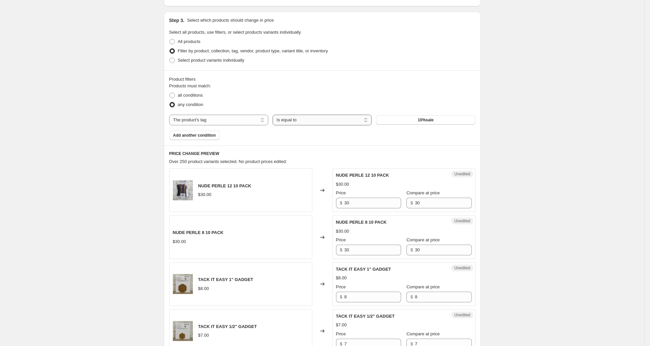
click at [331, 122] on select "Is equal to Is not equal to" at bounding box center [322, 120] width 99 height 11
click at [275, 115] on select "Is equal to Is not equal to" at bounding box center [322, 120] width 99 height 11
click at [427, 123] on button "10%sale" at bounding box center [425, 119] width 99 height 9
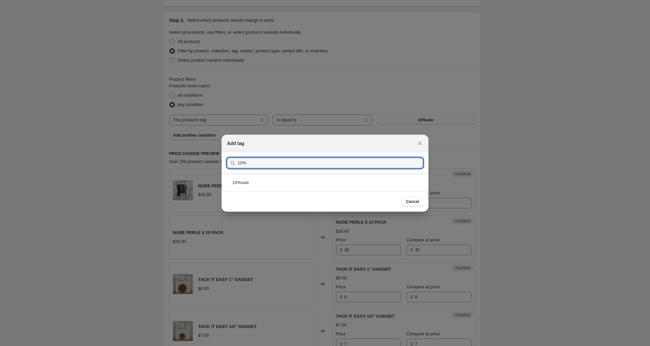
type input "10%"
click at [411, 206] on div "Cancel" at bounding box center [325, 202] width 207 height 20
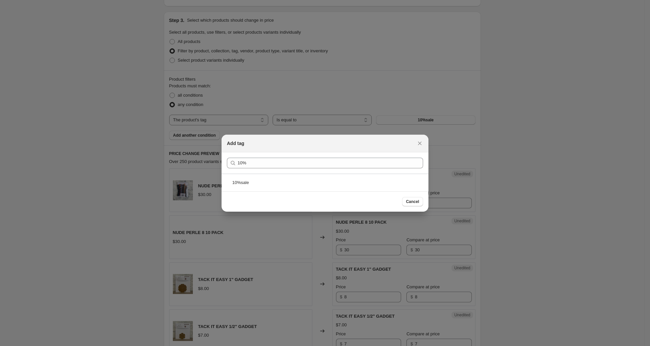
click at [414, 196] on div "Cancel" at bounding box center [325, 202] width 207 height 20
click at [412, 198] on button "Cancel" at bounding box center [412, 201] width 21 height 9
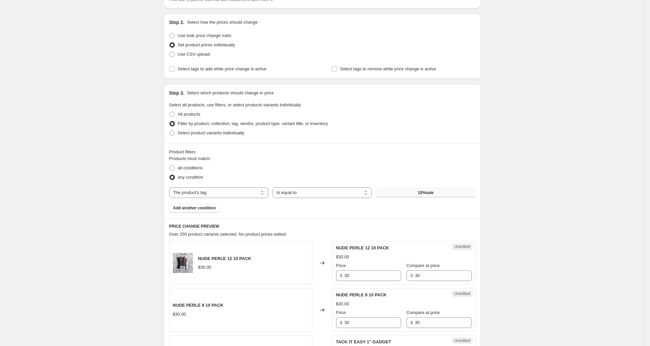
scroll to position [38, 0]
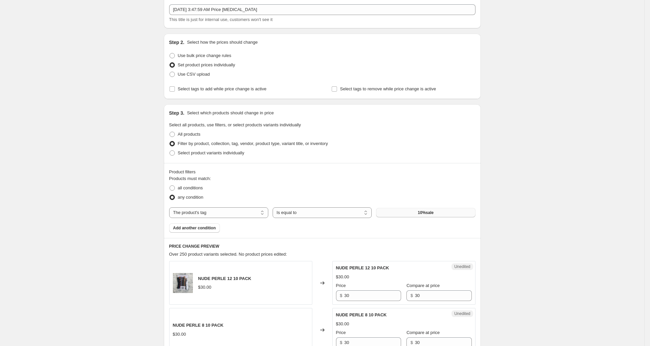
click at [429, 209] on button "10%sale" at bounding box center [425, 212] width 99 height 9
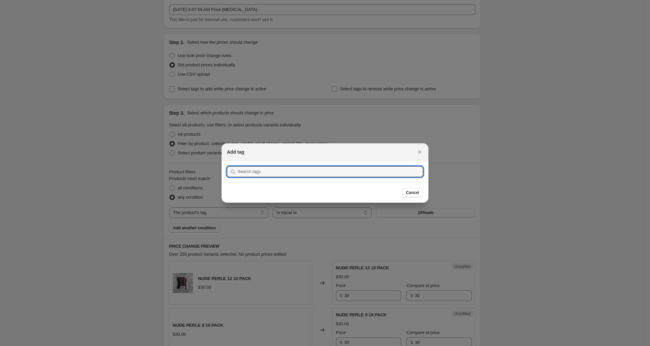
click at [412, 195] on span "Cancel" at bounding box center [412, 192] width 13 height 5
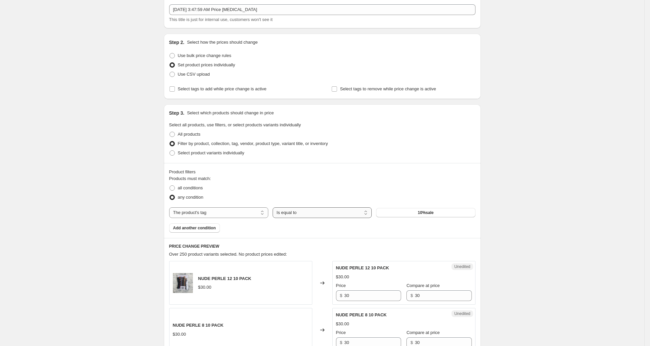
click at [328, 216] on select "Is equal to Is not equal to" at bounding box center [322, 213] width 99 height 11
click at [336, 215] on select "Is equal to Is not equal to" at bounding box center [322, 213] width 99 height 11
select select "equal"
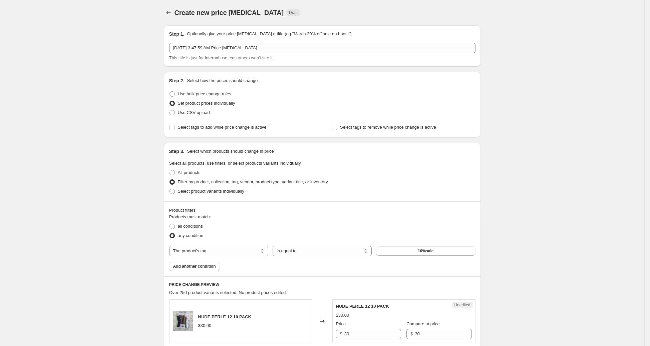
scroll to position [148, 0]
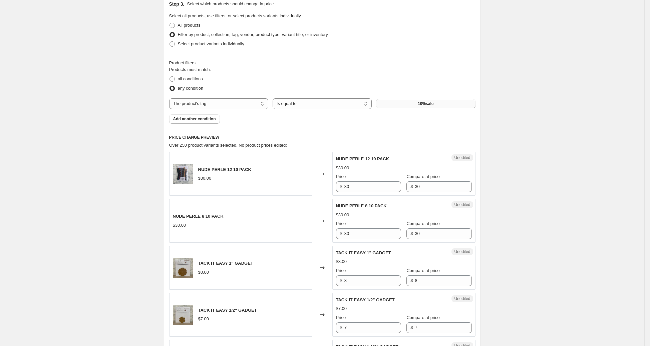
click at [446, 102] on button "10%sale" at bounding box center [425, 103] width 99 height 9
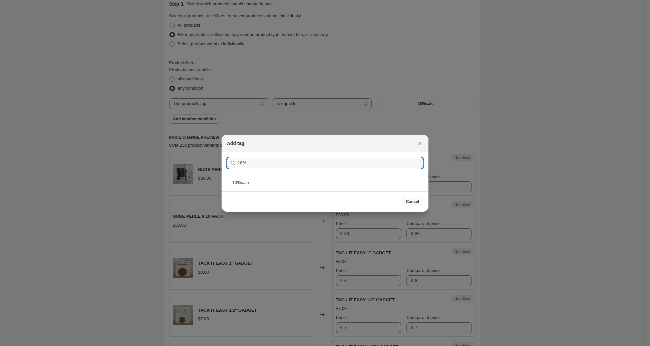
type input "10%"
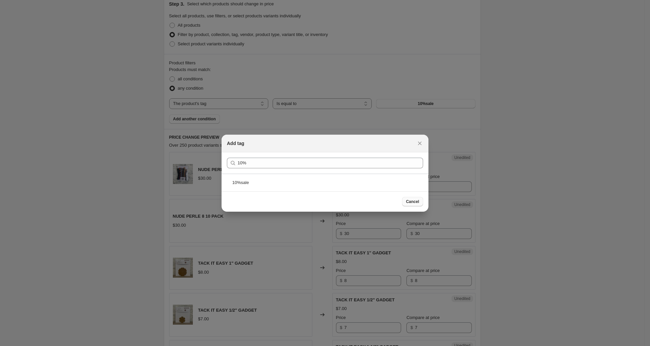
click at [411, 200] on span "Cancel" at bounding box center [412, 201] width 13 height 5
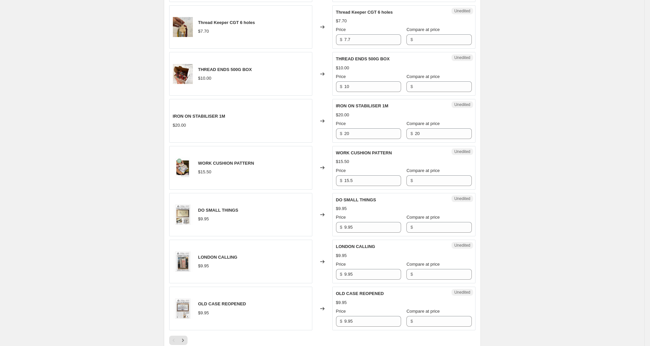
scroll to position [1047, 0]
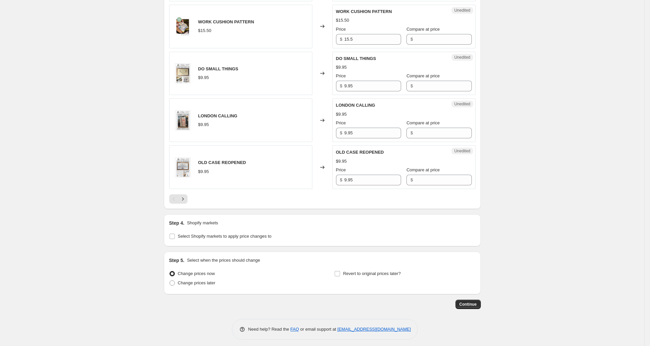
click at [284, 232] on div "Select Shopify markets to apply price changes to" at bounding box center [322, 236] width 306 height 9
click at [224, 234] on span "Select Shopify markets to apply price changes to" at bounding box center [225, 236] width 94 height 5
click at [175, 234] on input "Select Shopify markets to apply price changes to" at bounding box center [172, 236] width 5 height 5
checkbox input "true"
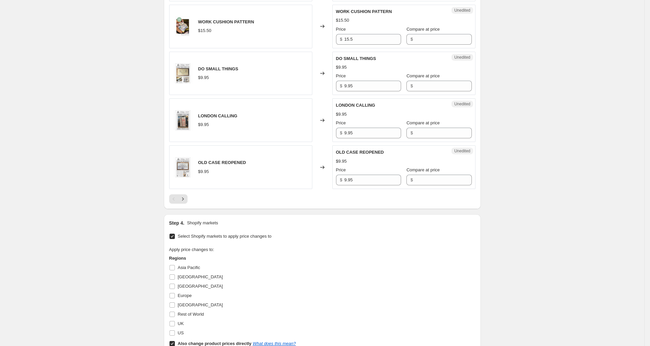
scroll to position [1121, 0]
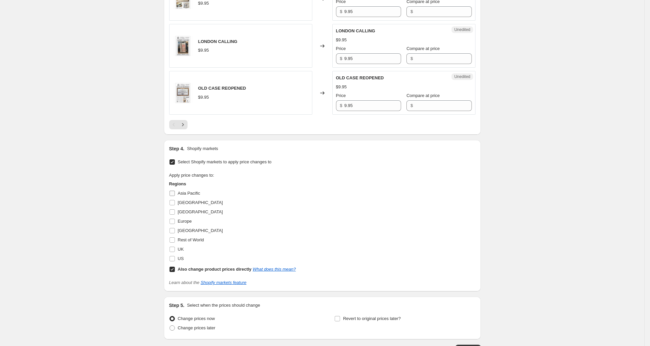
click at [174, 191] on input "Asia Pacific" at bounding box center [172, 193] width 5 height 5
checkbox input "true"
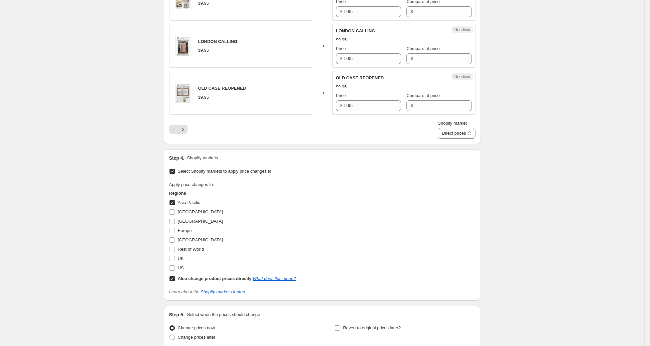
click at [173, 219] on input "[GEOGRAPHIC_DATA]" at bounding box center [172, 221] width 5 height 5
checkbox input "true"
click at [173, 229] on input "Europe" at bounding box center [172, 230] width 5 height 5
checkbox input "true"
click at [173, 238] on input "[GEOGRAPHIC_DATA]" at bounding box center [172, 240] width 5 height 5
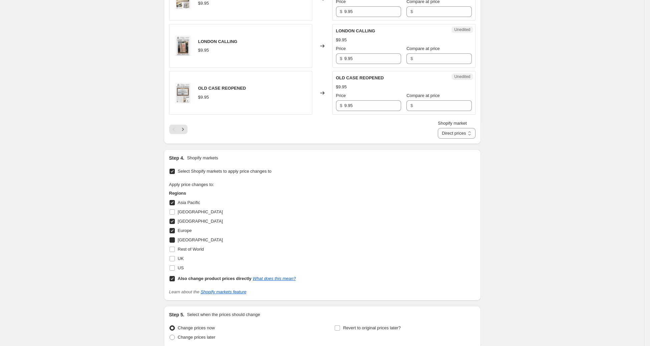
checkbox input "true"
click at [173, 247] on input "Rest of World" at bounding box center [172, 249] width 5 height 5
checkbox input "true"
click at [173, 256] on input "UK" at bounding box center [172, 258] width 5 height 5
checkbox input "true"
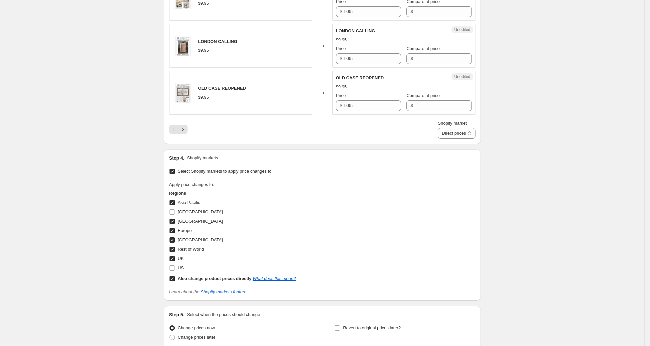
drag, startPoint x: 174, startPoint y: 263, endPoint x: 191, endPoint y: 256, distance: 18.0
click at [174, 266] on input "US" at bounding box center [172, 268] width 5 height 5
checkbox input "true"
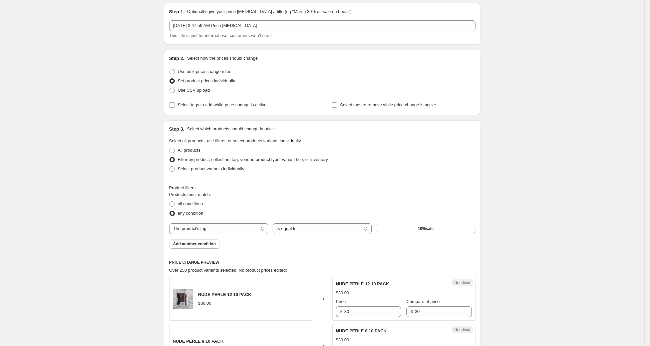
scroll to position [0, 0]
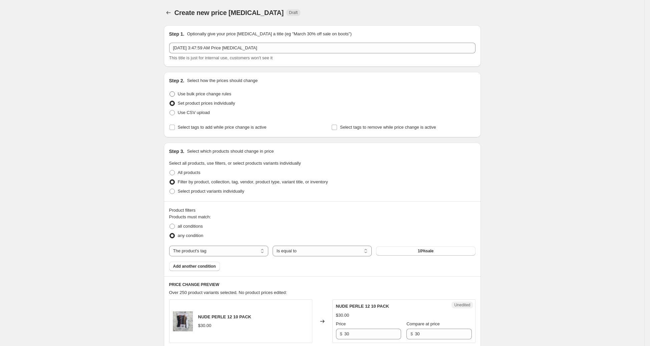
click at [205, 93] on span "Use bulk price change rules" at bounding box center [204, 93] width 53 height 5
click at [170, 92] on input "Use bulk price change rules" at bounding box center [170, 91] width 0 height 0
radio input "true"
select select "percentage"
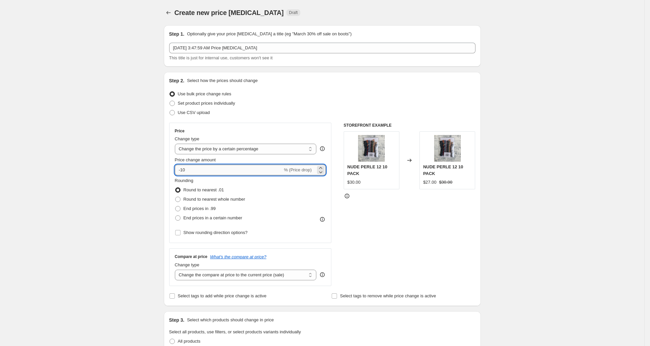
click at [190, 169] on input "-10" at bounding box center [229, 170] width 108 height 11
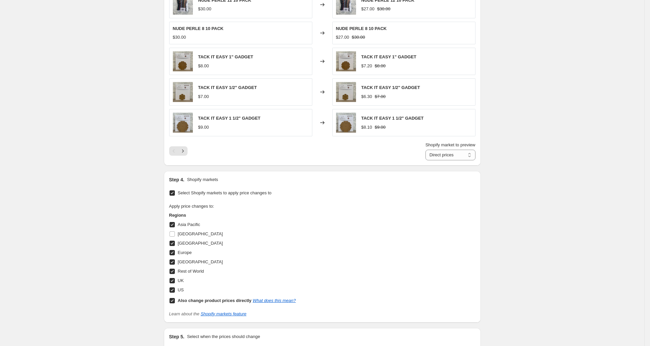
scroll to position [556, 0]
